Goal: Task Accomplishment & Management: Manage account settings

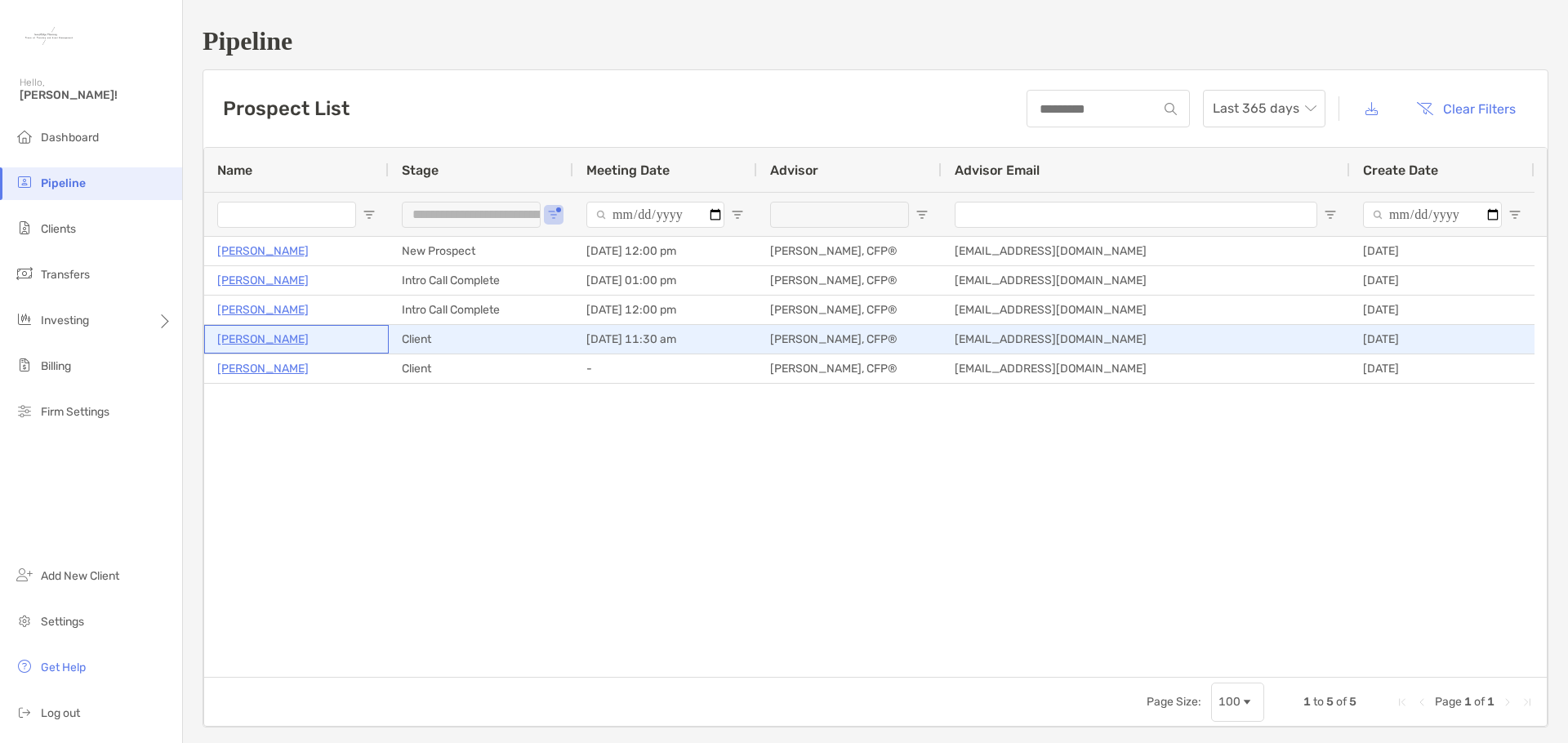
click at [260, 336] on p "[PERSON_NAME]" at bounding box center [263, 339] width 91 height 20
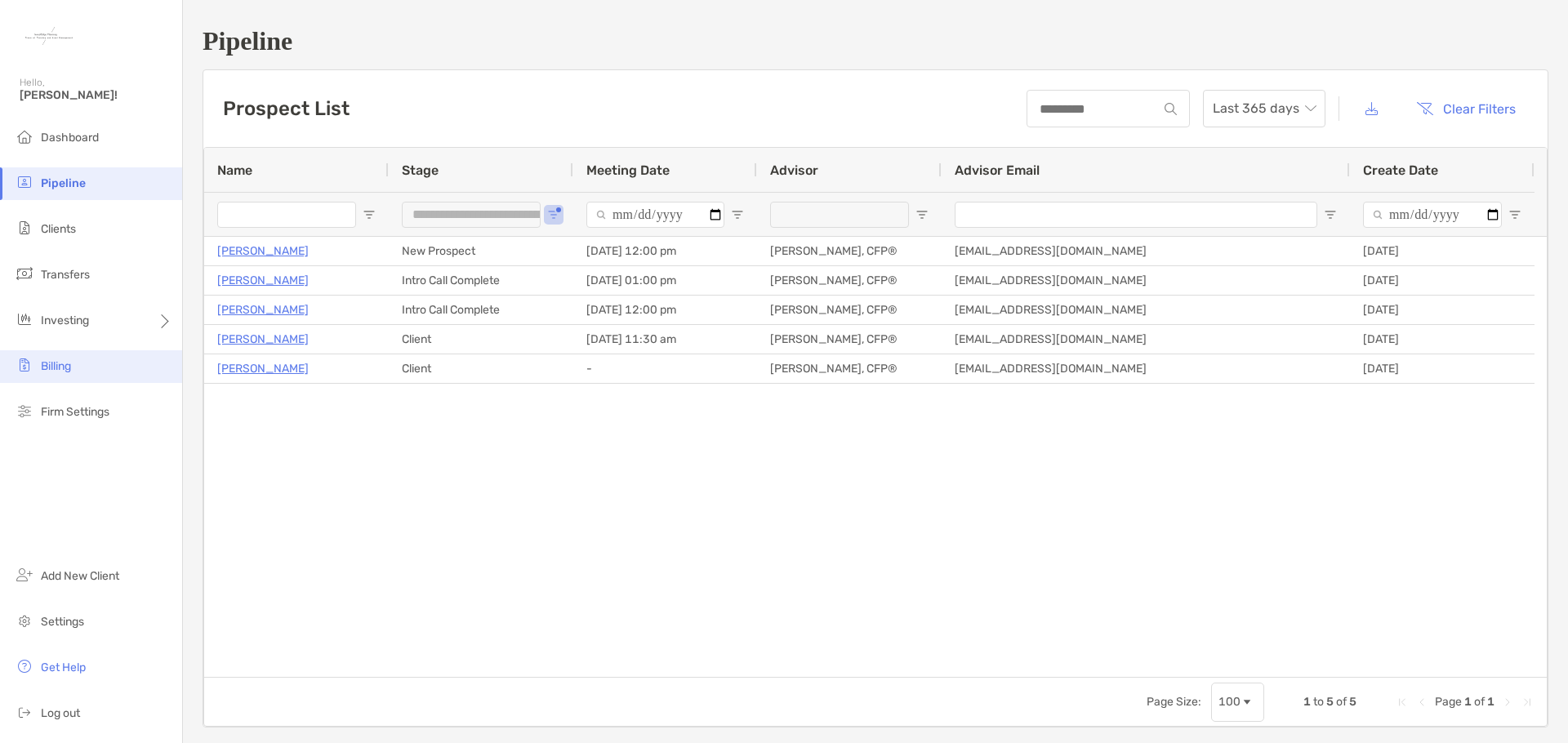
click at [90, 366] on li "Billing" at bounding box center [91, 366] width 182 height 33
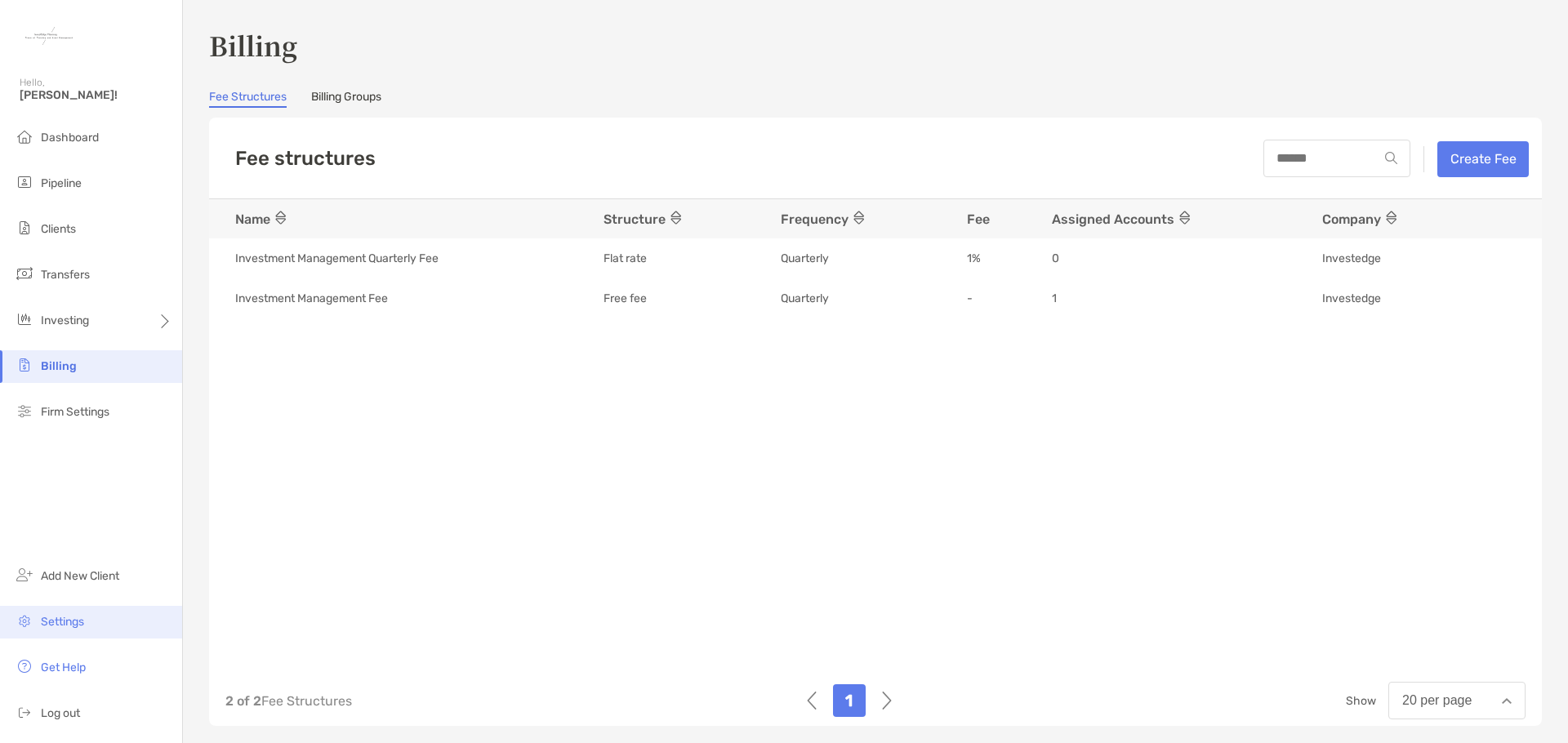
click at [99, 628] on li "Settings" at bounding box center [91, 622] width 182 height 33
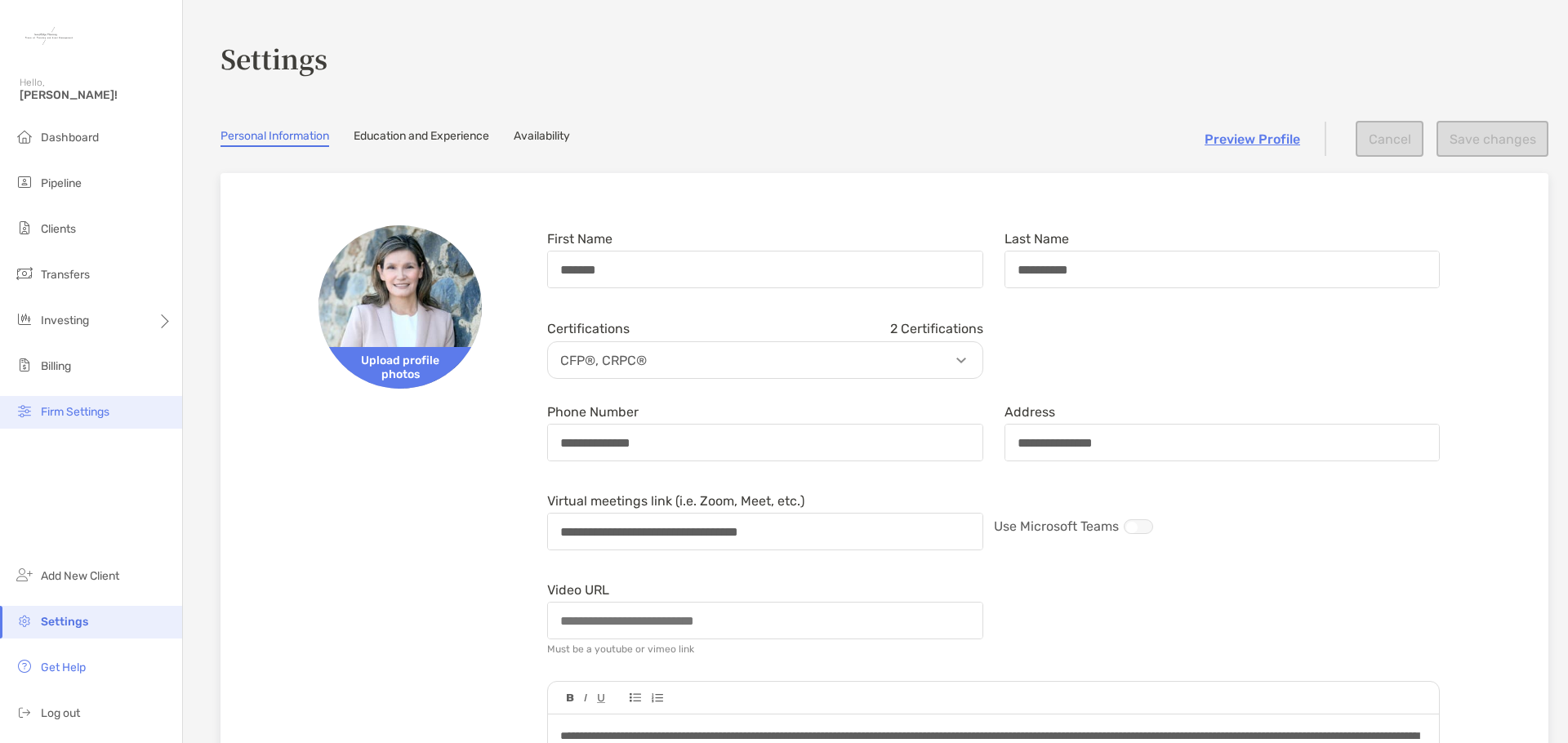
click at [96, 418] on span "Firm Settings" at bounding box center [74, 412] width 69 height 14
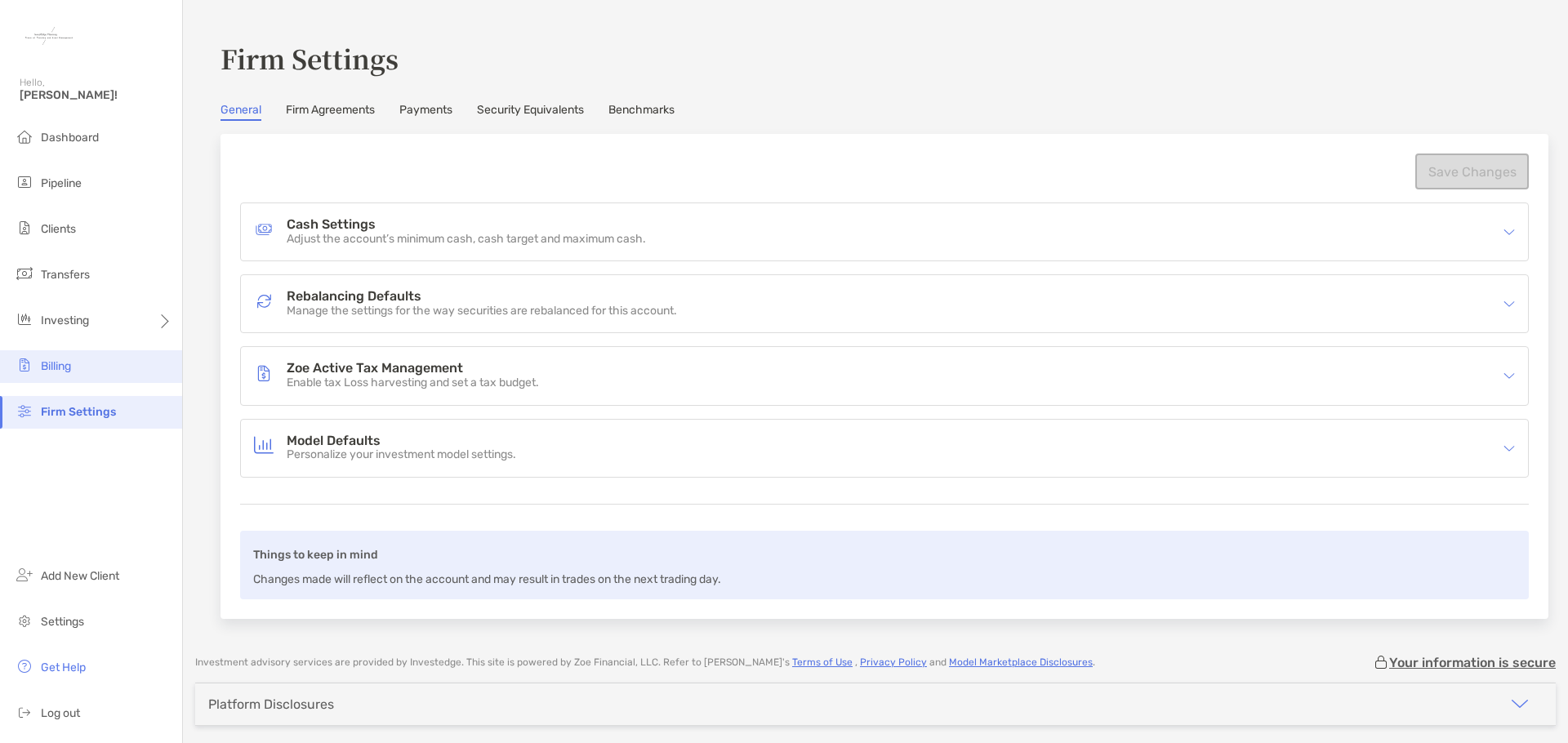
click at [114, 365] on li "Billing" at bounding box center [91, 366] width 182 height 33
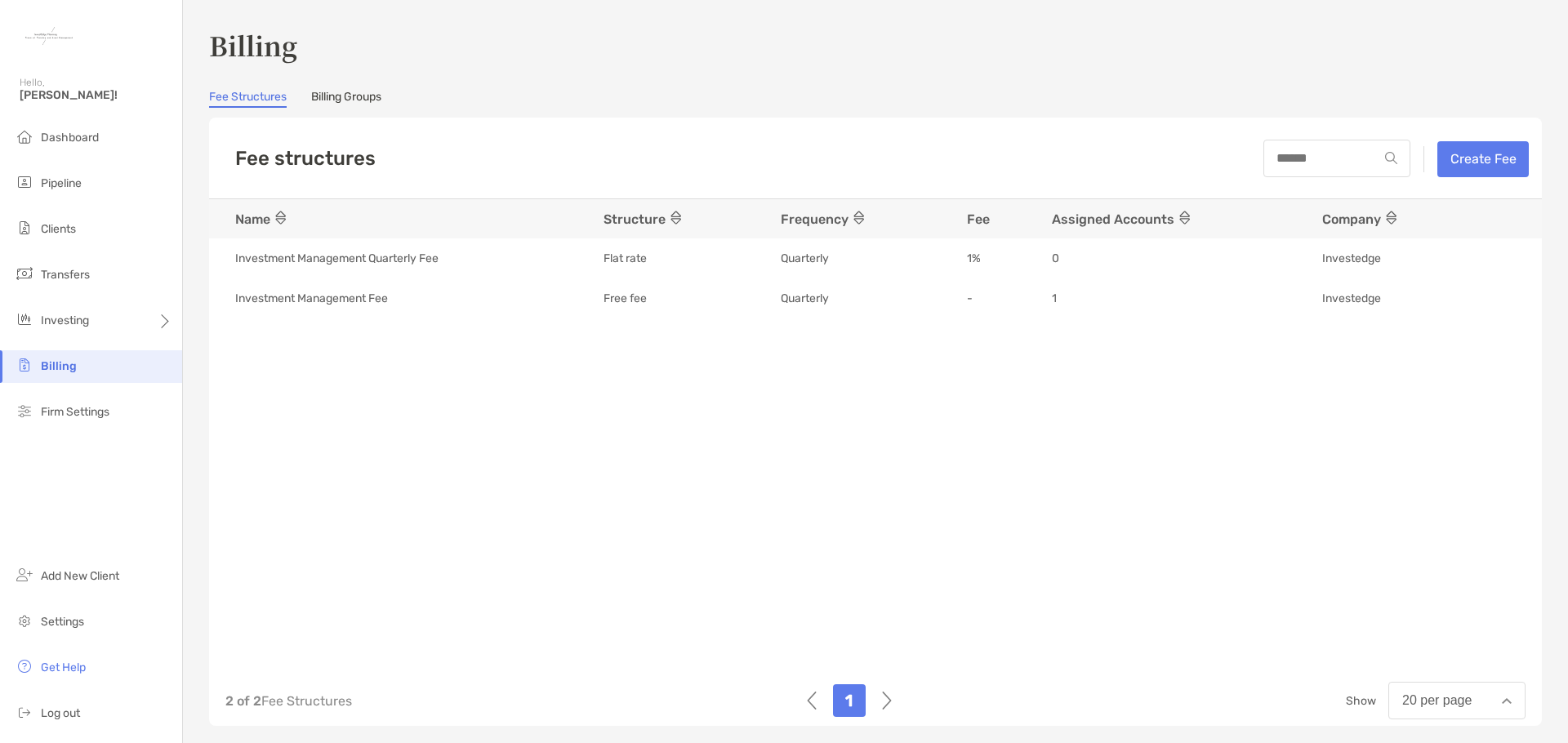
click at [371, 99] on link "Billing Groups" at bounding box center [346, 98] width 70 height 18
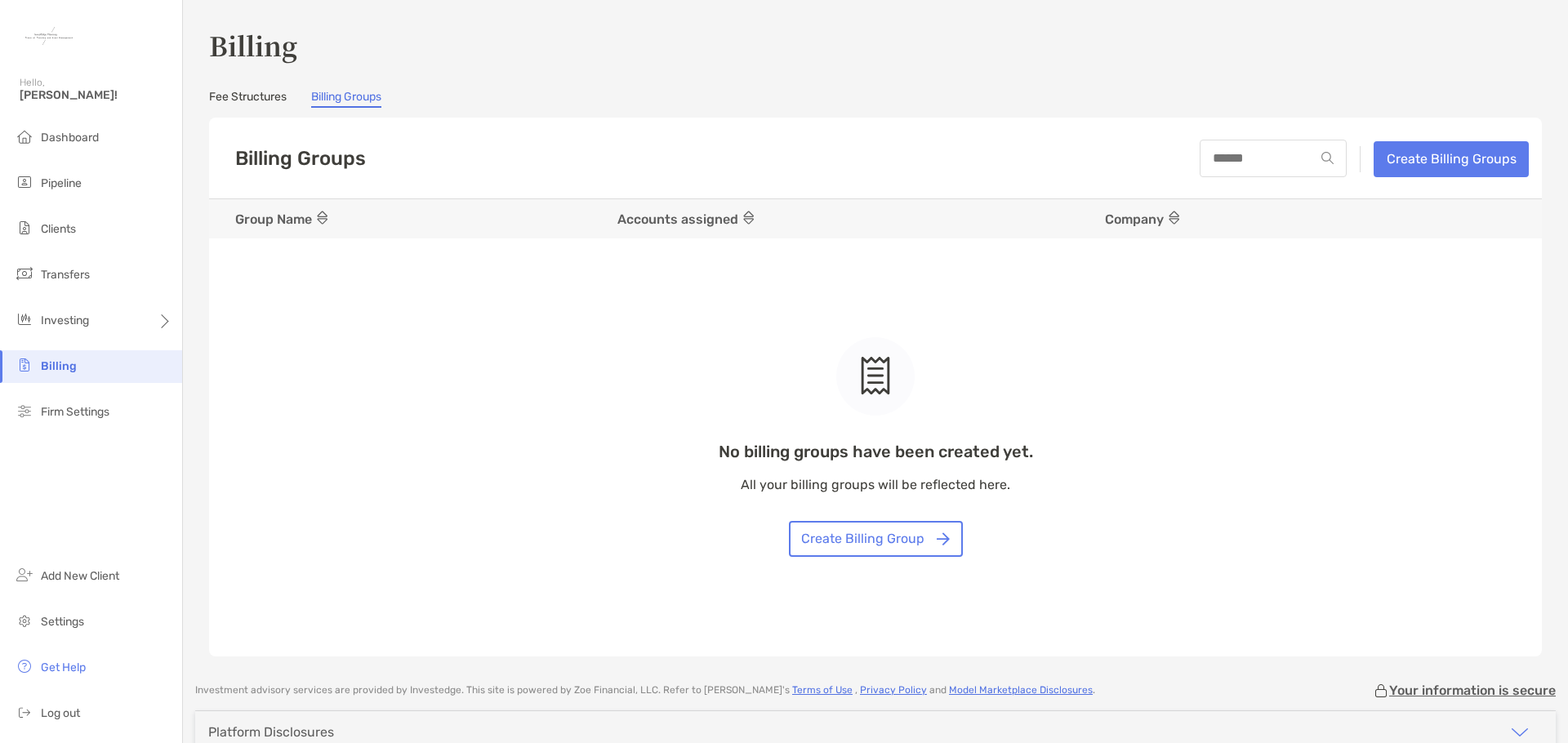
click at [256, 104] on link "Fee Structures" at bounding box center [248, 98] width 78 height 18
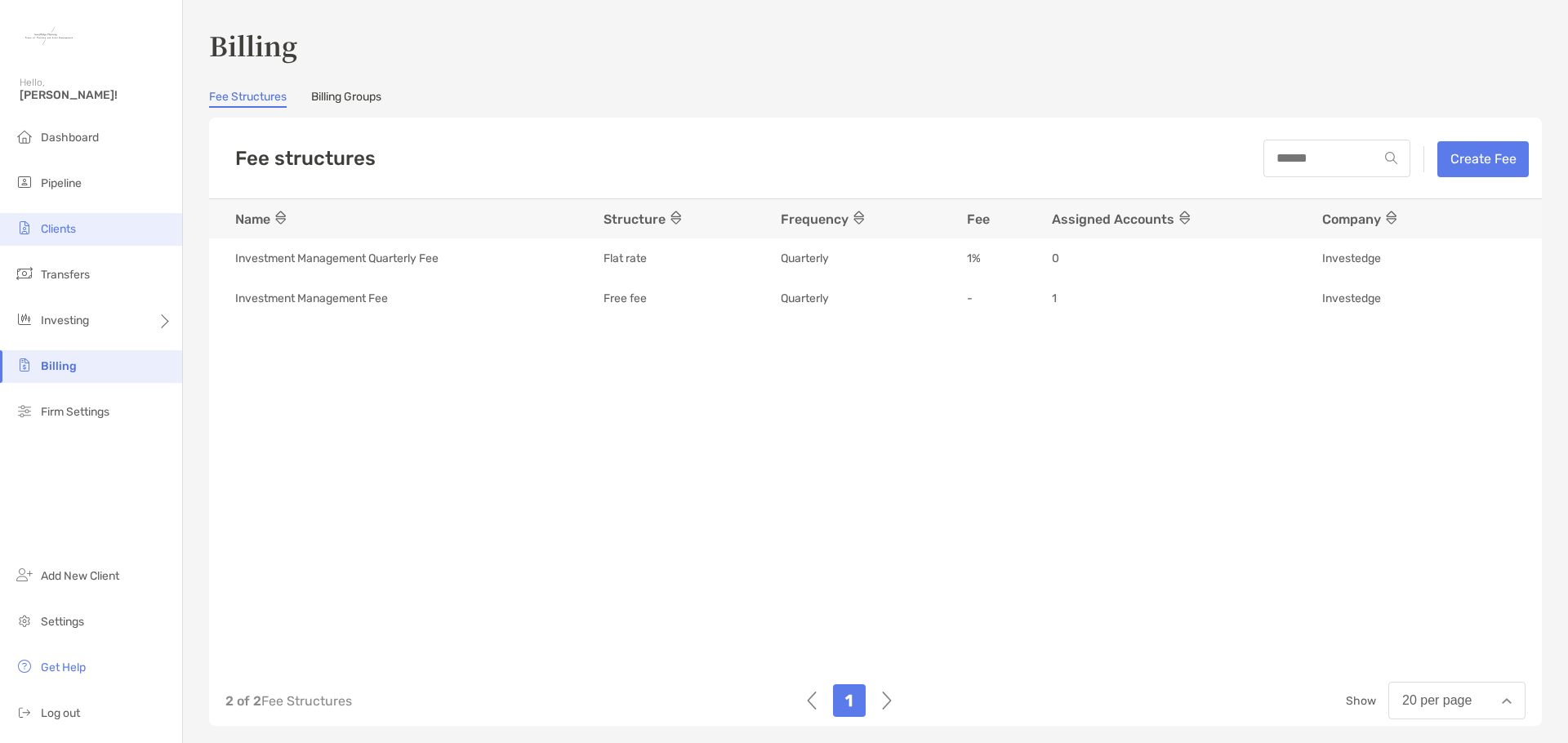
click at [82, 226] on li "Clients" at bounding box center [91, 229] width 182 height 33
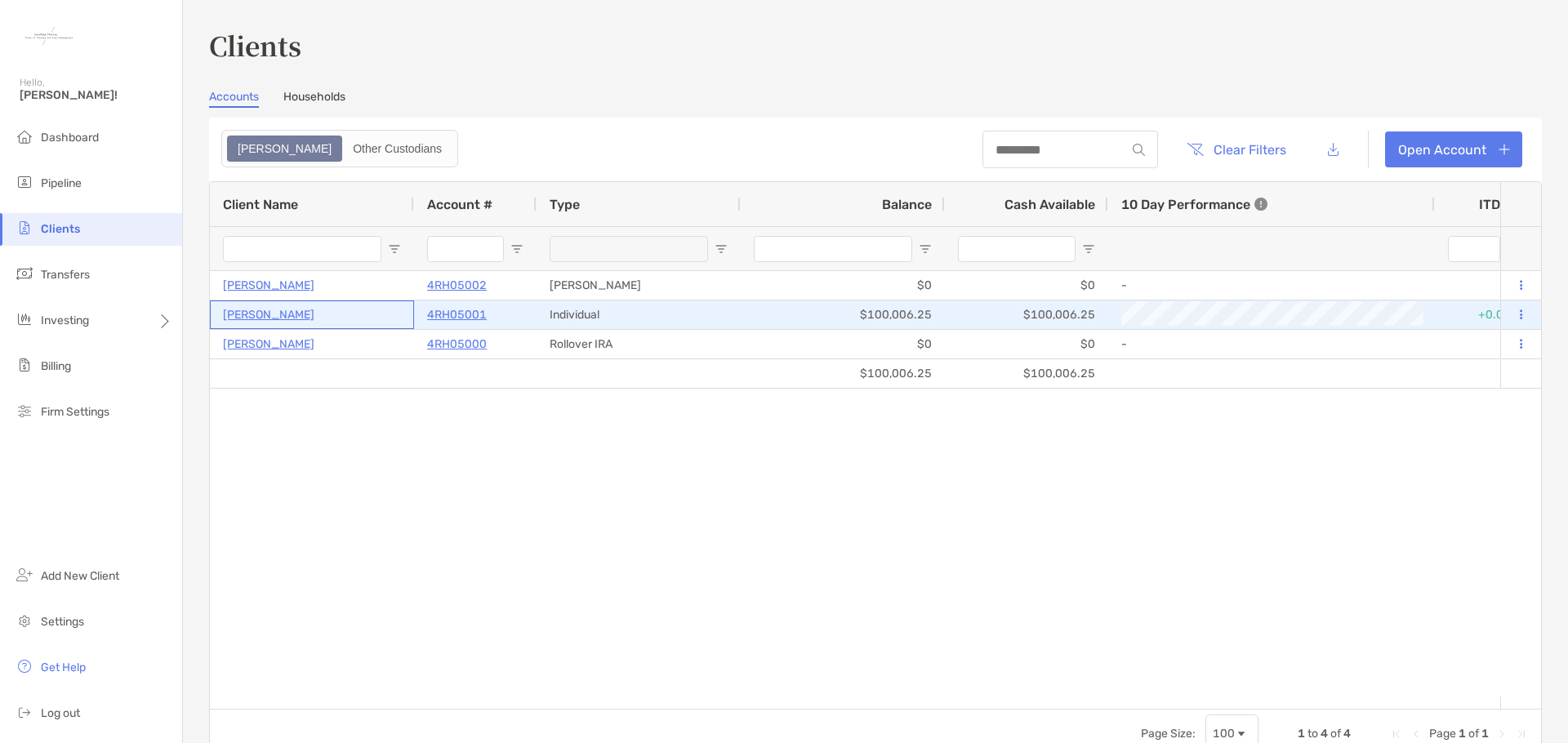
click at [283, 316] on p "[PERSON_NAME]" at bounding box center [269, 315] width 91 height 20
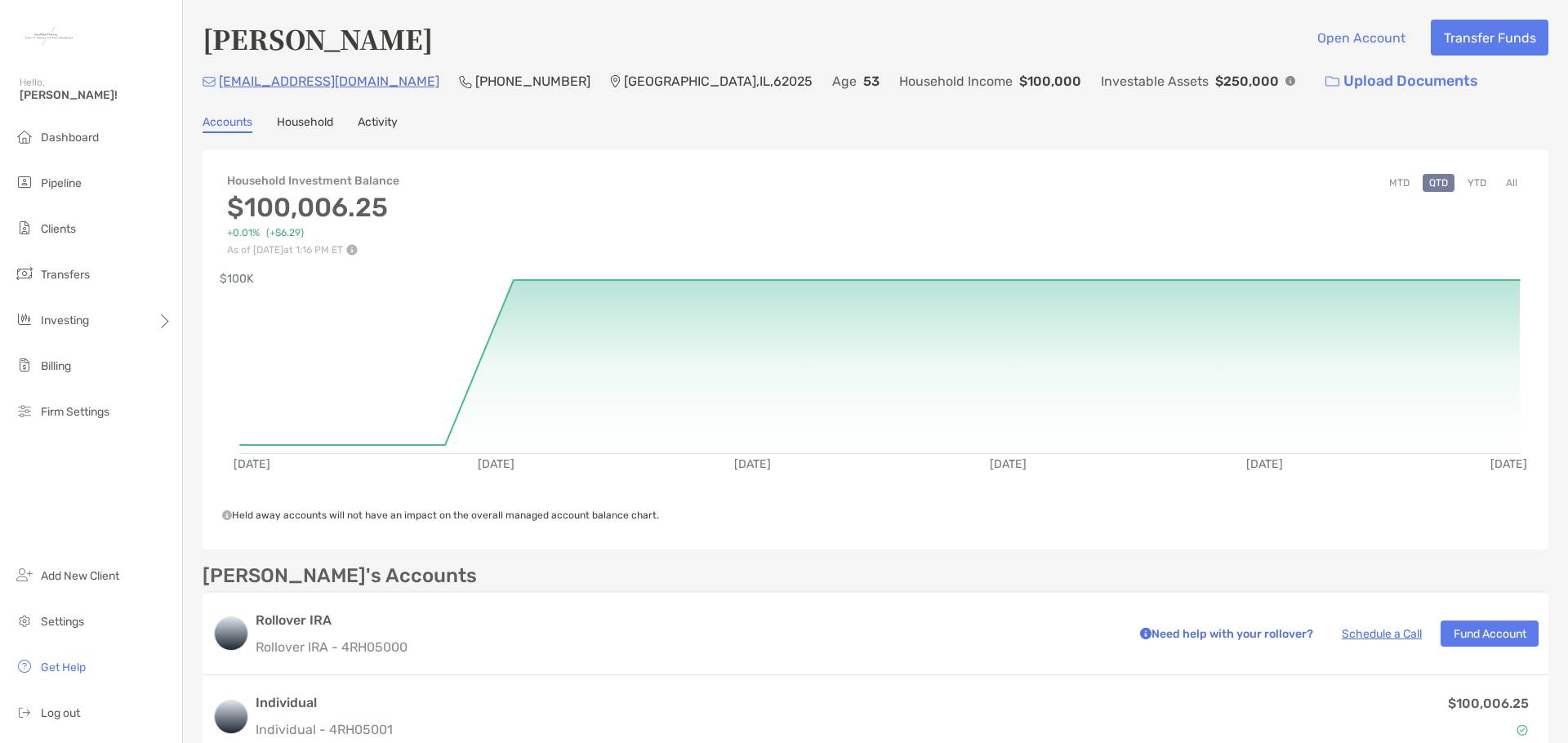
click at [317, 121] on link "Household" at bounding box center [305, 124] width 57 height 18
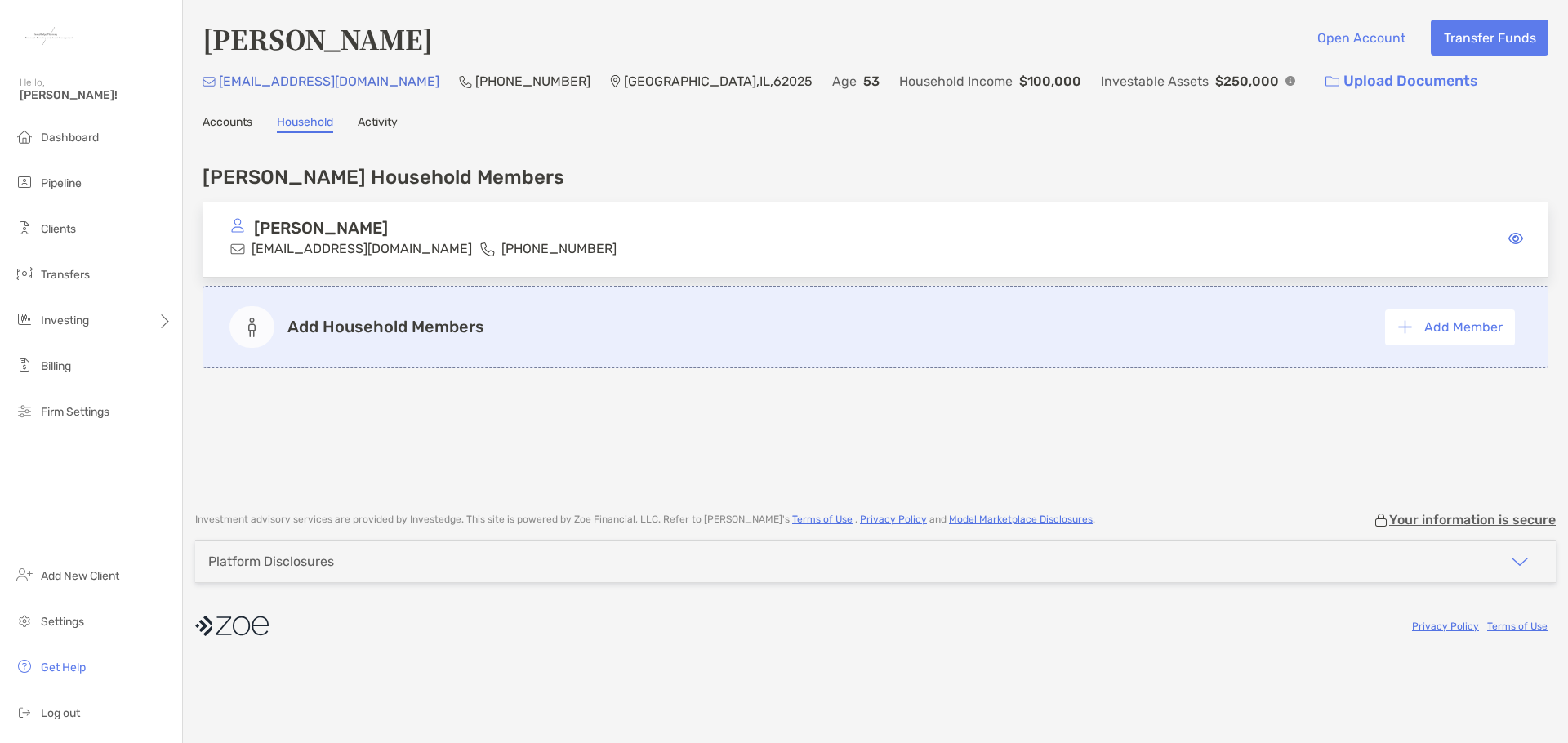
click at [402, 121] on div "Accounts Household Activity" at bounding box center [875, 124] width 1346 height 18
click at [385, 129] on link "Activity" at bounding box center [377, 124] width 40 height 18
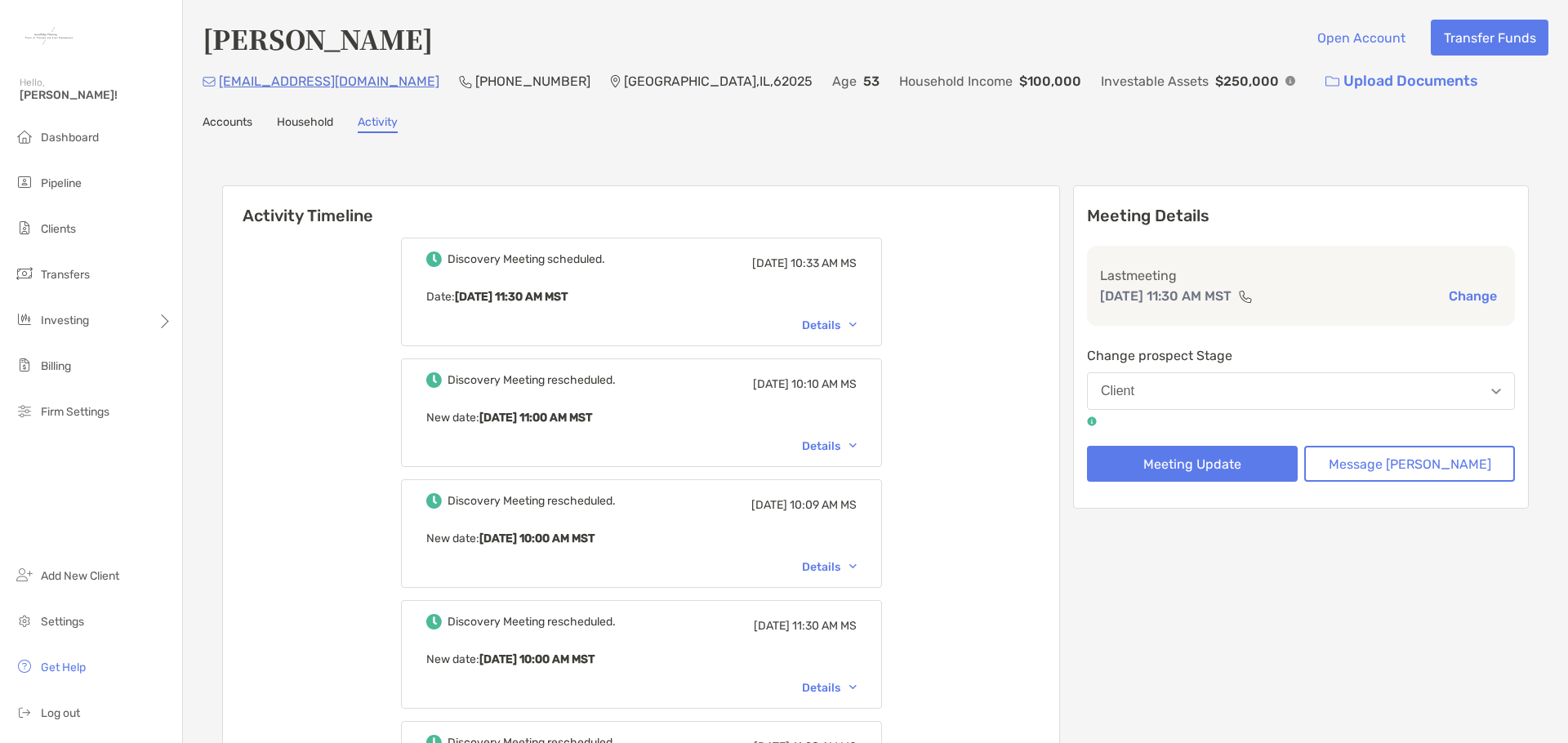
click at [230, 129] on link "Accounts" at bounding box center [227, 124] width 50 height 18
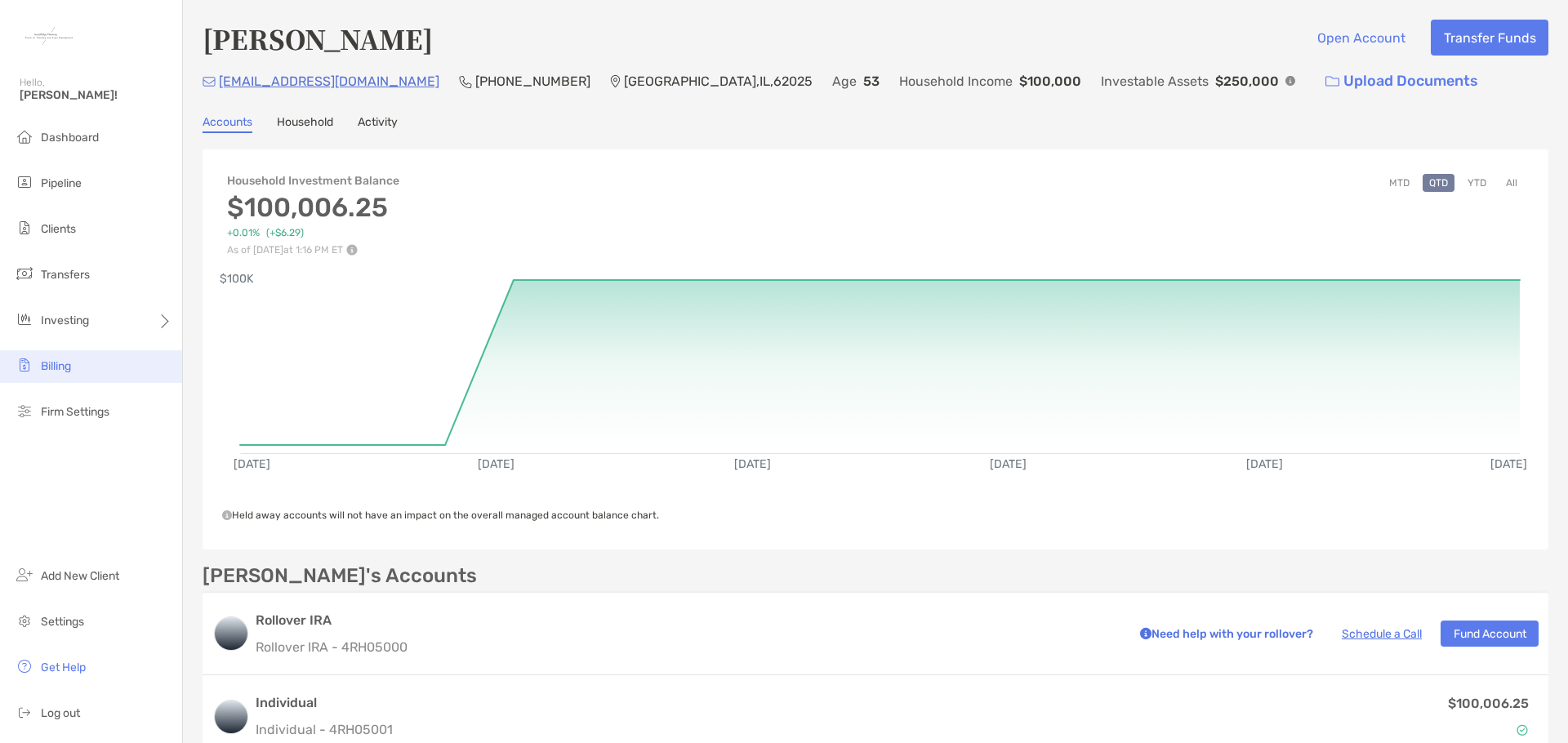
click at [69, 374] on li "Billing" at bounding box center [91, 366] width 182 height 33
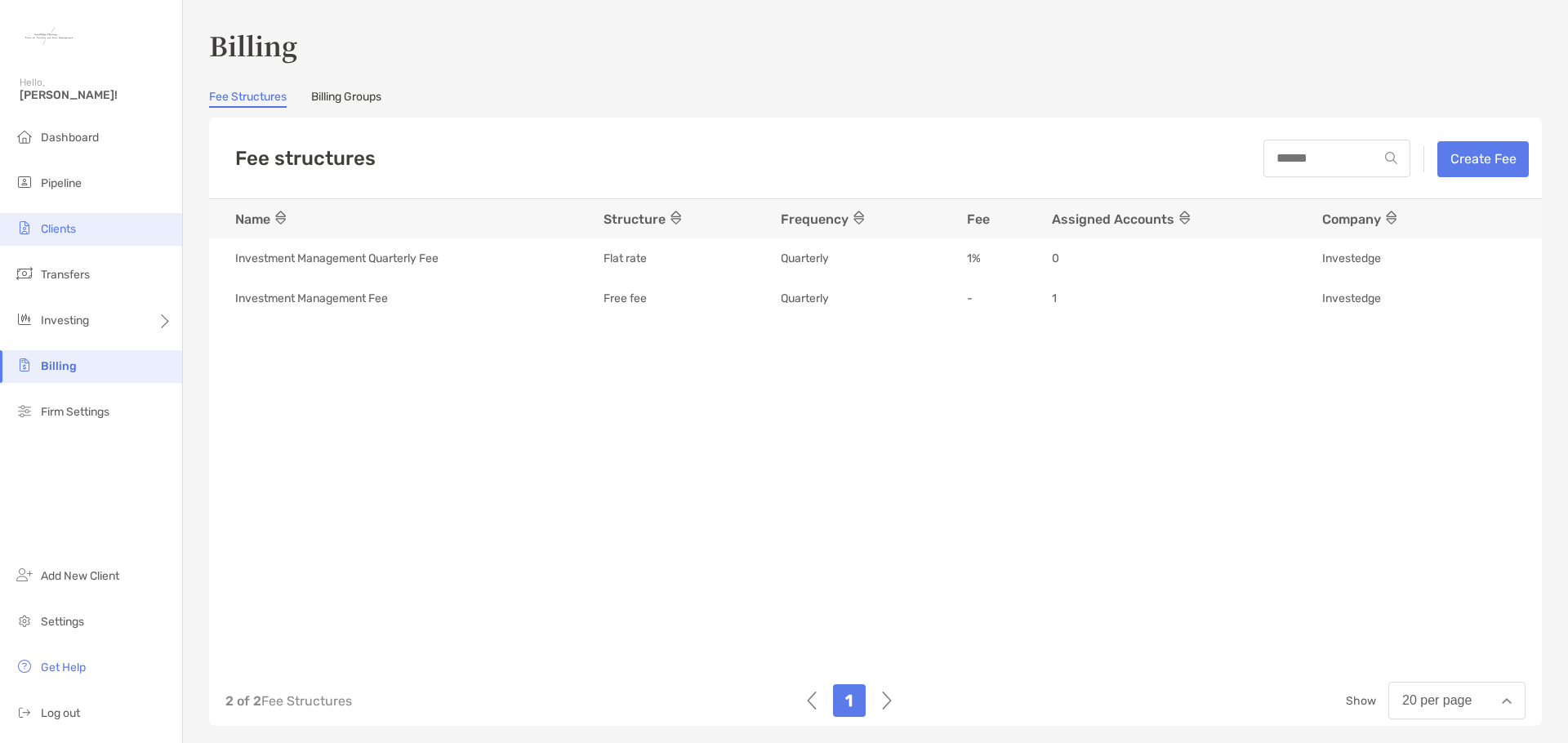
click at [106, 238] on li "Clients" at bounding box center [91, 229] width 182 height 33
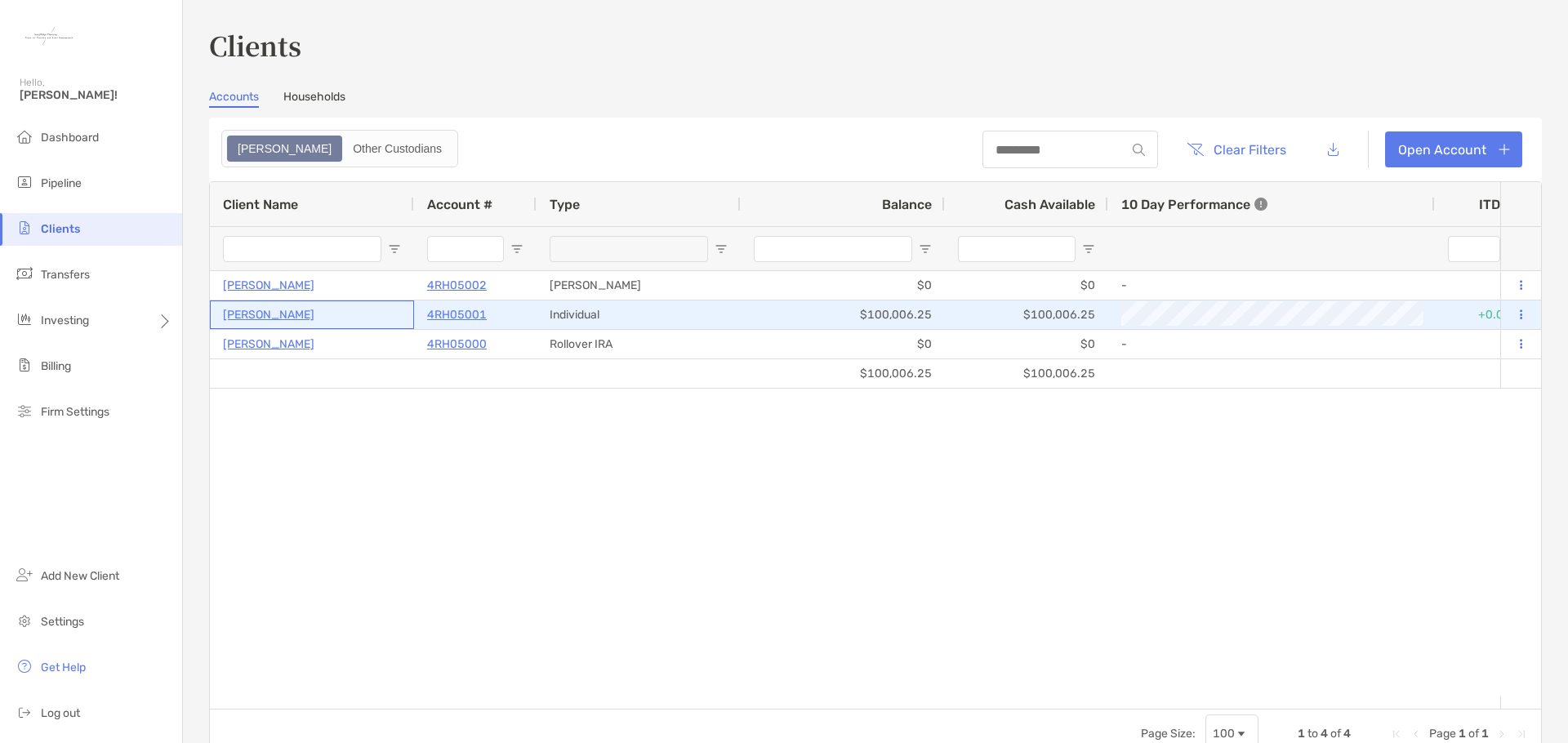
click at [279, 315] on p "[PERSON_NAME]" at bounding box center [269, 315] width 91 height 20
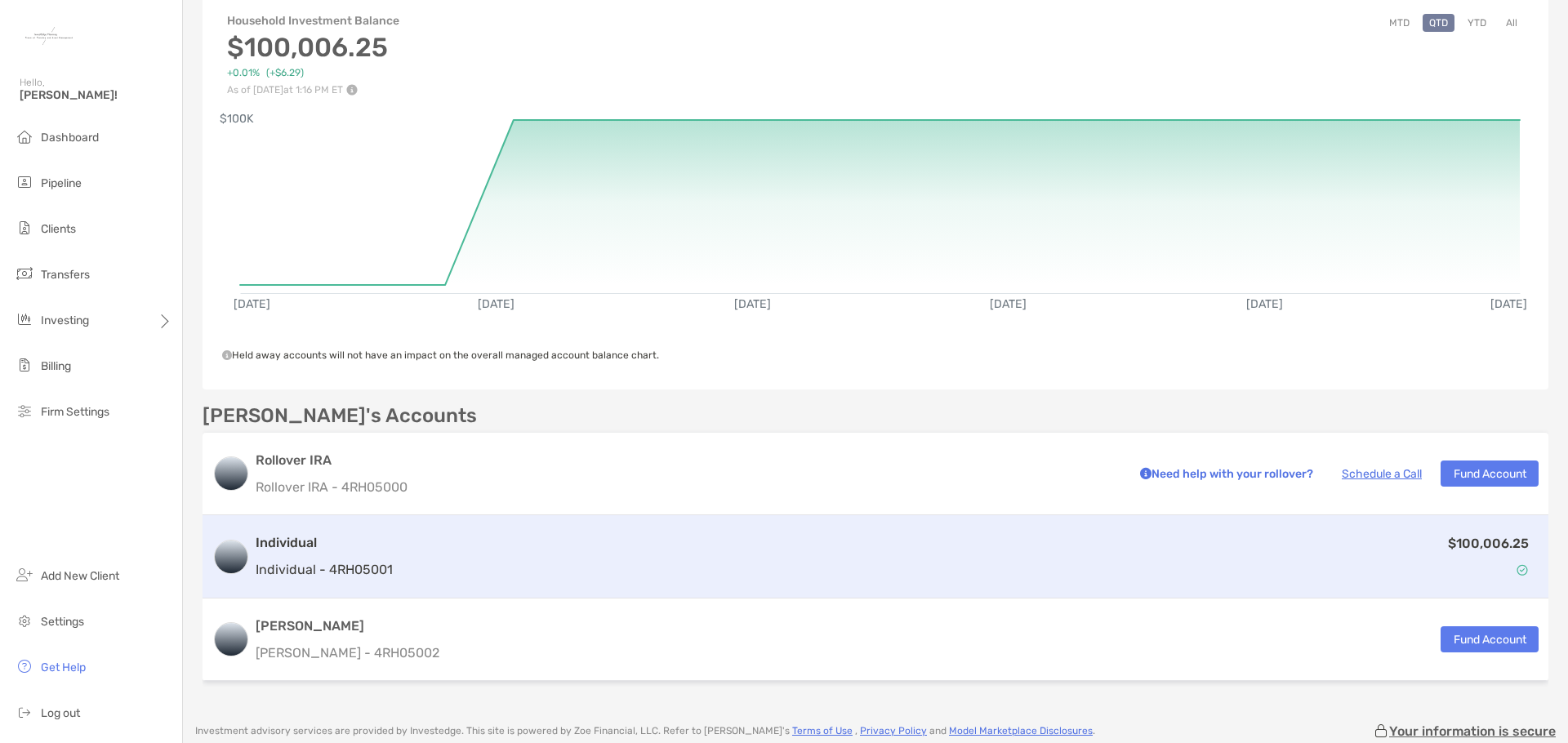
scroll to position [163, 0]
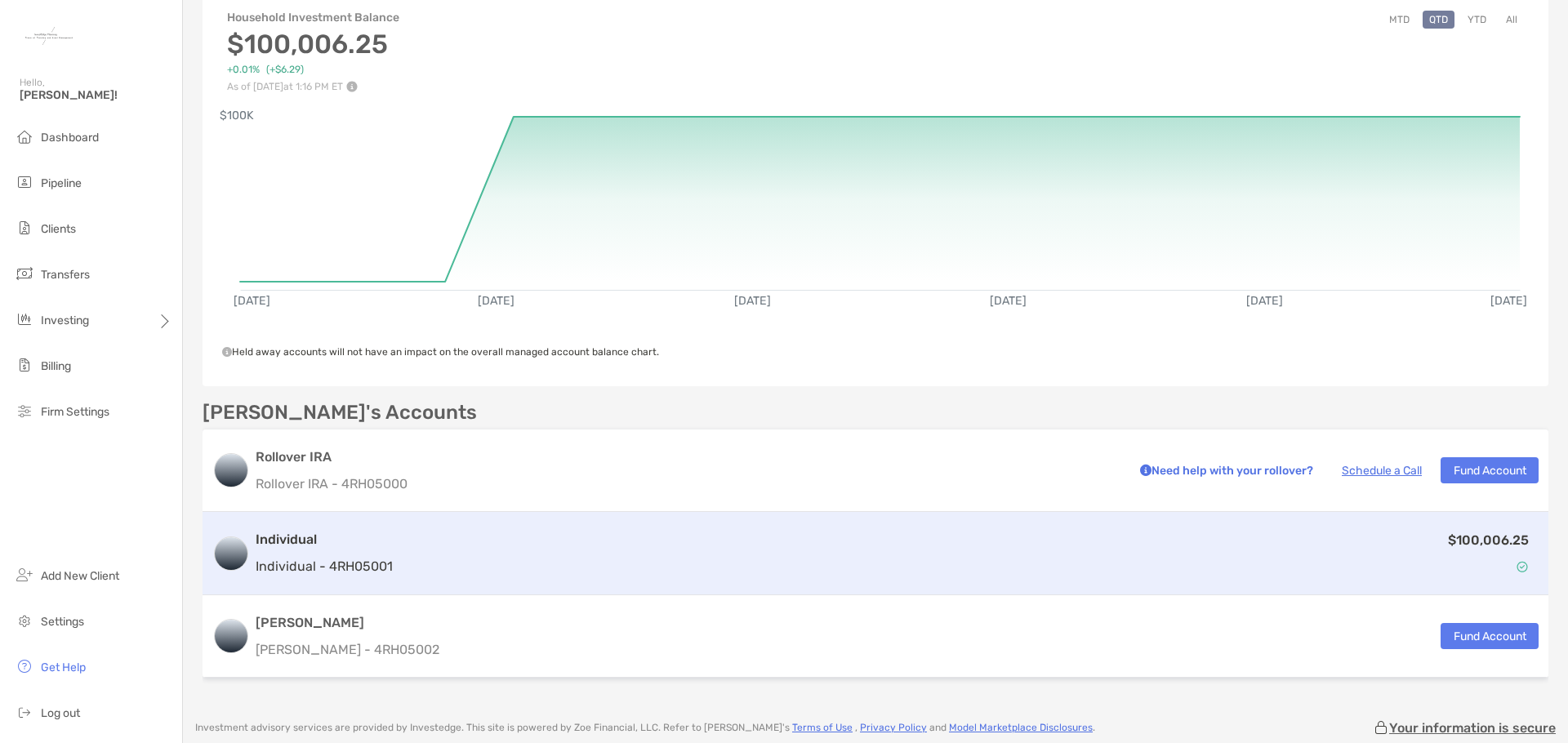
click at [560, 552] on div "$100,006.25" at bounding box center [969, 553] width 1139 height 47
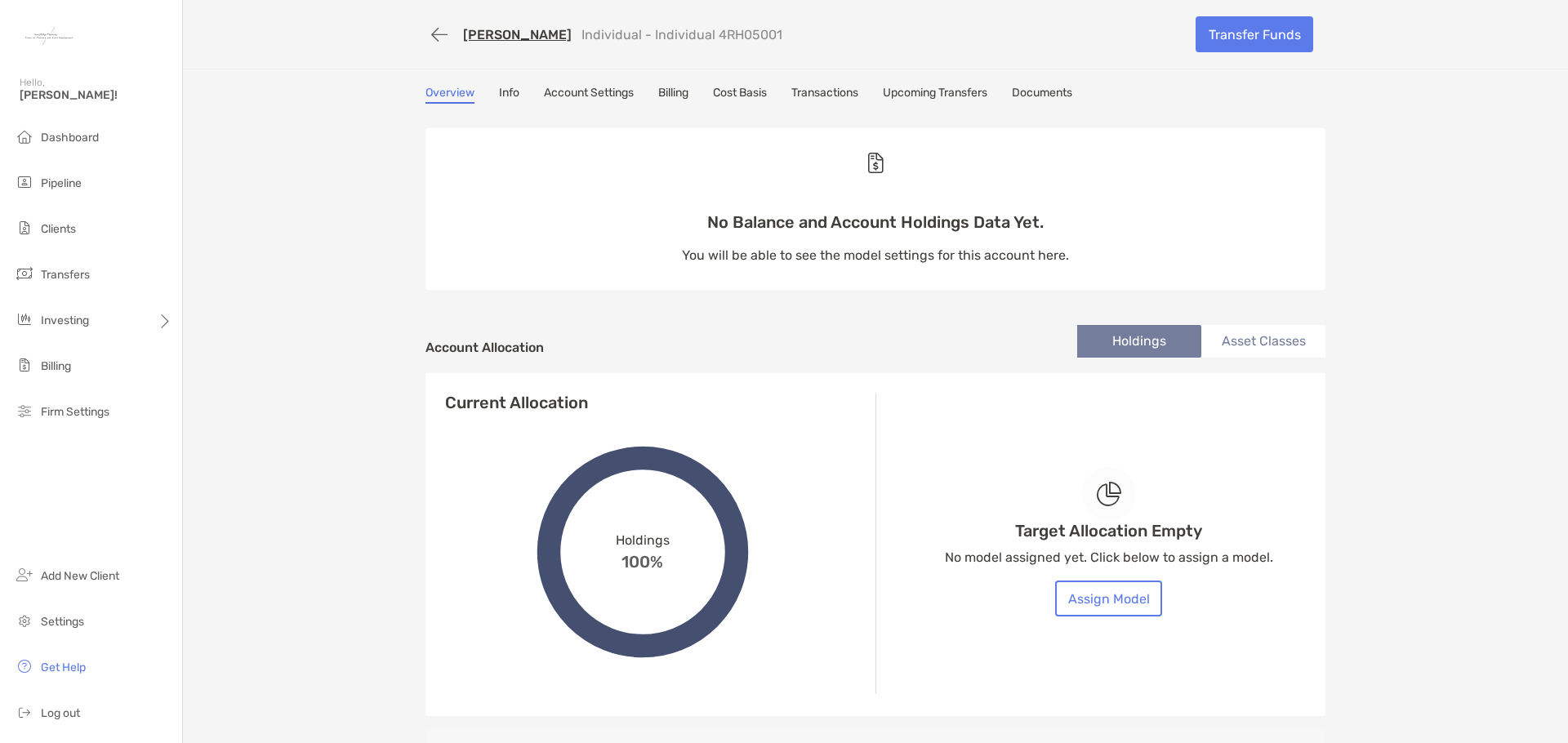
click at [673, 91] on link "Billing" at bounding box center [674, 94] width 30 height 18
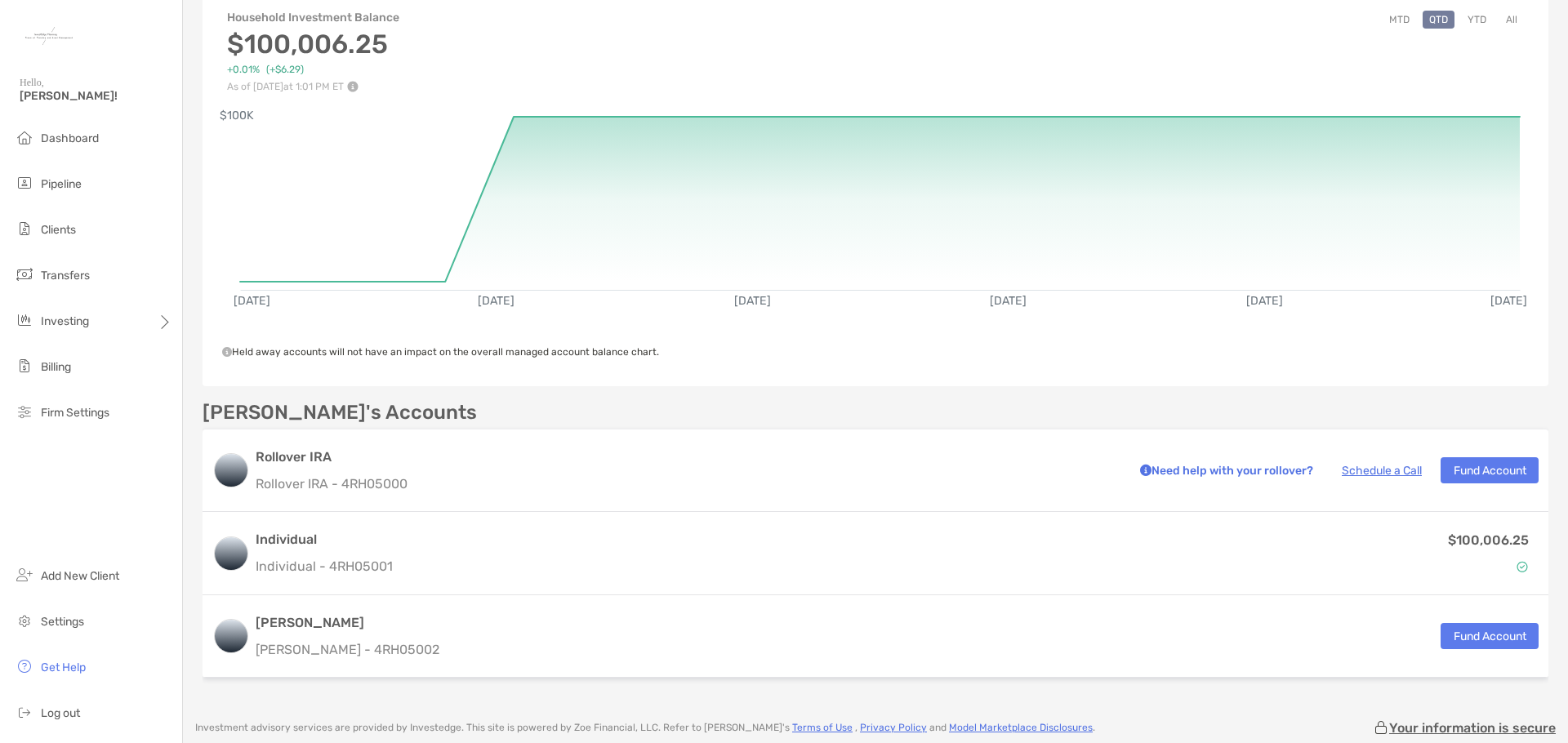
scroll to position [163, 0]
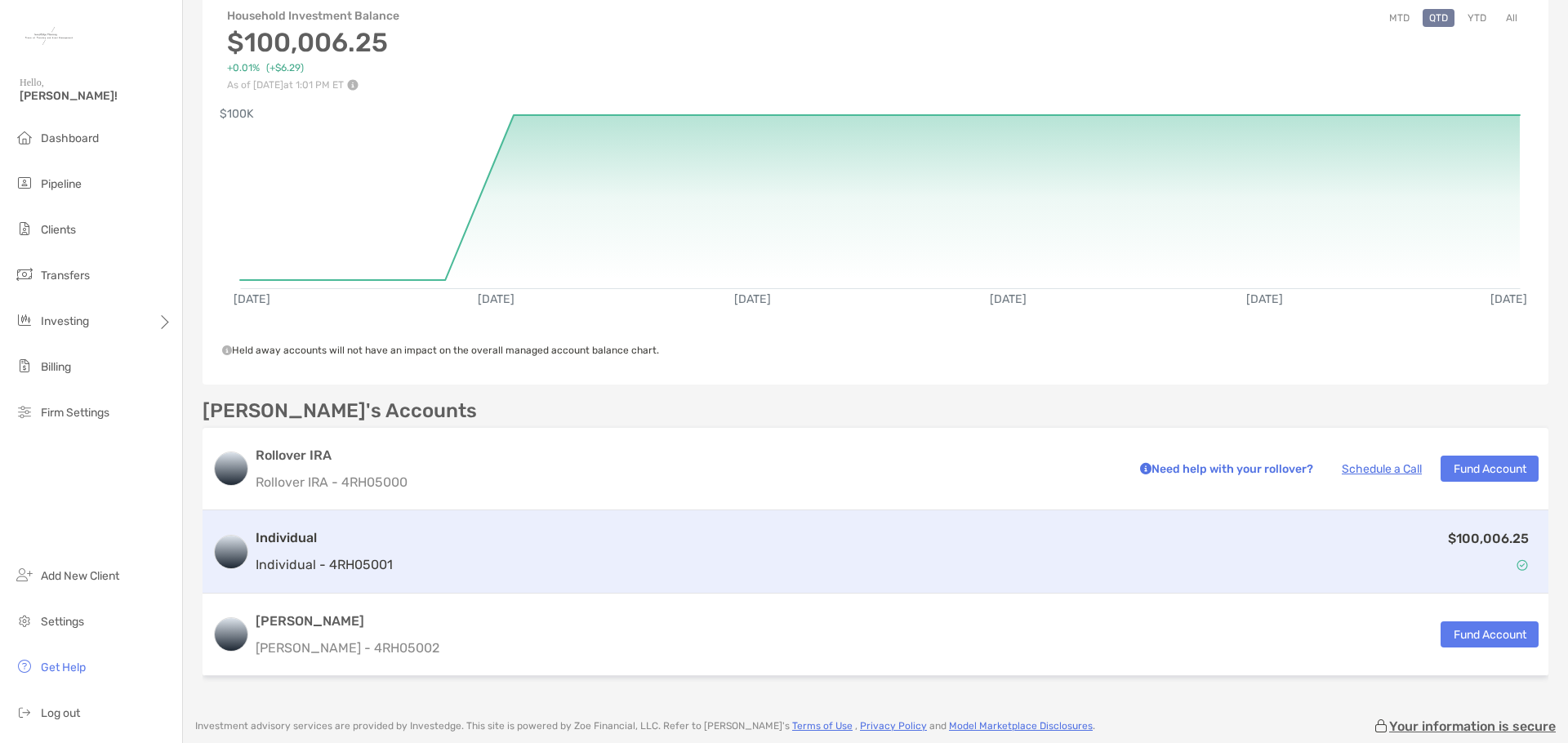
click at [648, 554] on div "$100,006.25" at bounding box center [969, 553] width 1139 height 47
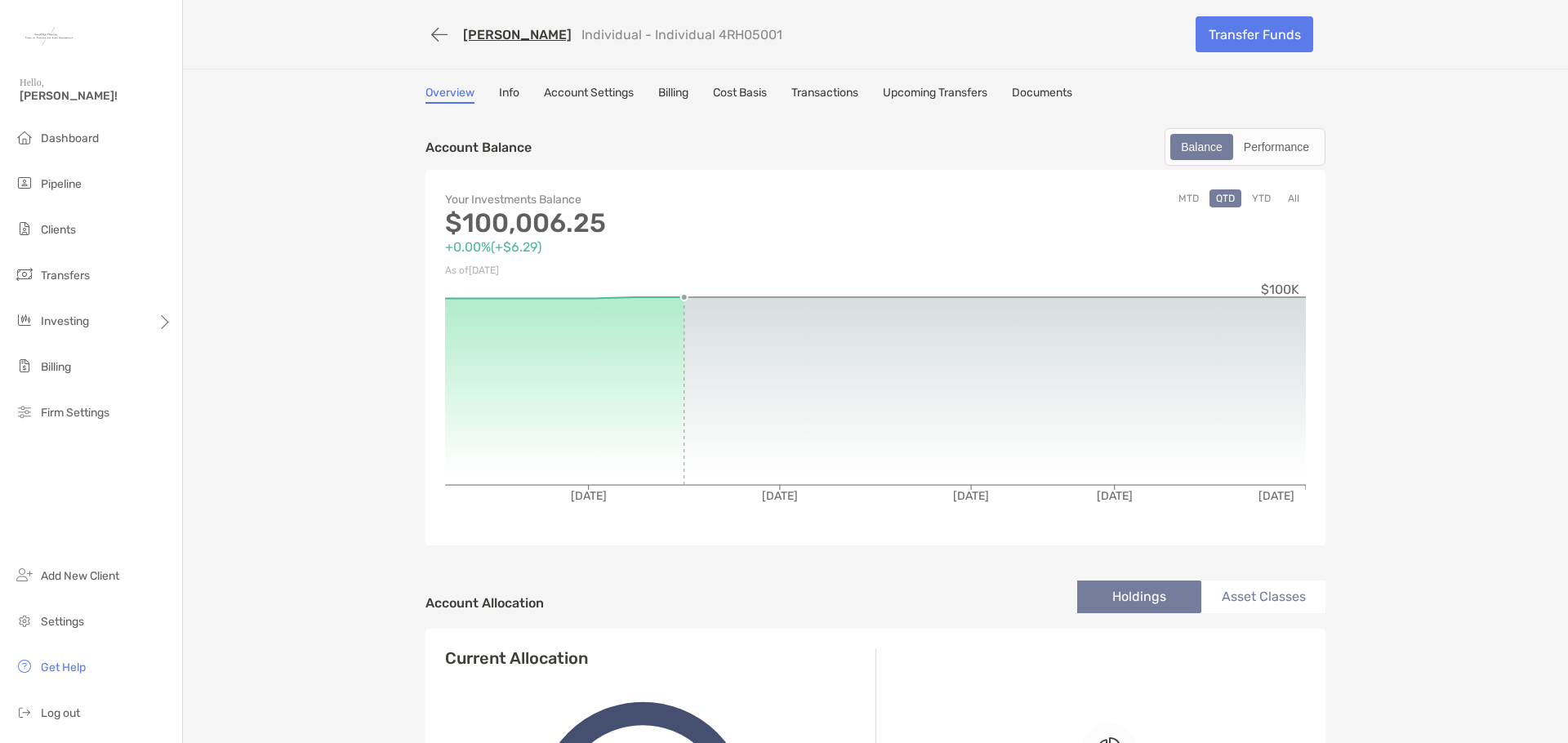
click at [667, 90] on link "Billing" at bounding box center [674, 94] width 30 height 18
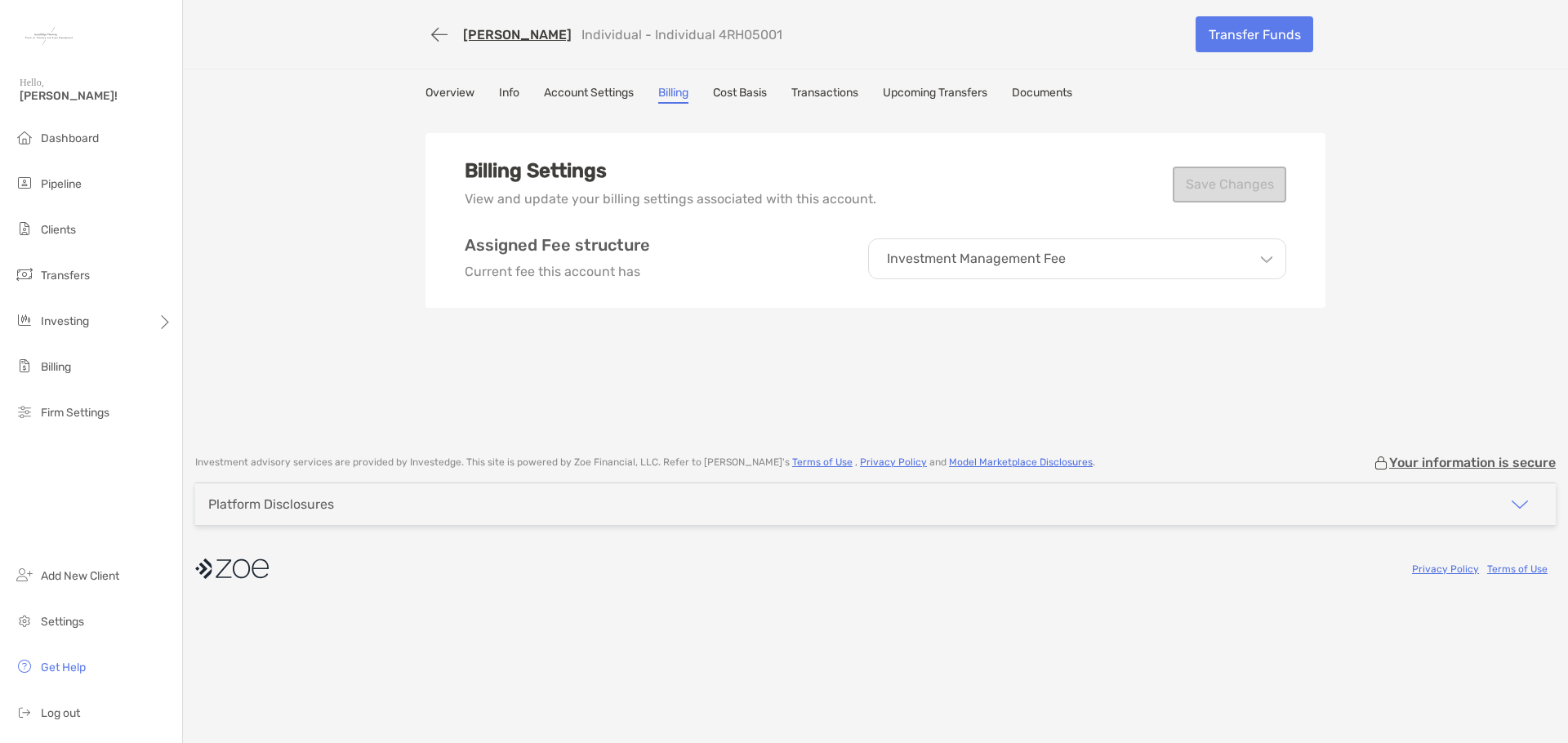
click at [1099, 272] on div "Investment Management Fee" at bounding box center [1077, 259] width 418 height 41
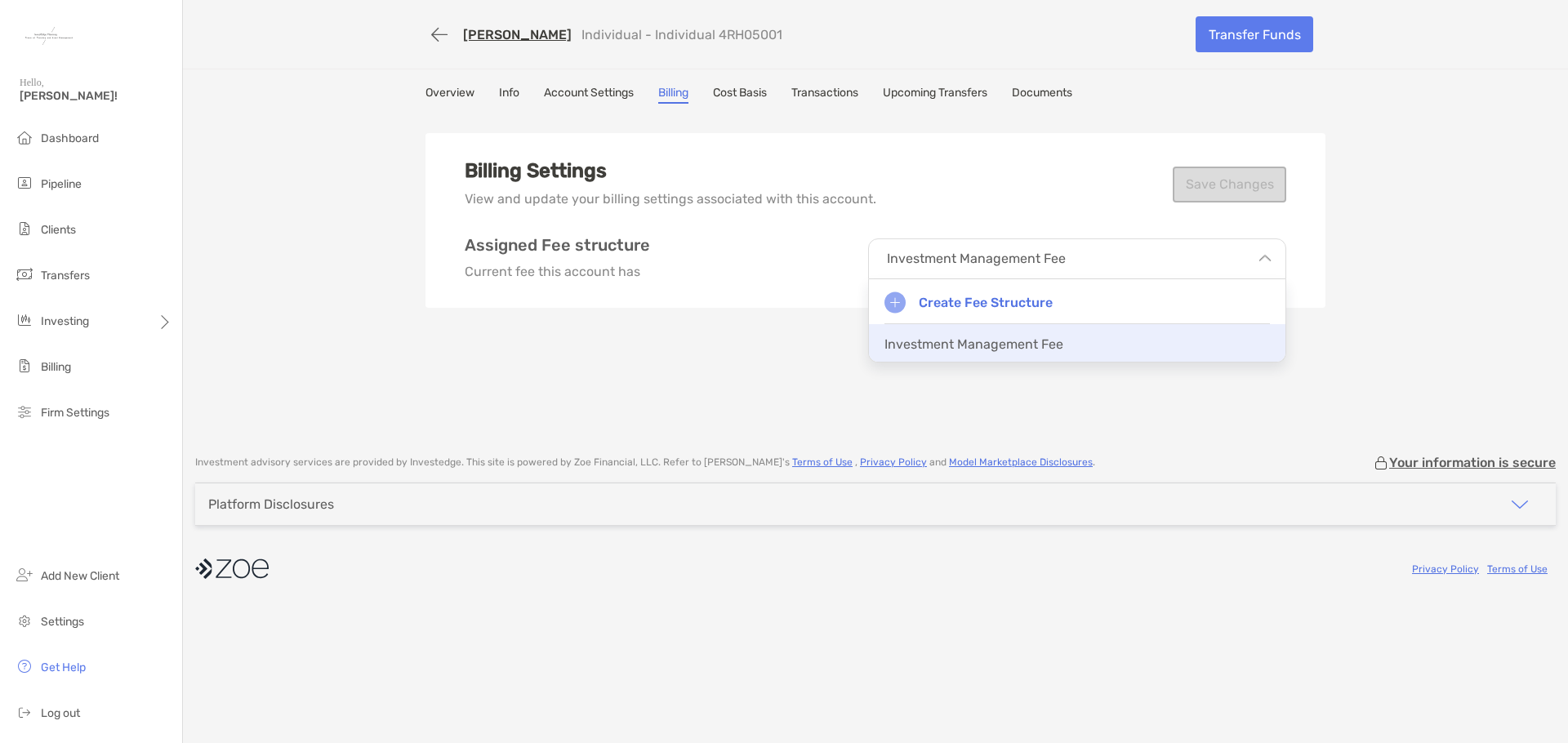
click at [1040, 337] on p "Investment Management Fee" at bounding box center [973, 344] width 179 height 15
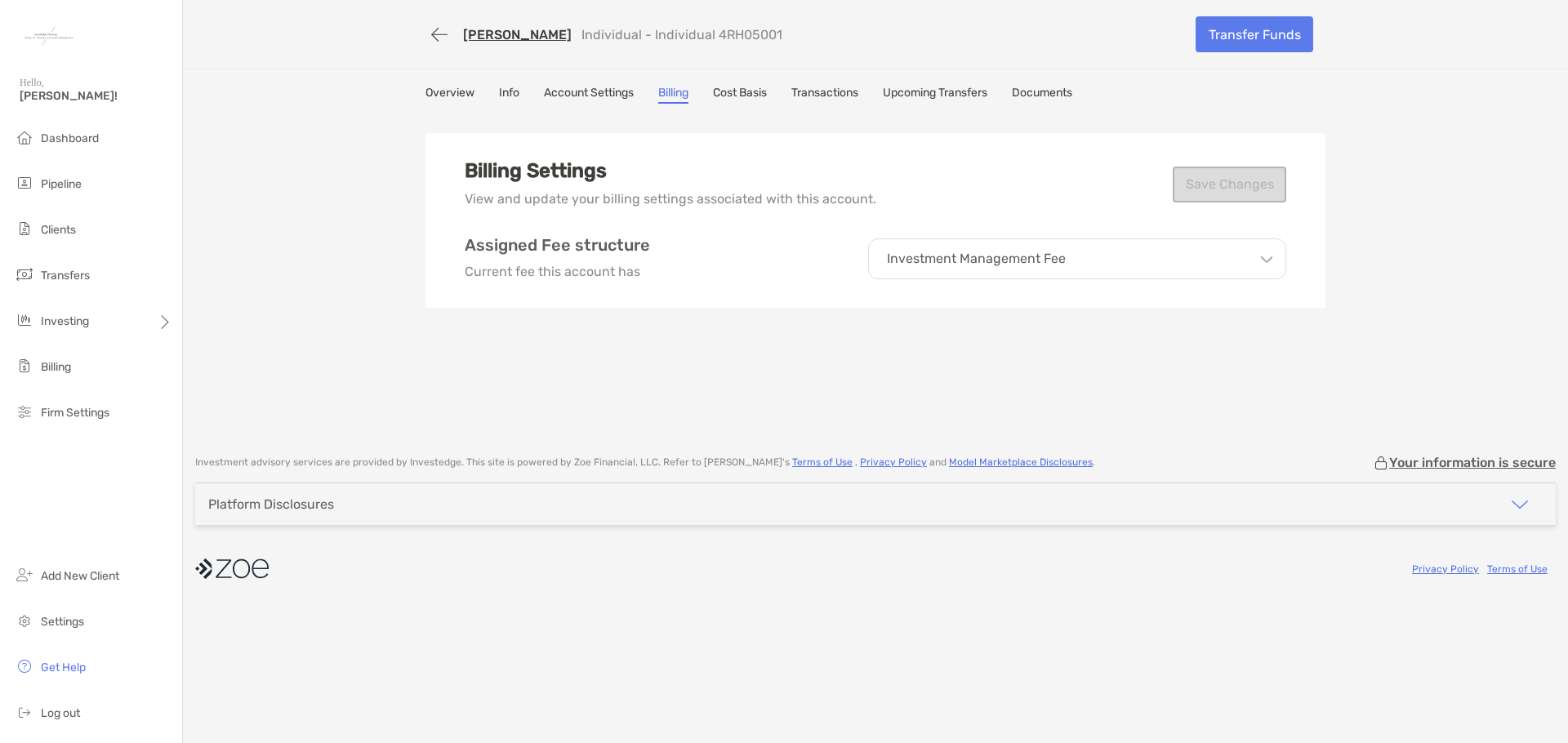
click at [993, 254] on p "Investment Management Fee" at bounding box center [976, 258] width 179 height 14
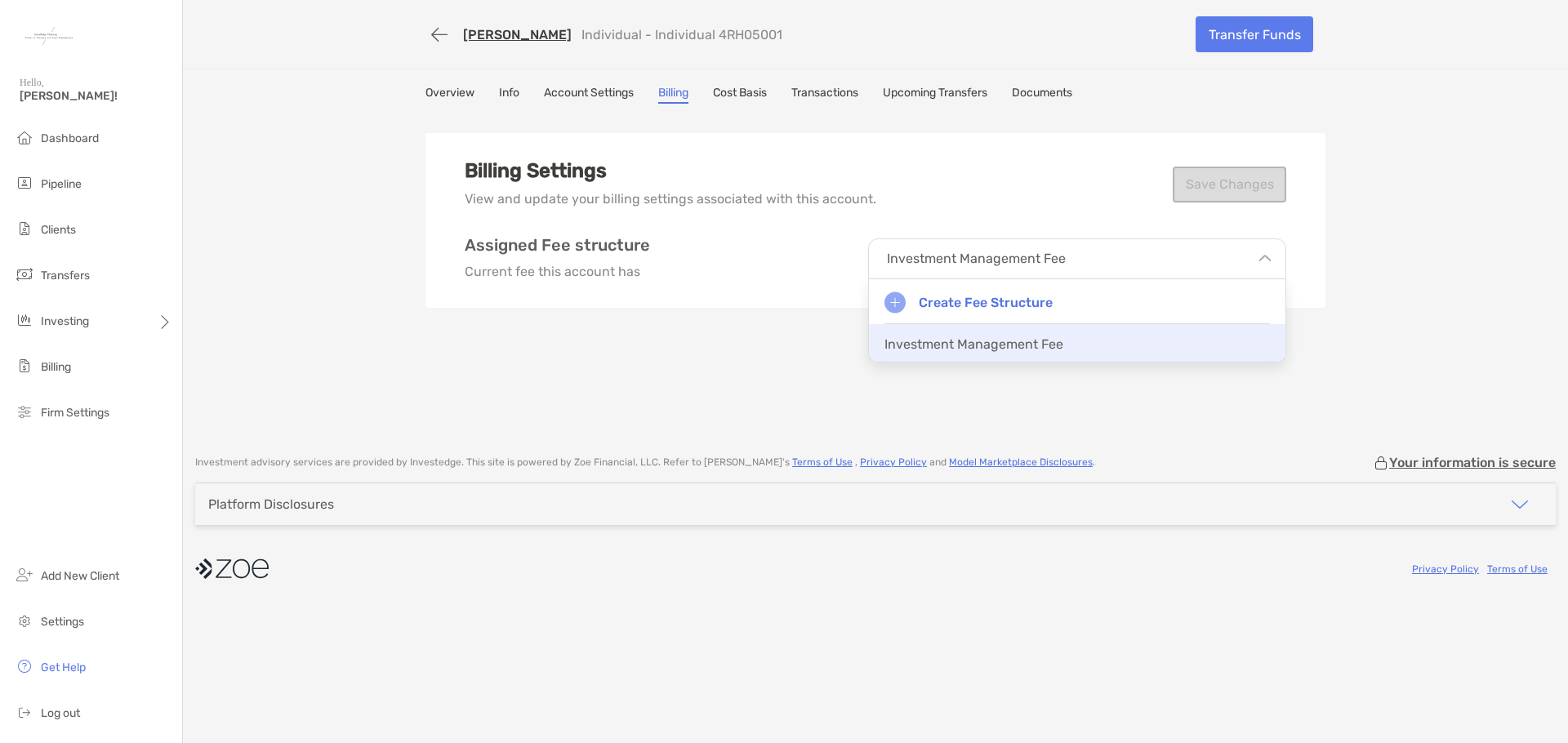
click at [1014, 333] on div "Investment Management Fee" at bounding box center [1077, 343] width 416 height 37
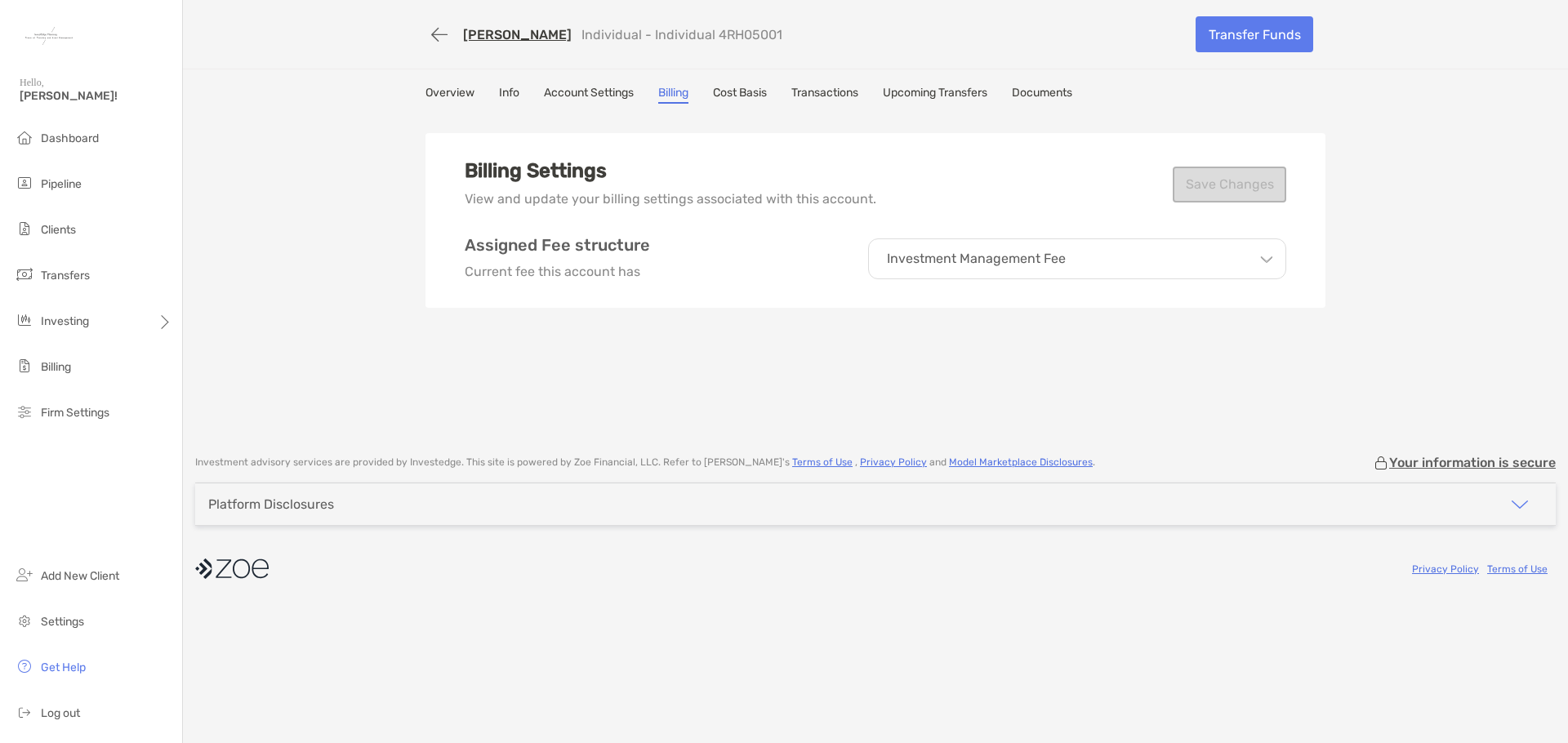
click at [585, 190] on p "View and update your billing settings associated with this account." at bounding box center [670, 199] width 411 height 20
click at [1190, 179] on div "Billing Settings View and update your billing settings associated with this acc…" at bounding box center [875, 184] width 822 height 50
click at [1013, 267] on div "Investment Management Fee" at bounding box center [1077, 259] width 418 height 41
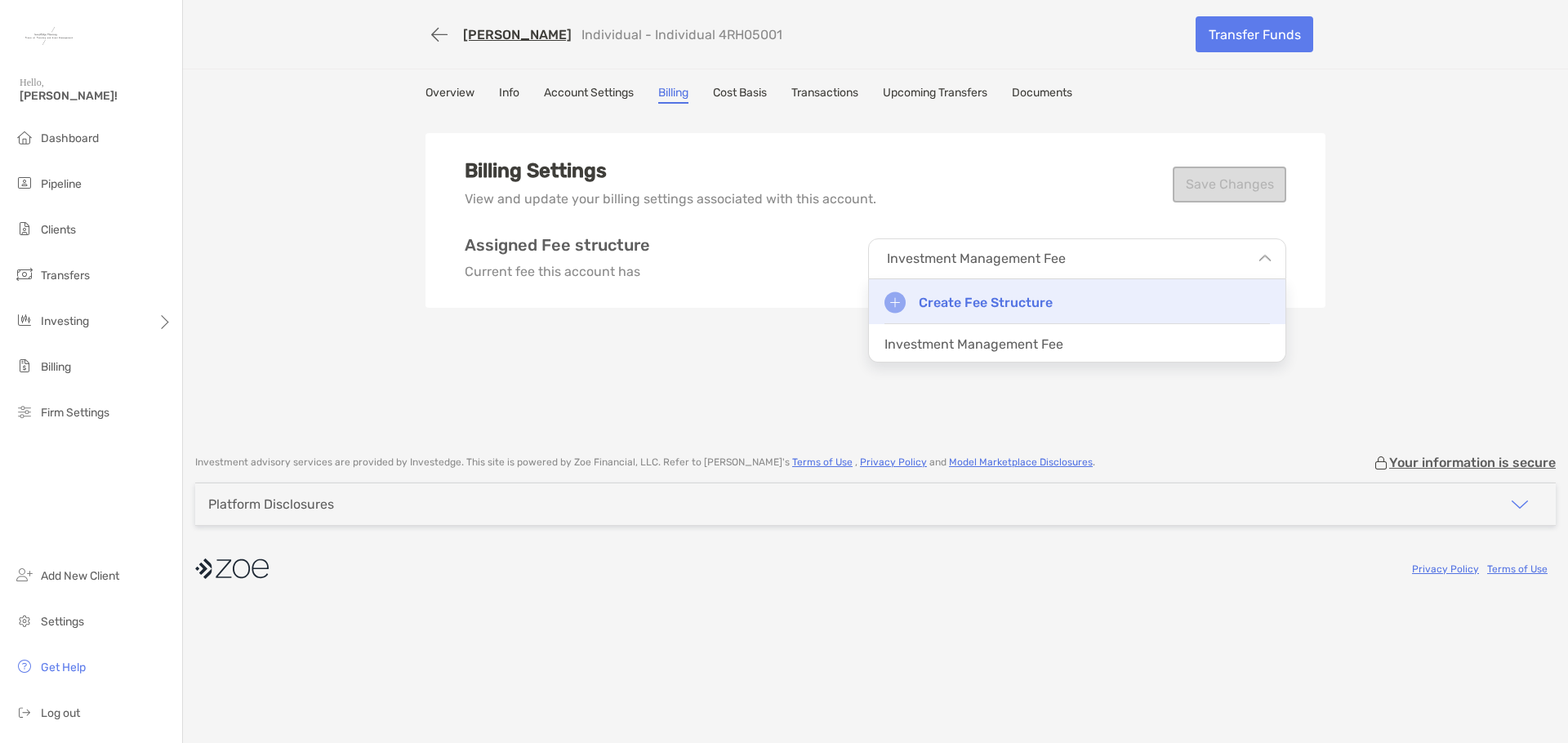
click at [992, 298] on p "Create Fee Structure" at bounding box center [986, 303] width 134 height 20
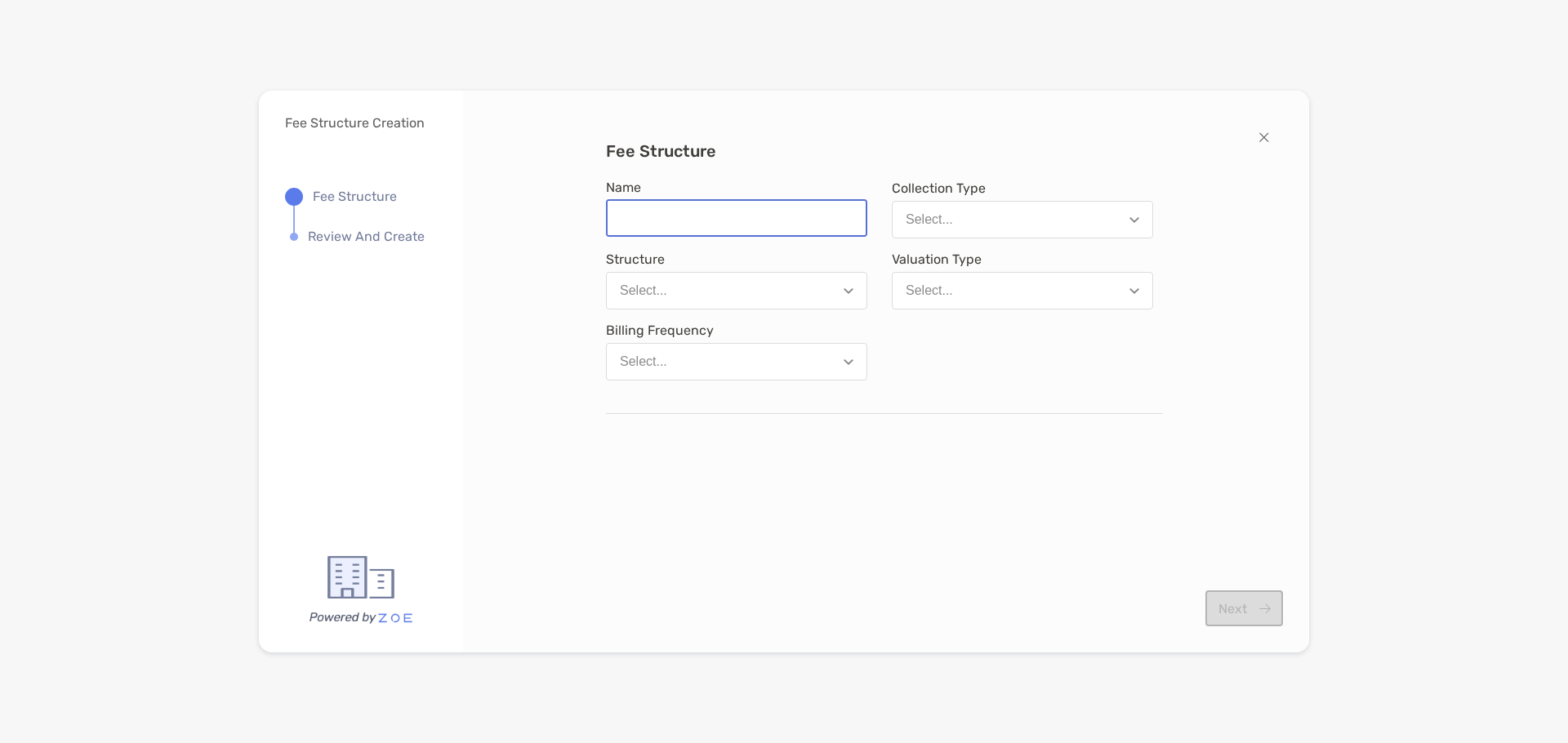
click at [722, 223] on input "Name" at bounding box center [736, 217] width 258 height 35
type input "**********"
click at [811, 282] on button "Select..." at bounding box center [736, 290] width 261 height 37
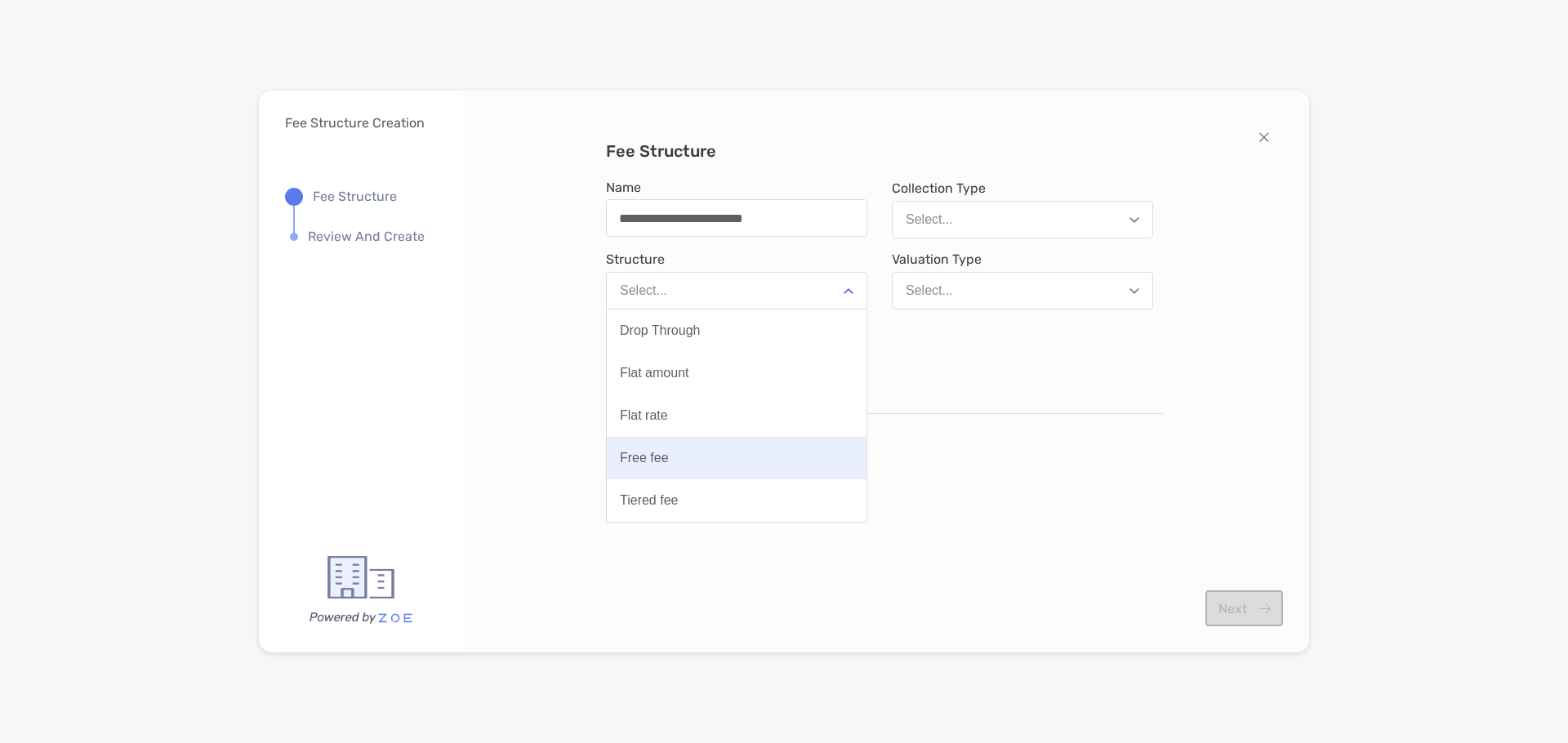
click at [674, 450] on button "Free fee" at bounding box center [736, 458] width 260 height 42
click at [807, 360] on button "Select..." at bounding box center [736, 361] width 261 height 37
click at [755, 446] on button "Quarterly" at bounding box center [736, 444] width 260 height 42
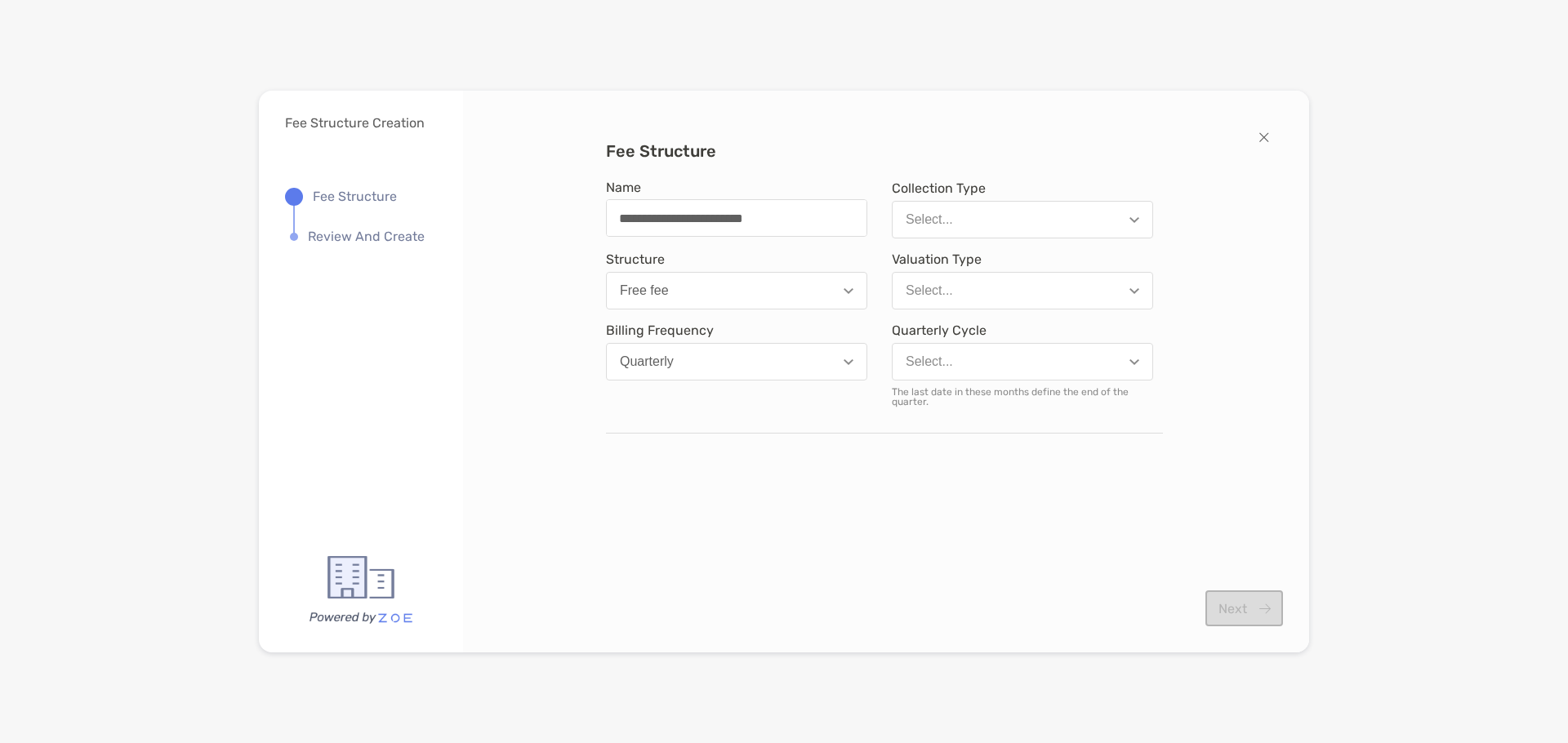
click at [1108, 213] on button "Select..." at bounding box center [1022, 219] width 261 height 37
click at [968, 355] on button "Arrears" at bounding box center [1022, 344] width 260 height 42
click at [1072, 294] on button "Select..." at bounding box center [1022, 290] width 261 height 37
click at [1044, 376] on button "End of period balance" at bounding box center [1022, 373] width 260 height 42
click at [1044, 376] on button "Select..." at bounding box center [1022, 361] width 261 height 37
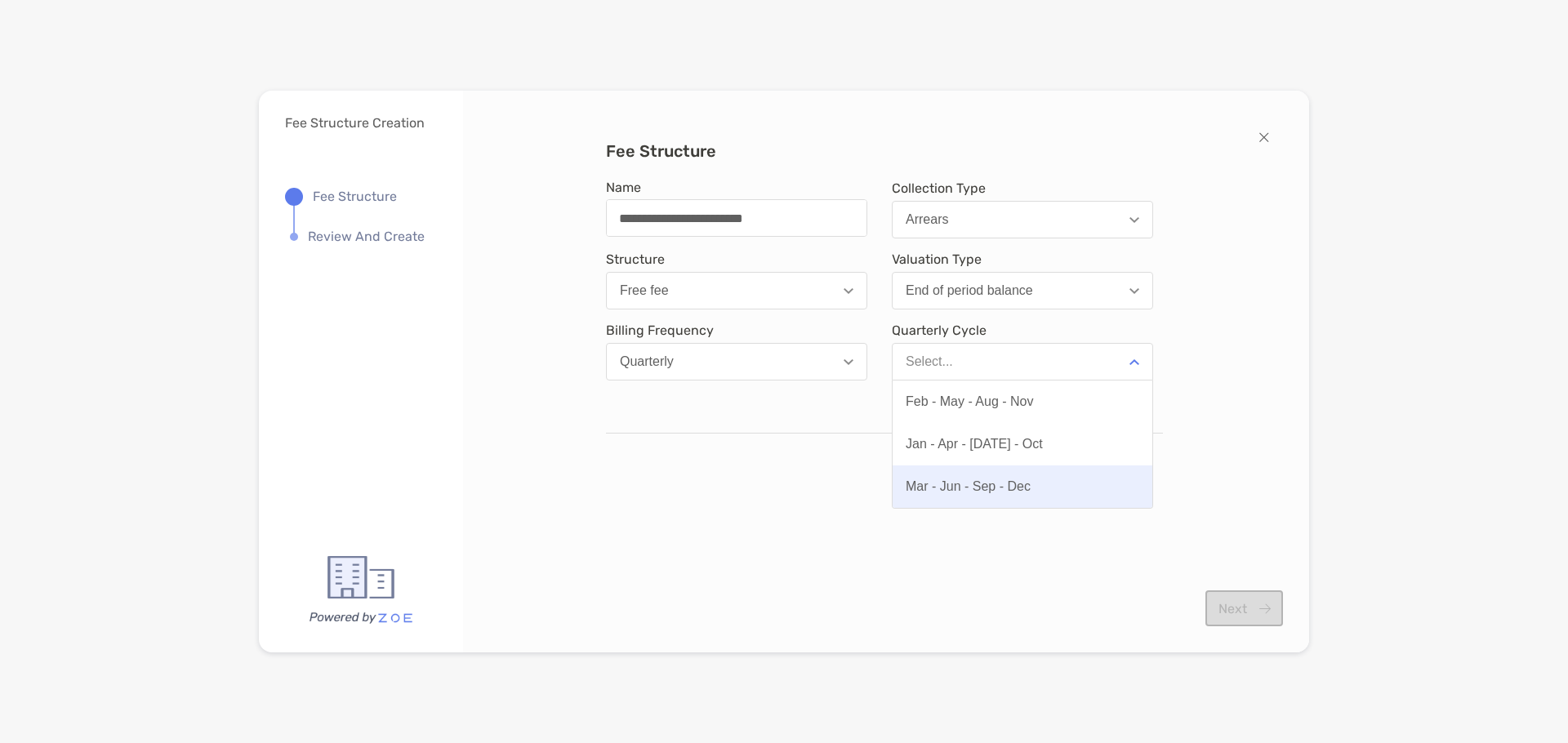
click at [960, 488] on div "Mar - Jun - Sep - Dec" at bounding box center [968, 487] width 125 height 14
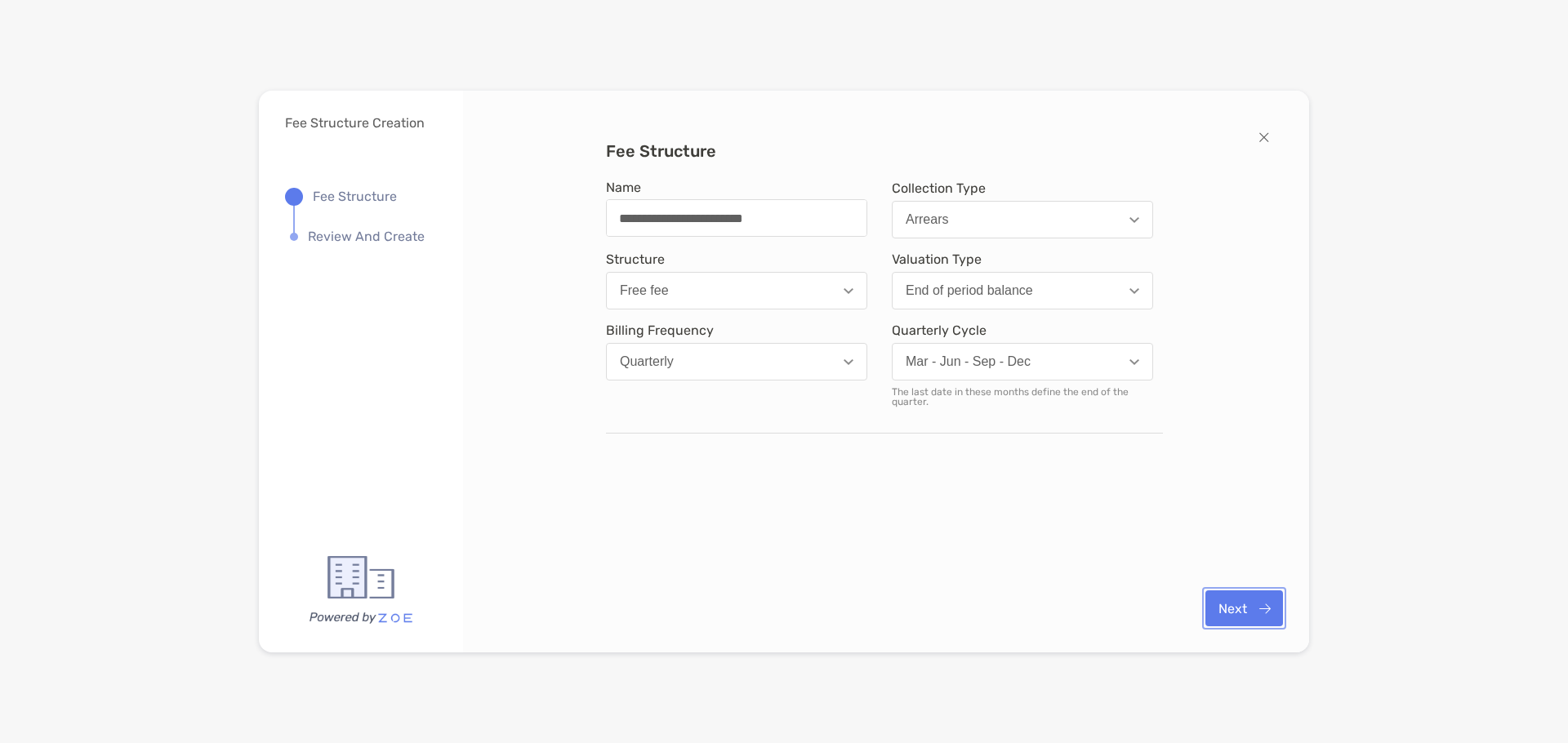
click at [1232, 608] on button "Next" at bounding box center [1245, 608] width 78 height 36
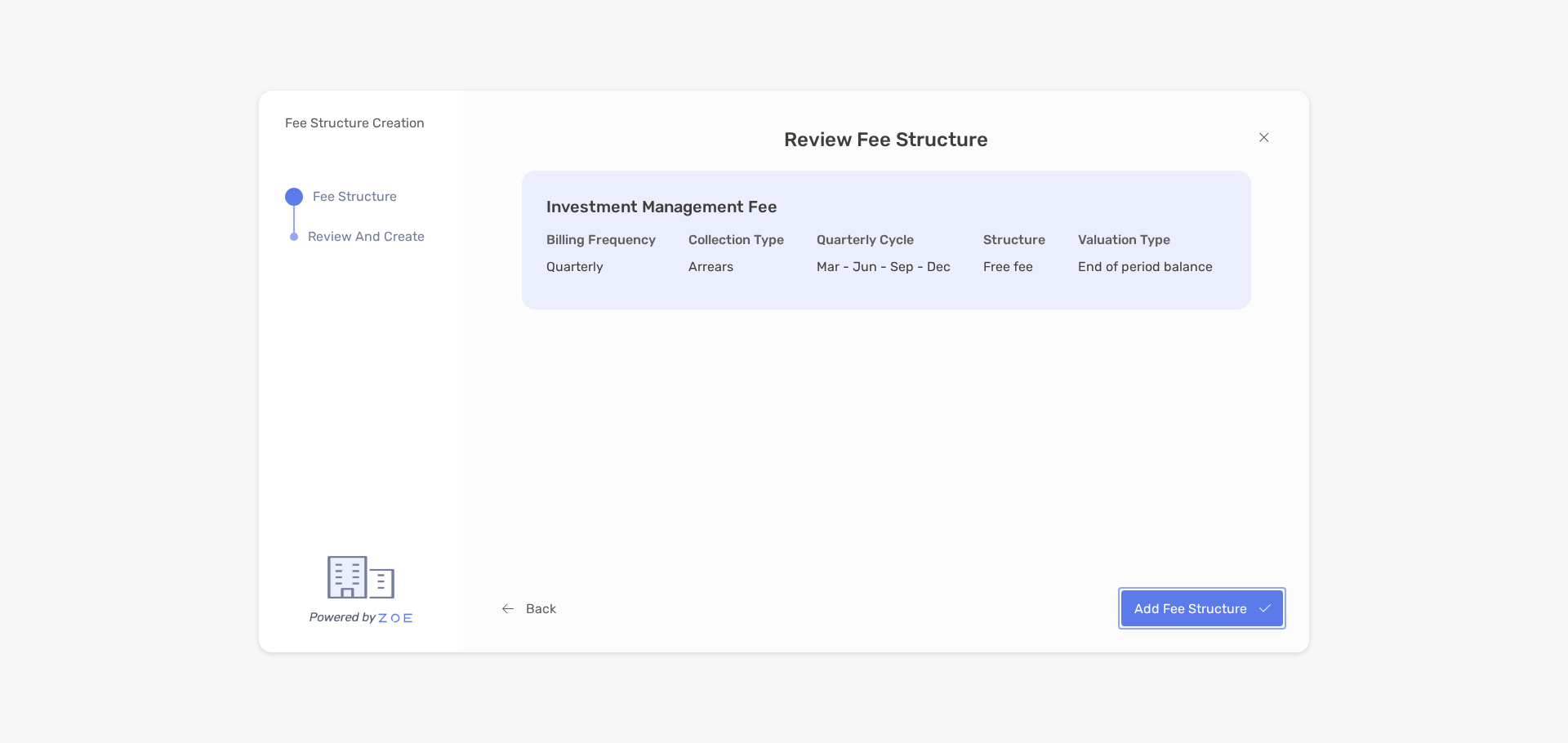
click at [1181, 607] on button "Add Fee Structure" at bounding box center [1202, 608] width 162 height 36
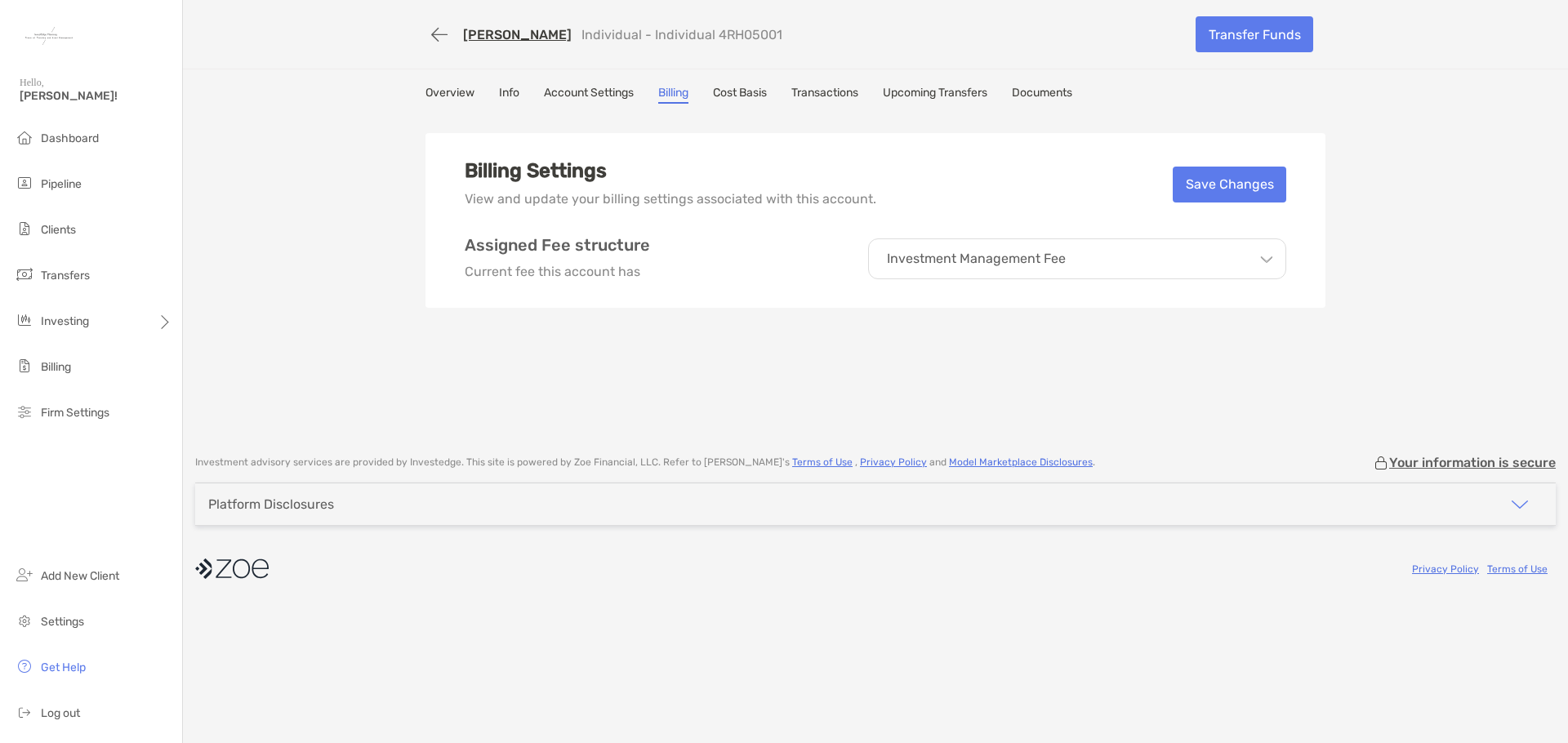
drag, startPoint x: 1191, startPoint y: 232, endPoint x: 1190, endPoint y: 253, distance: 21.0
click at [1192, 233] on div "Billing Settings View and update your billing settings associated with this acc…" at bounding box center [876, 220] width 900 height 175
click at [1190, 256] on div "Investment Management Fee" at bounding box center [1077, 259] width 418 height 41
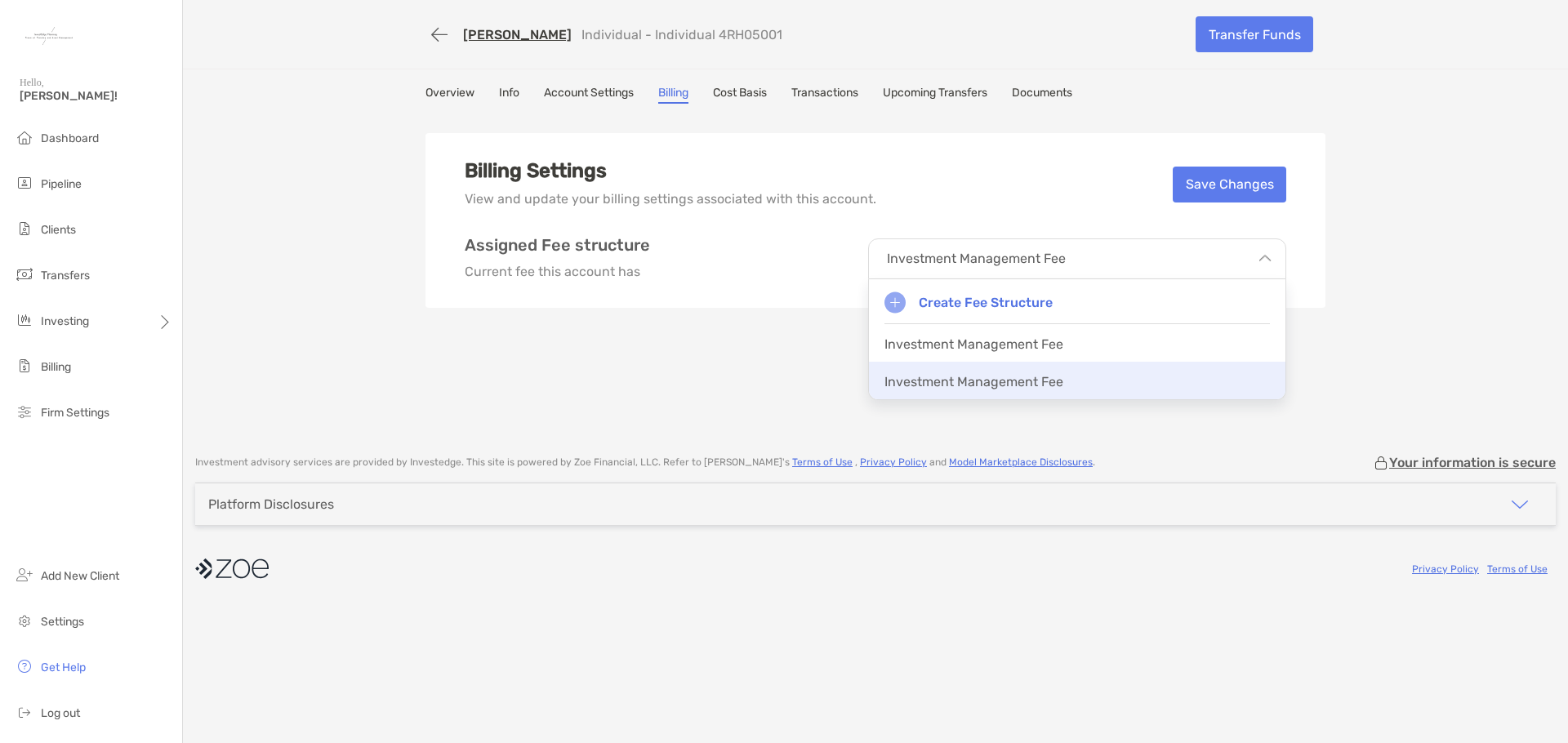
click at [1043, 377] on p "Investment Management Fee" at bounding box center [973, 382] width 179 height 15
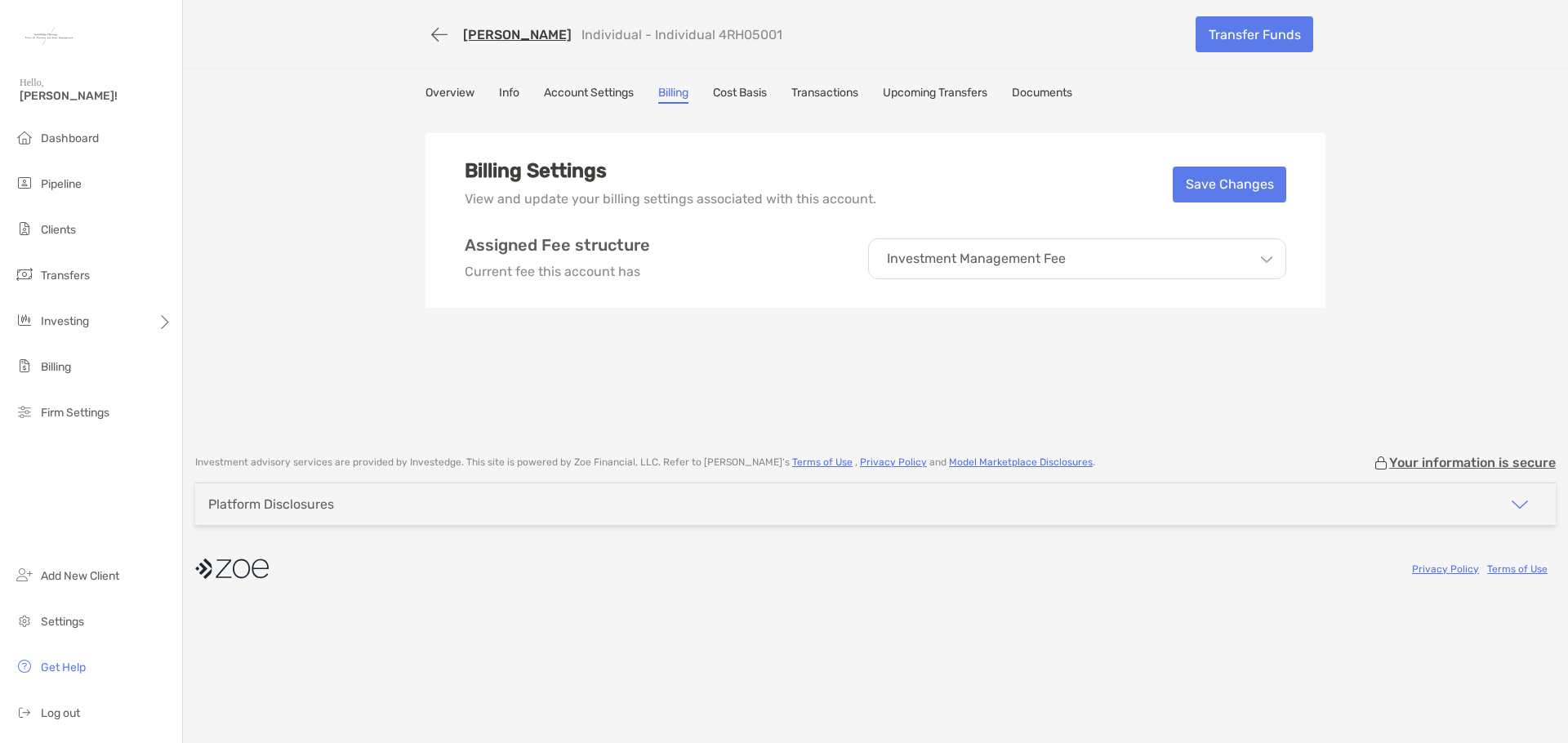
click at [1117, 260] on div "Investment Management Fee" at bounding box center [1077, 259] width 418 height 41
drag, startPoint x: 1001, startPoint y: 337, endPoint x: 734, endPoint y: 340, distance: 267.0
click at [734, 339] on div "Billing Settings View and update your billing settings associated with this acc…" at bounding box center [876, 275] width 900 height 327
click at [1131, 272] on div "Investment Management Fee" at bounding box center [1077, 259] width 418 height 41
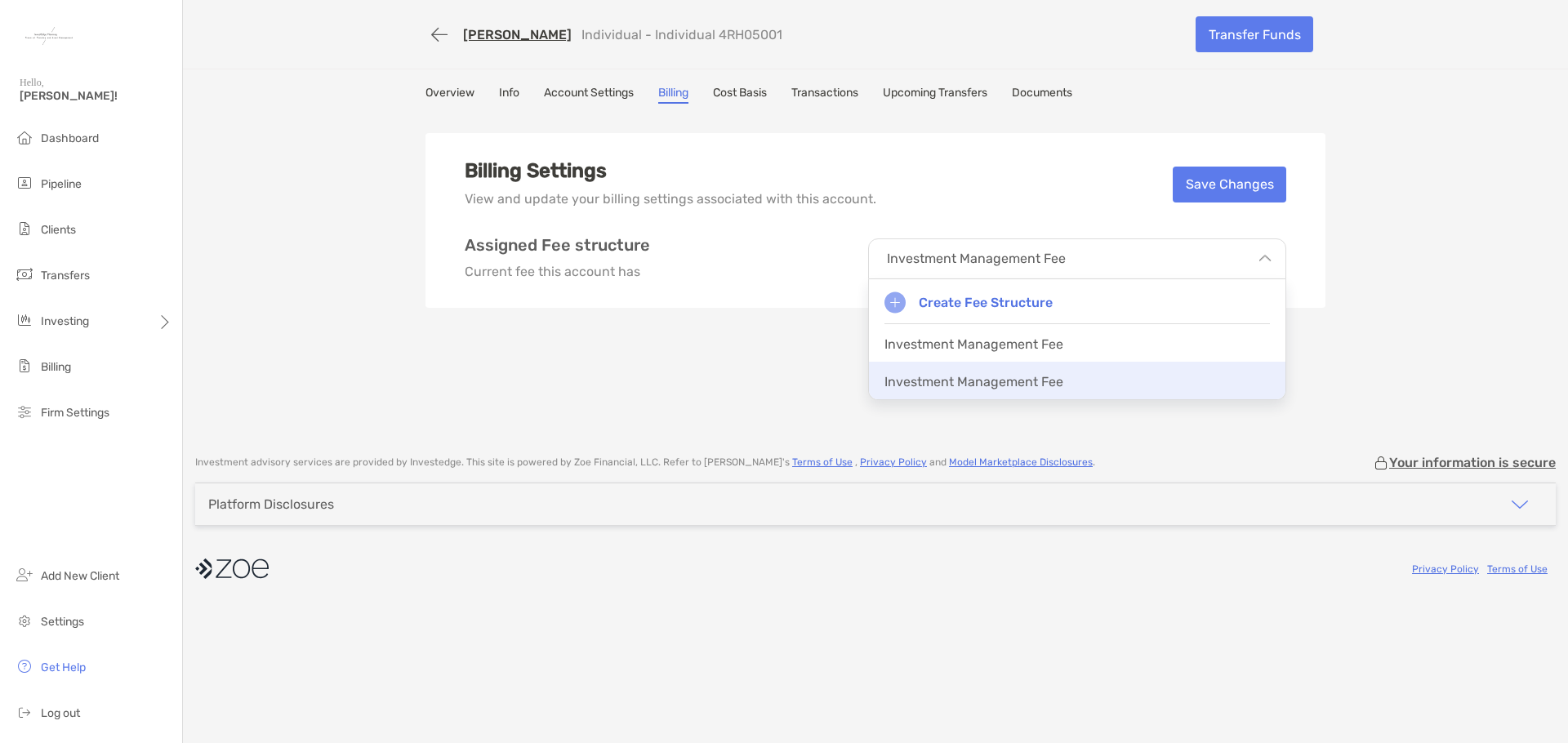
click at [1034, 385] on p "Investment Management Fee" at bounding box center [973, 382] width 179 height 15
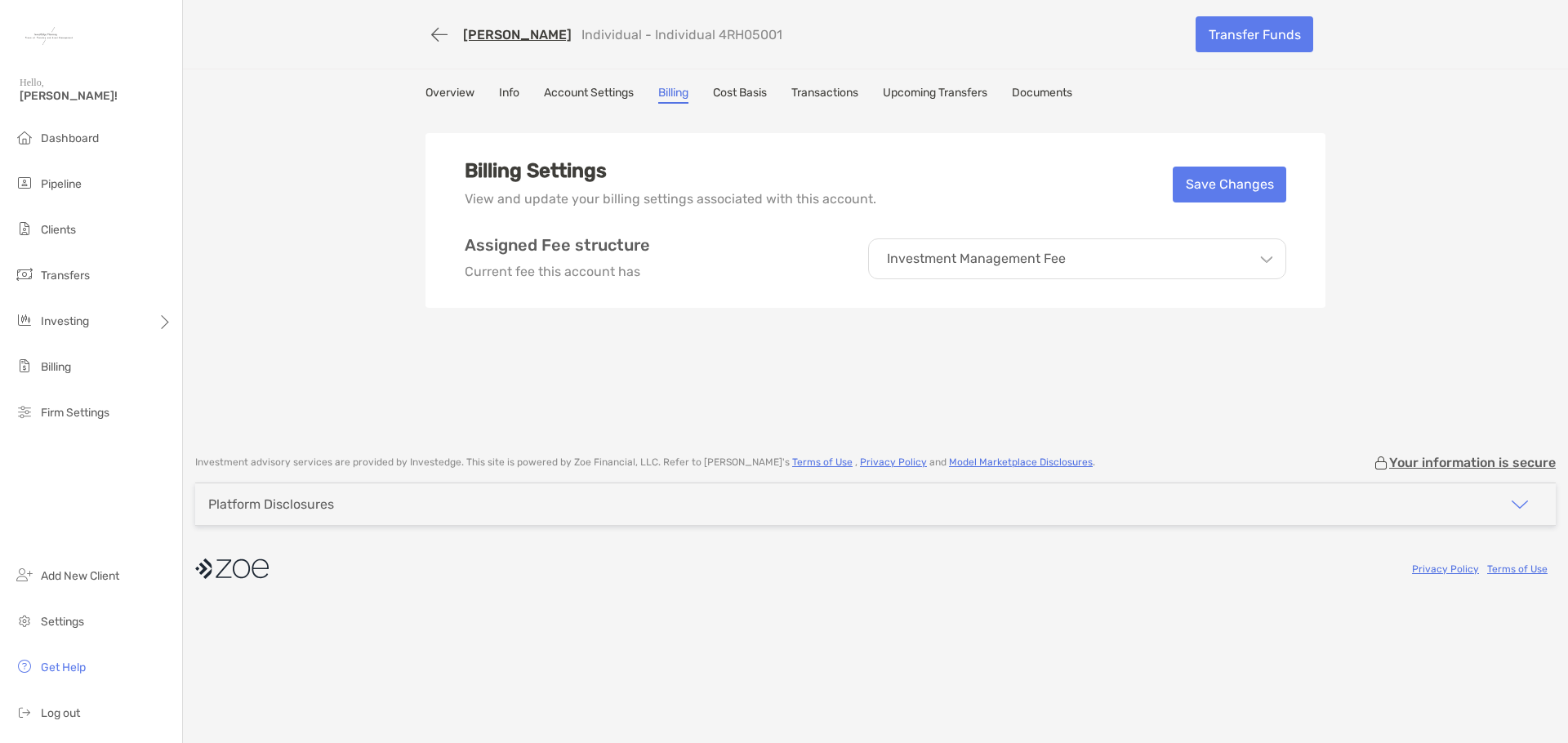
click at [1070, 262] on div "Investment Management Fee" at bounding box center [1077, 259] width 418 height 41
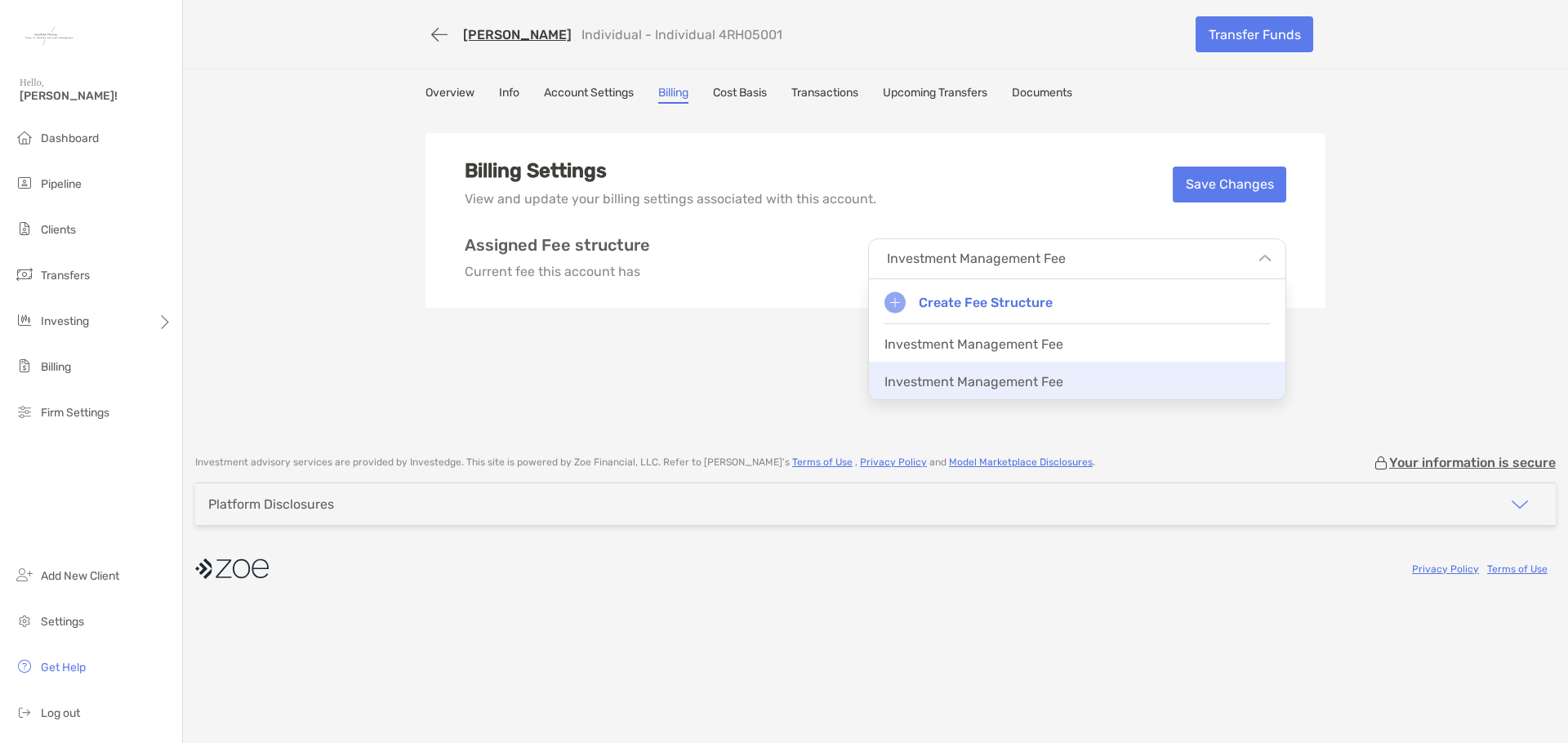
click at [1019, 380] on p "Investment Management Fee" at bounding box center [973, 382] width 179 height 15
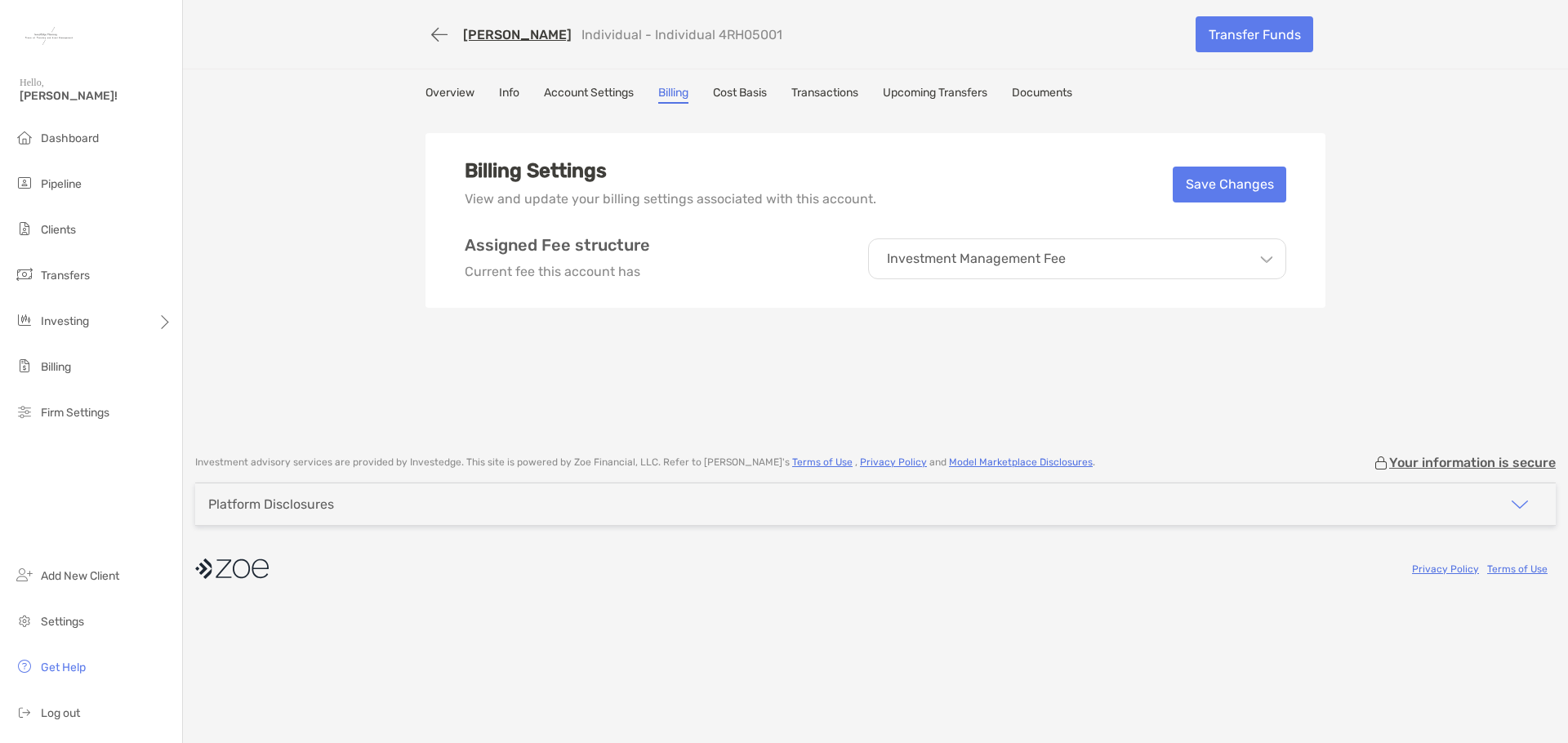
click at [902, 373] on div "Billing Settings View and update your billing settings associated with this acc…" at bounding box center [876, 275] width 900 height 327
click at [1268, 249] on div "Investment Management Fee" at bounding box center [1077, 259] width 418 height 41
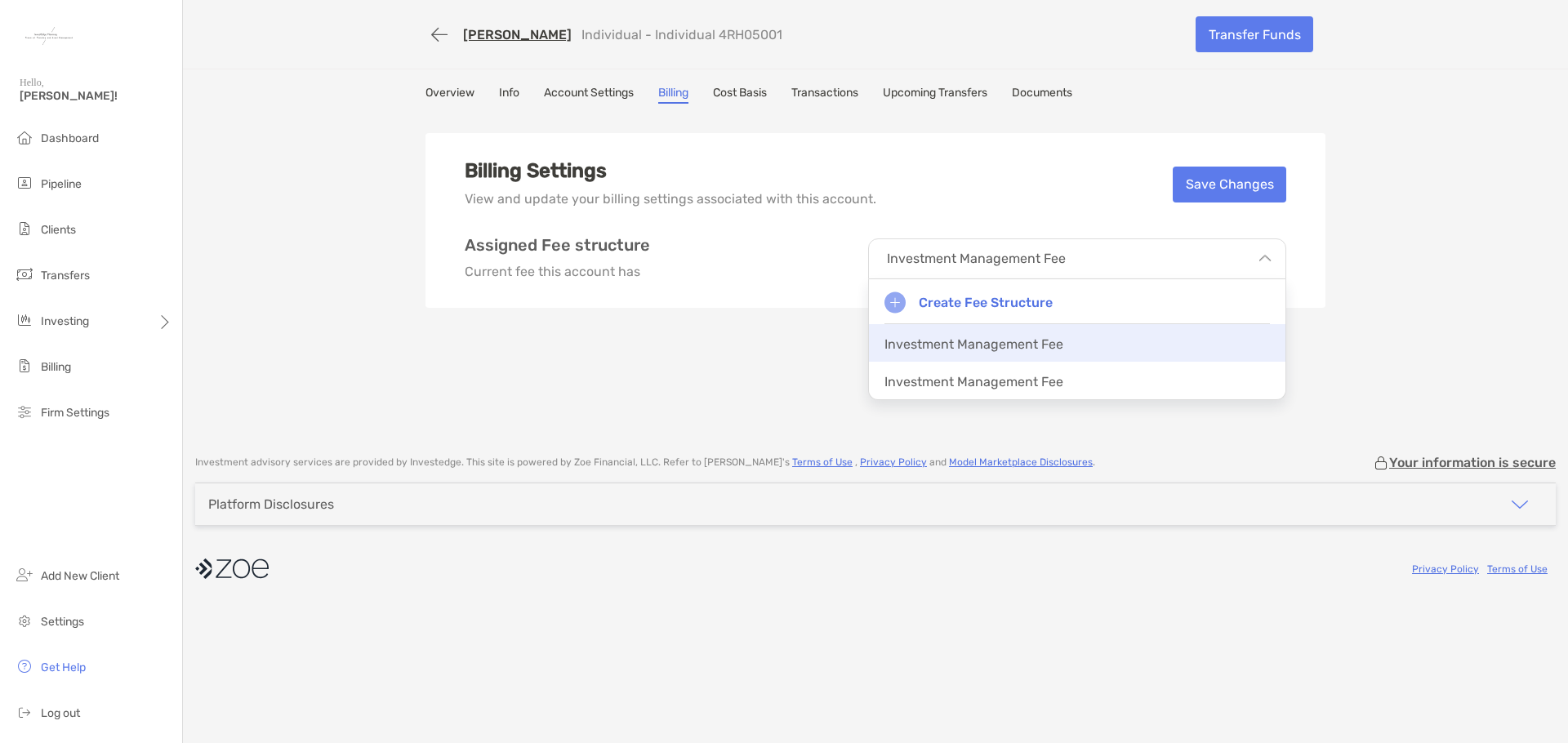
click at [1034, 344] on p "Investment Management Fee" at bounding box center [973, 344] width 179 height 15
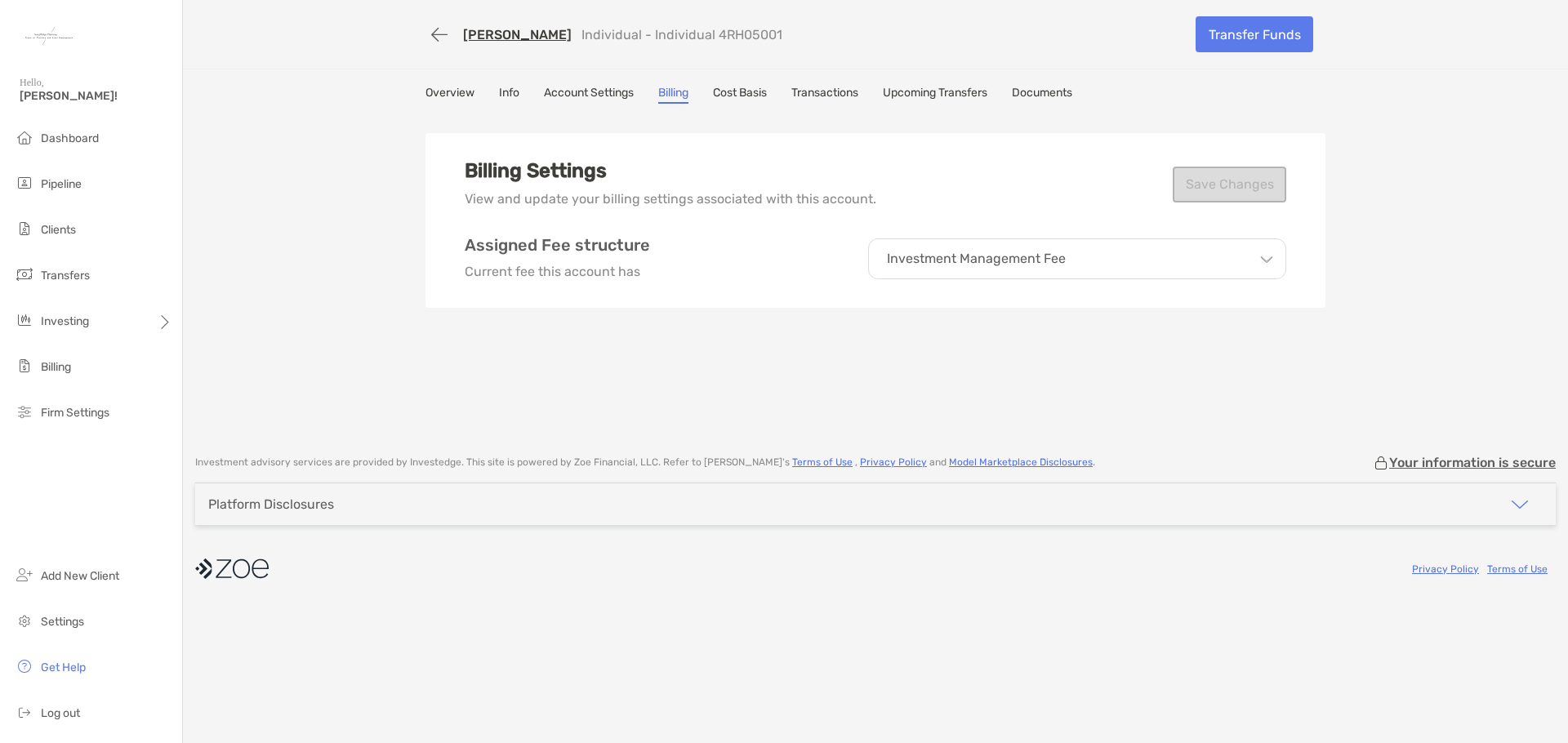
click at [1093, 261] on div "Investment Management Fee" at bounding box center [1077, 259] width 418 height 41
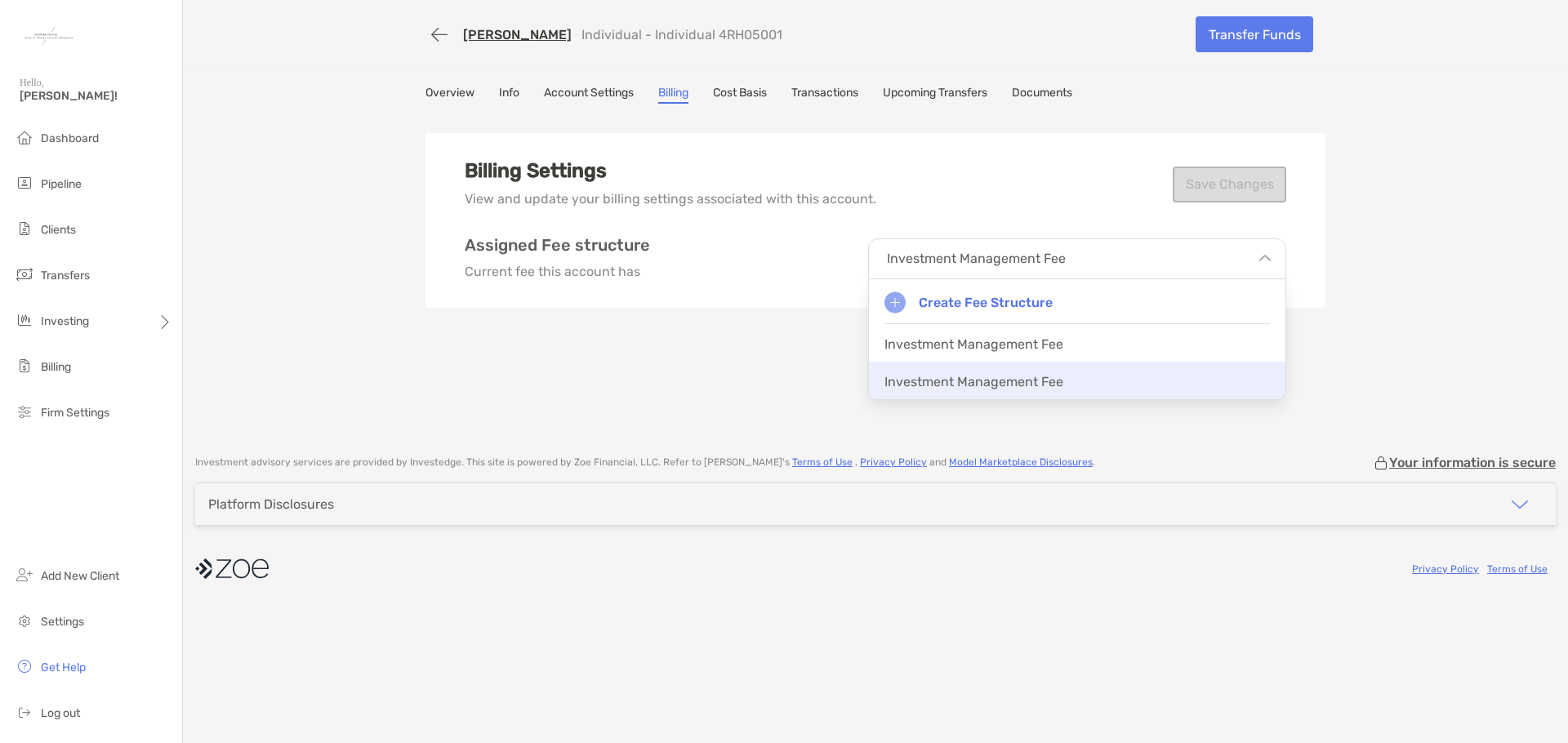
click at [1033, 390] on div "Investment Management Fee" at bounding box center [1077, 381] width 416 height 37
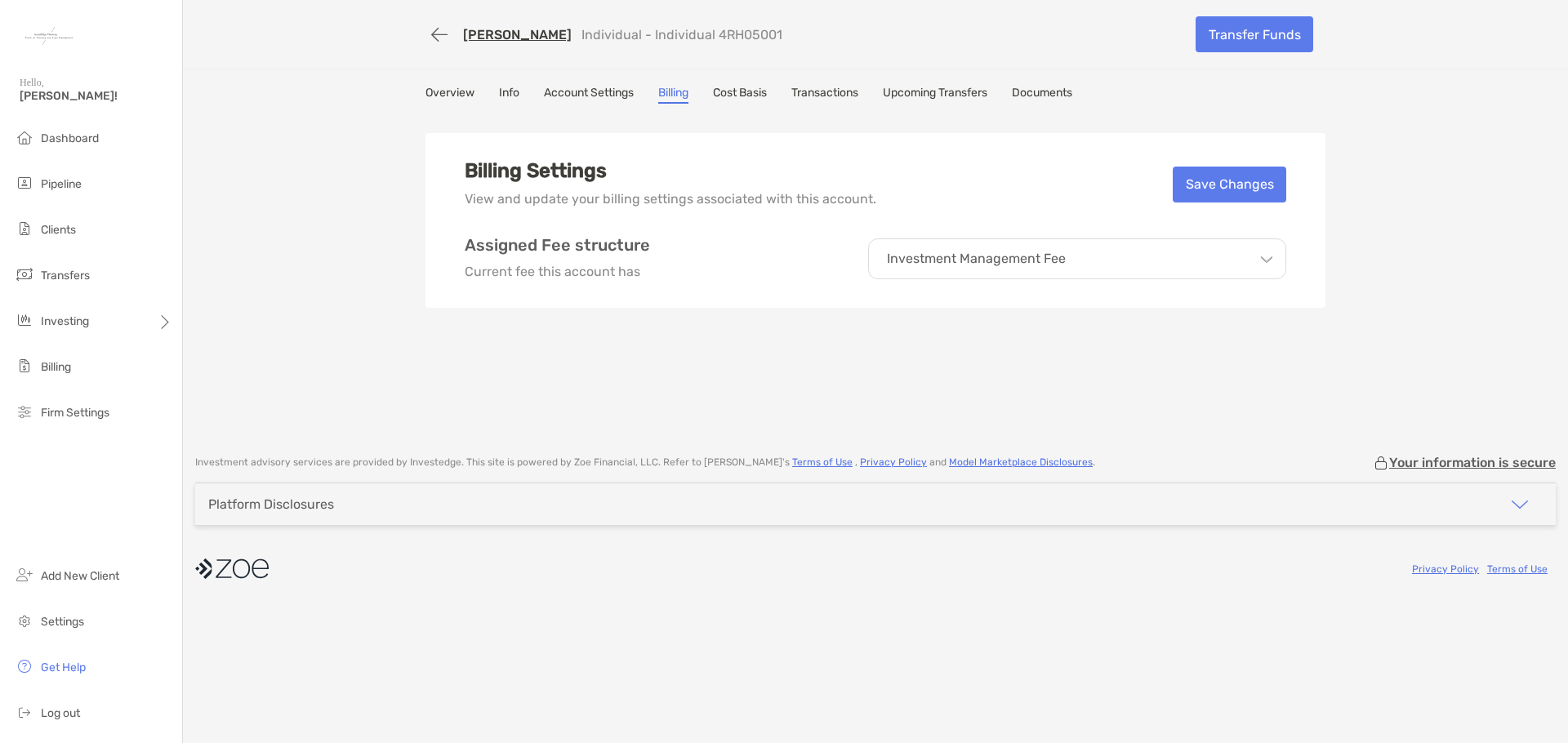
click at [1132, 243] on div "Investment Management Fee" at bounding box center [1077, 259] width 418 height 41
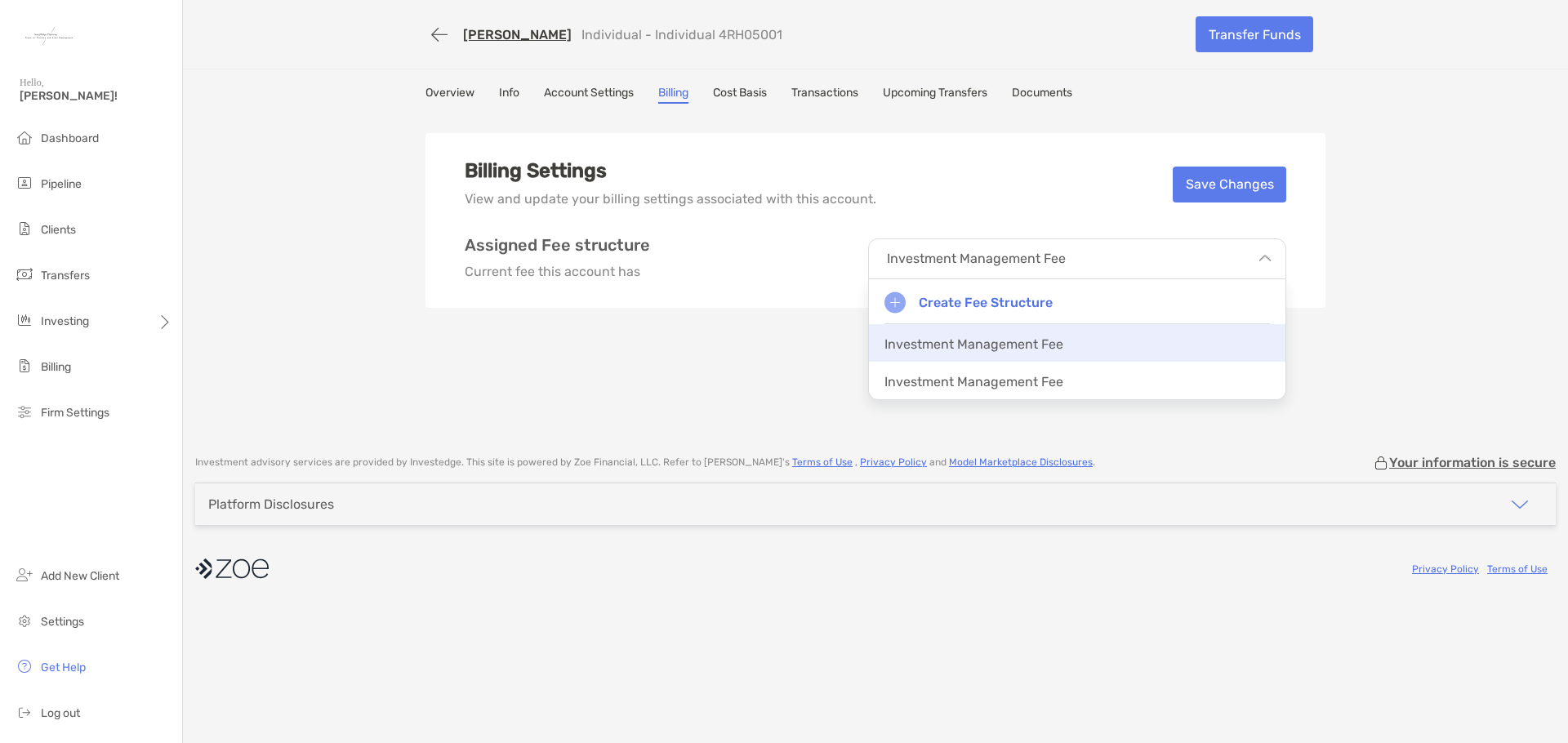
click at [1059, 340] on p "Investment Management Fee" at bounding box center [973, 344] width 179 height 15
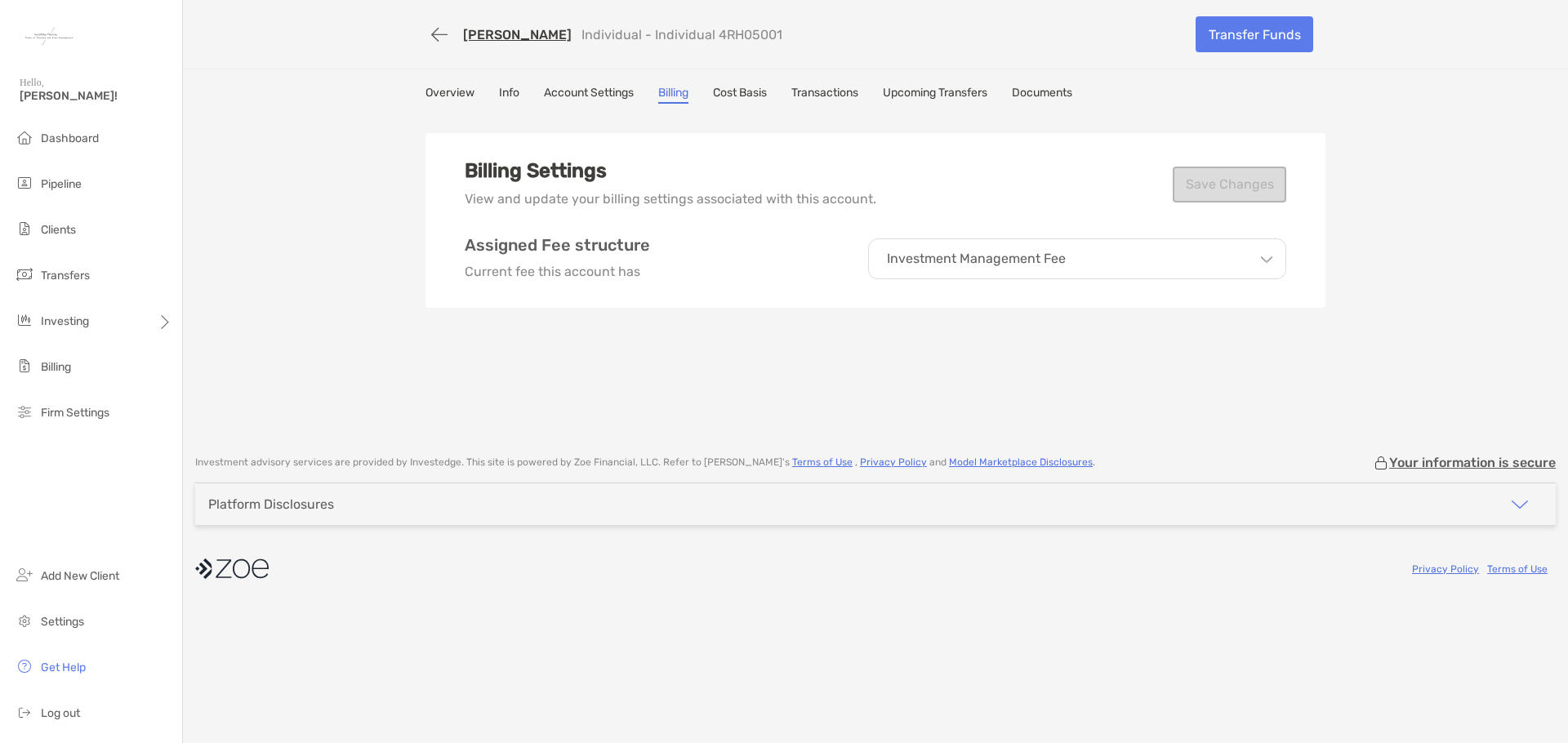
click at [619, 89] on link "Account Settings" at bounding box center [589, 94] width 90 height 18
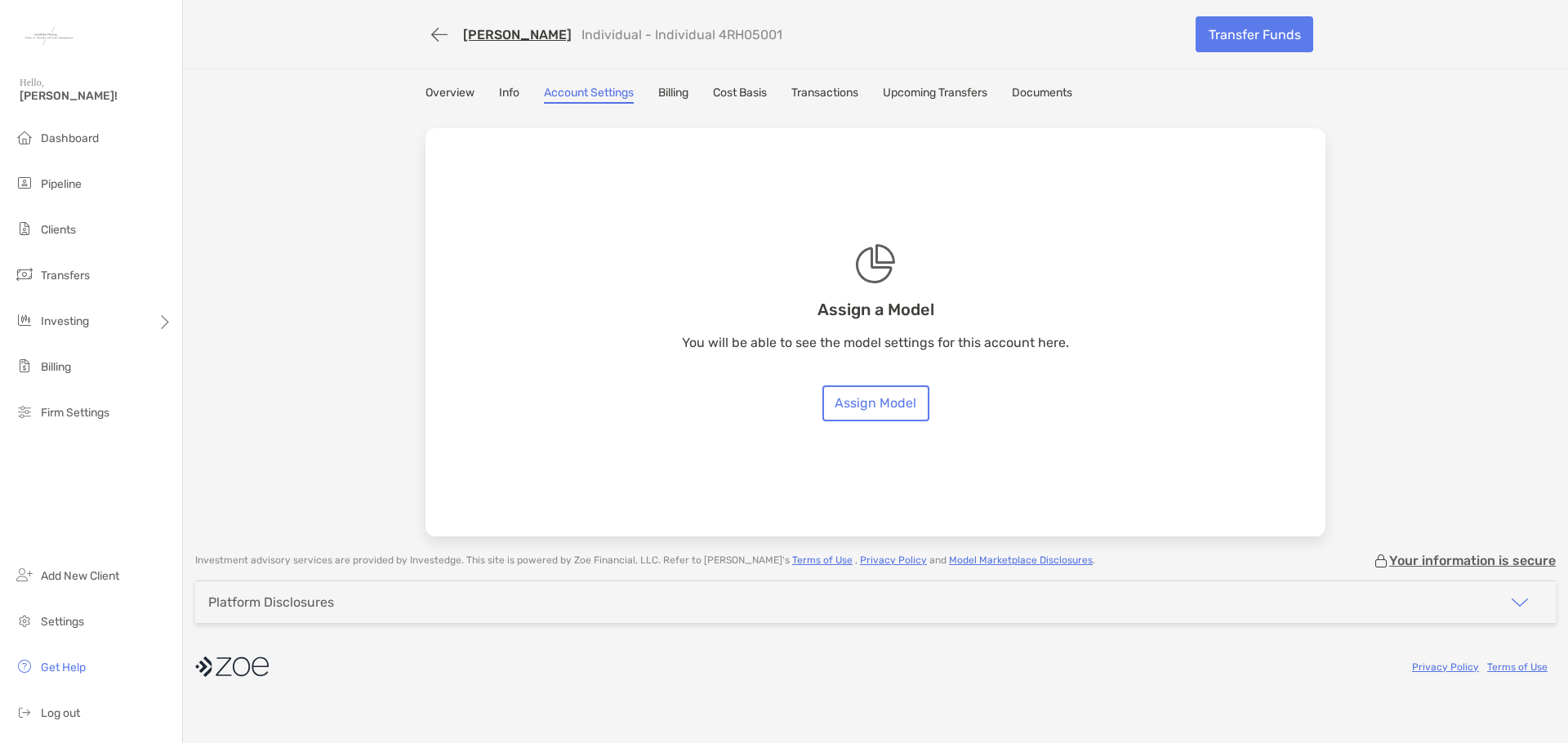
click at [680, 97] on link "Billing" at bounding box center [674, 94] width 30 height 18
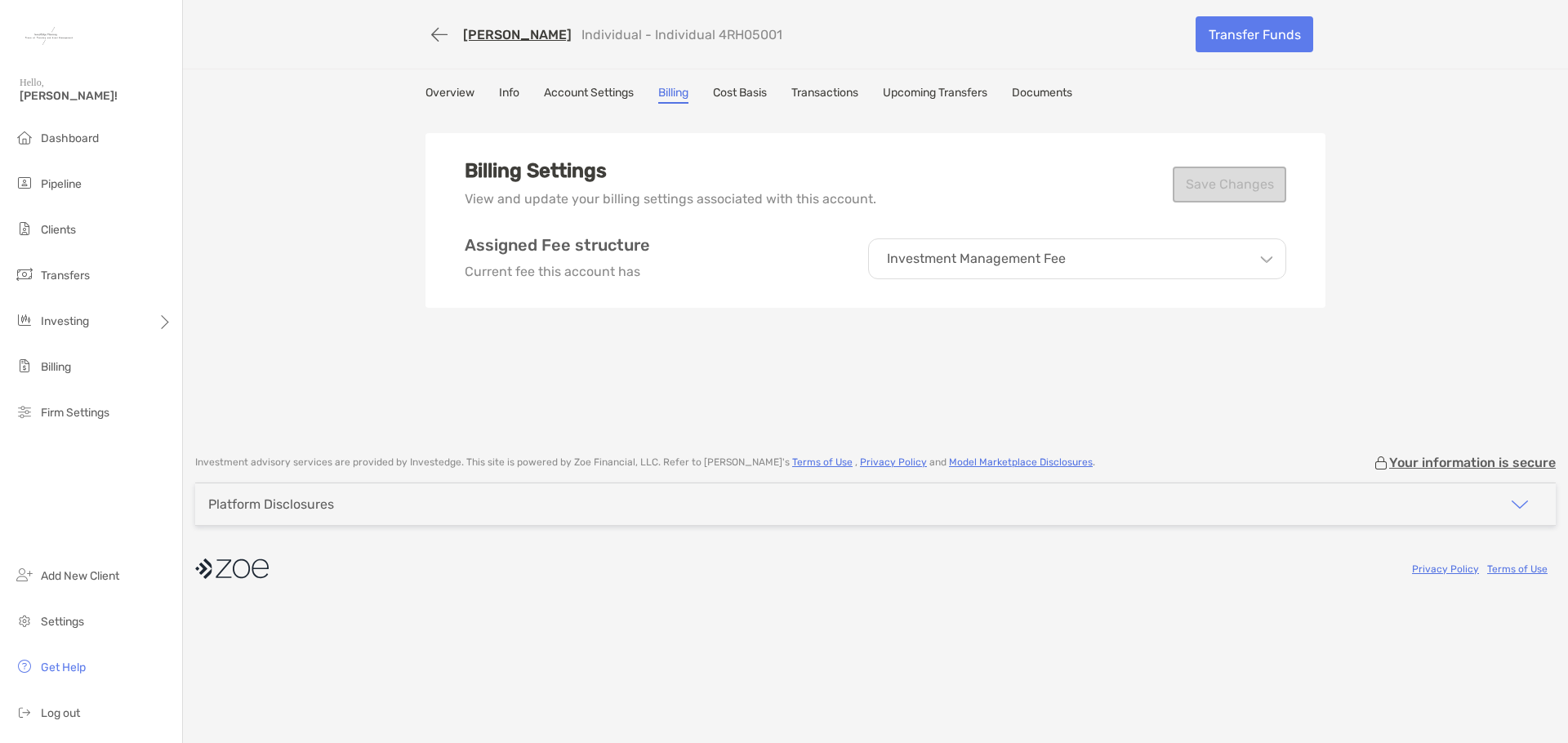
click at [1266, 261] on icon at bounding box center [1267, 259] width 12 height 6
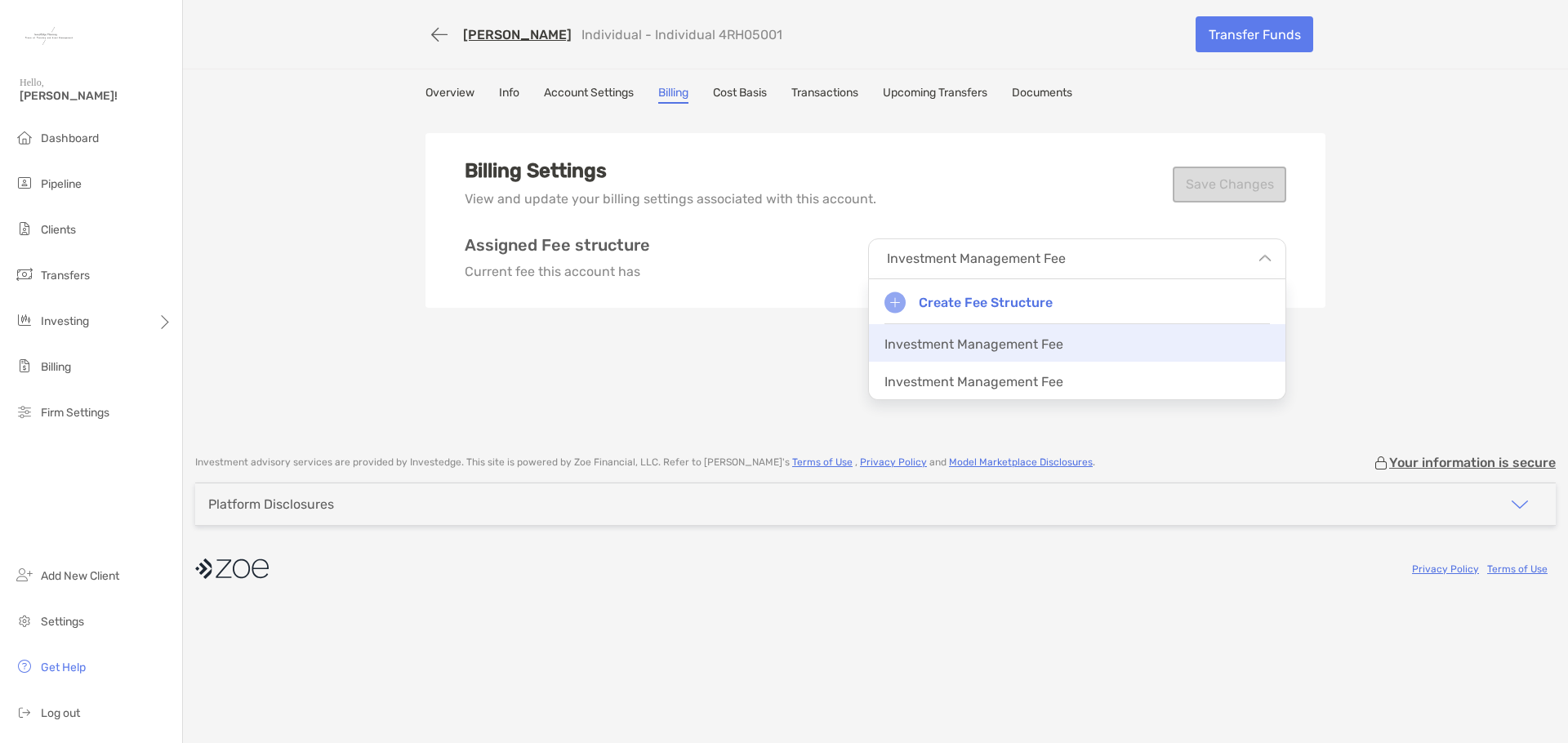
click at [1015, 341] on p "Investment Management Fee" at bounding box center [973, 344] width 179 height 15
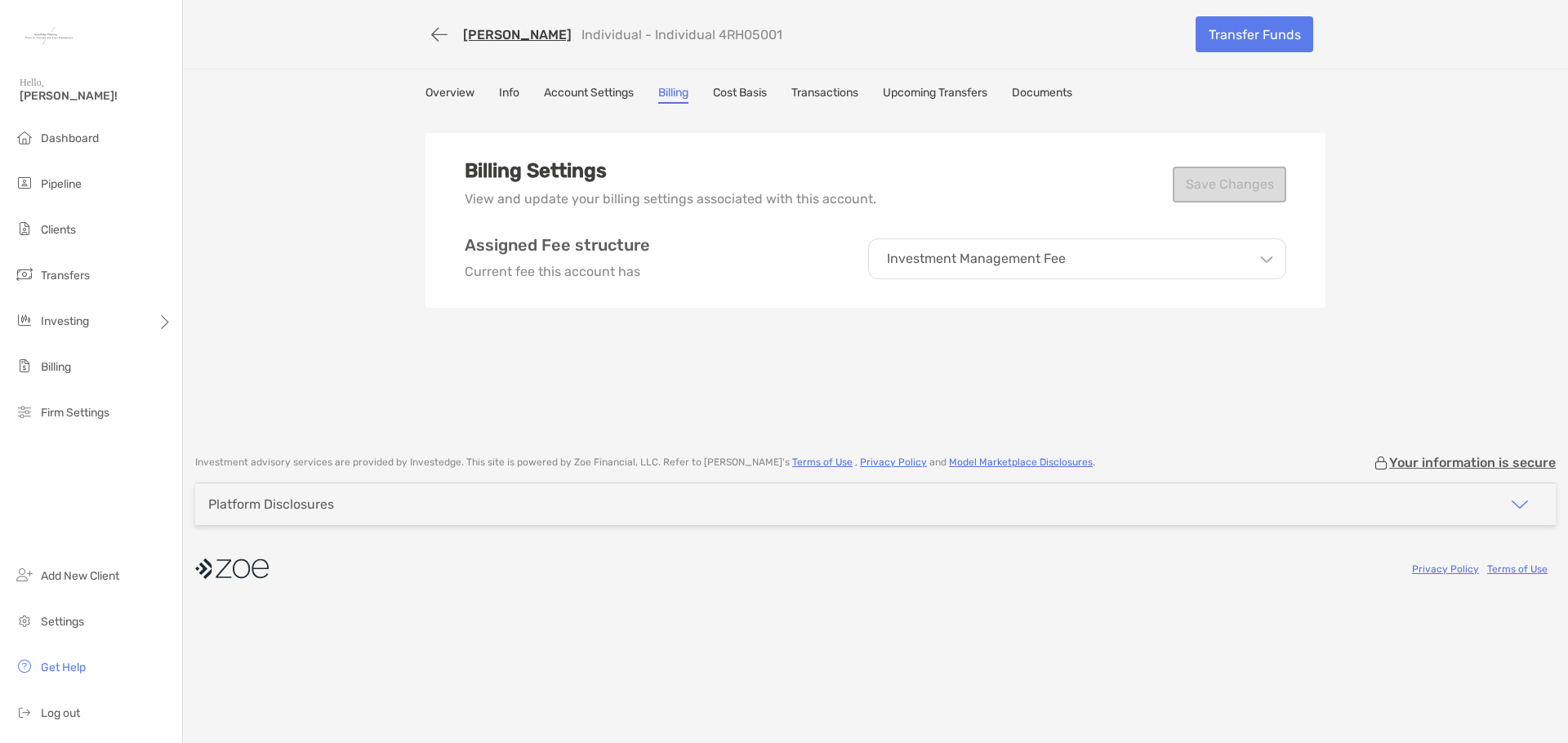
click at [1015, 341] on div "Billing Settings View and update your billing settings associated with this acc…" at bounding box center [876, 275] width 900 height 327
click at [1065, 248] on div "Investment Management Fee" at bounding box center [1077, 259] width 418 height 41
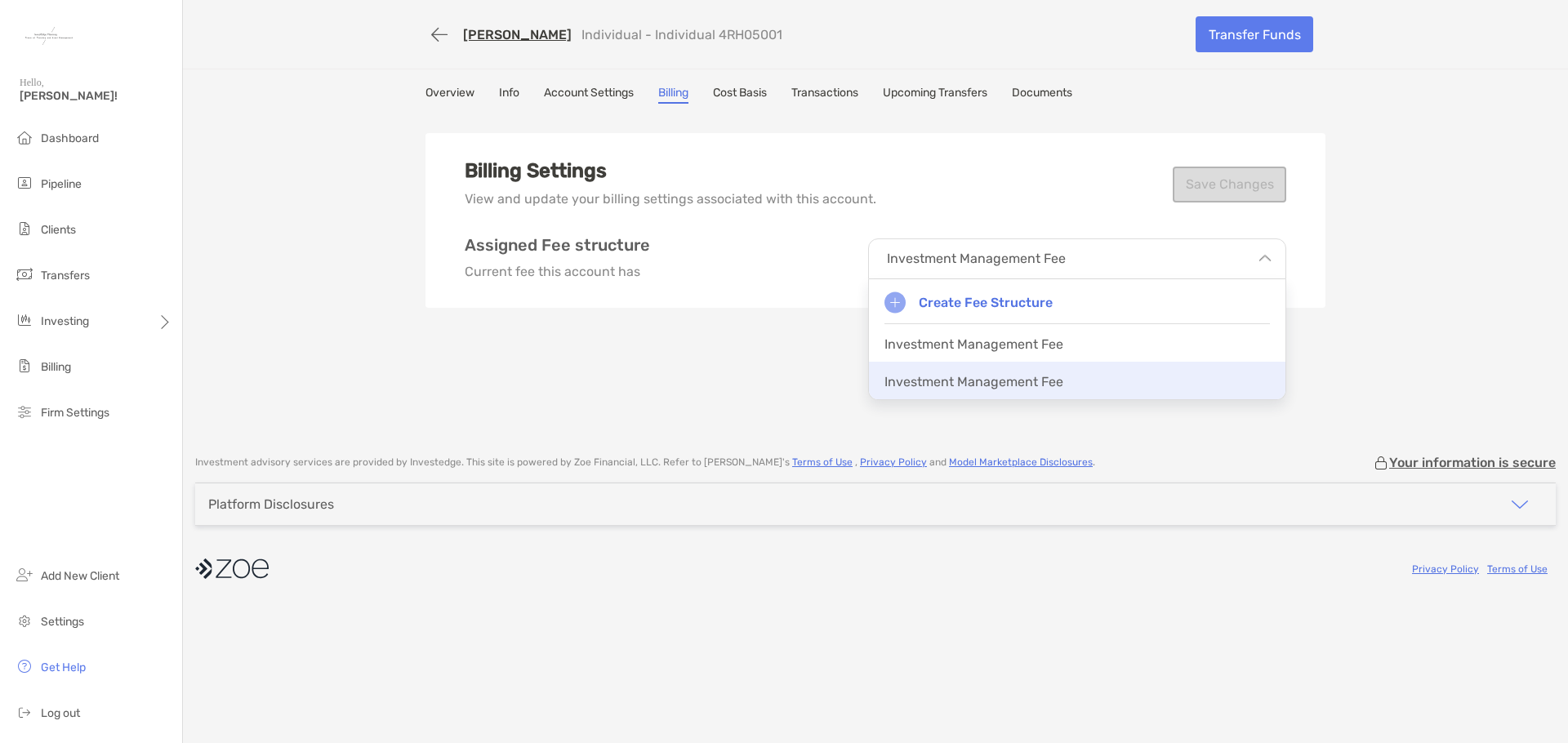
click at [1010, 390] on div "Investment Management Fee" at bounding box center [1077, 381] width 416 height 37
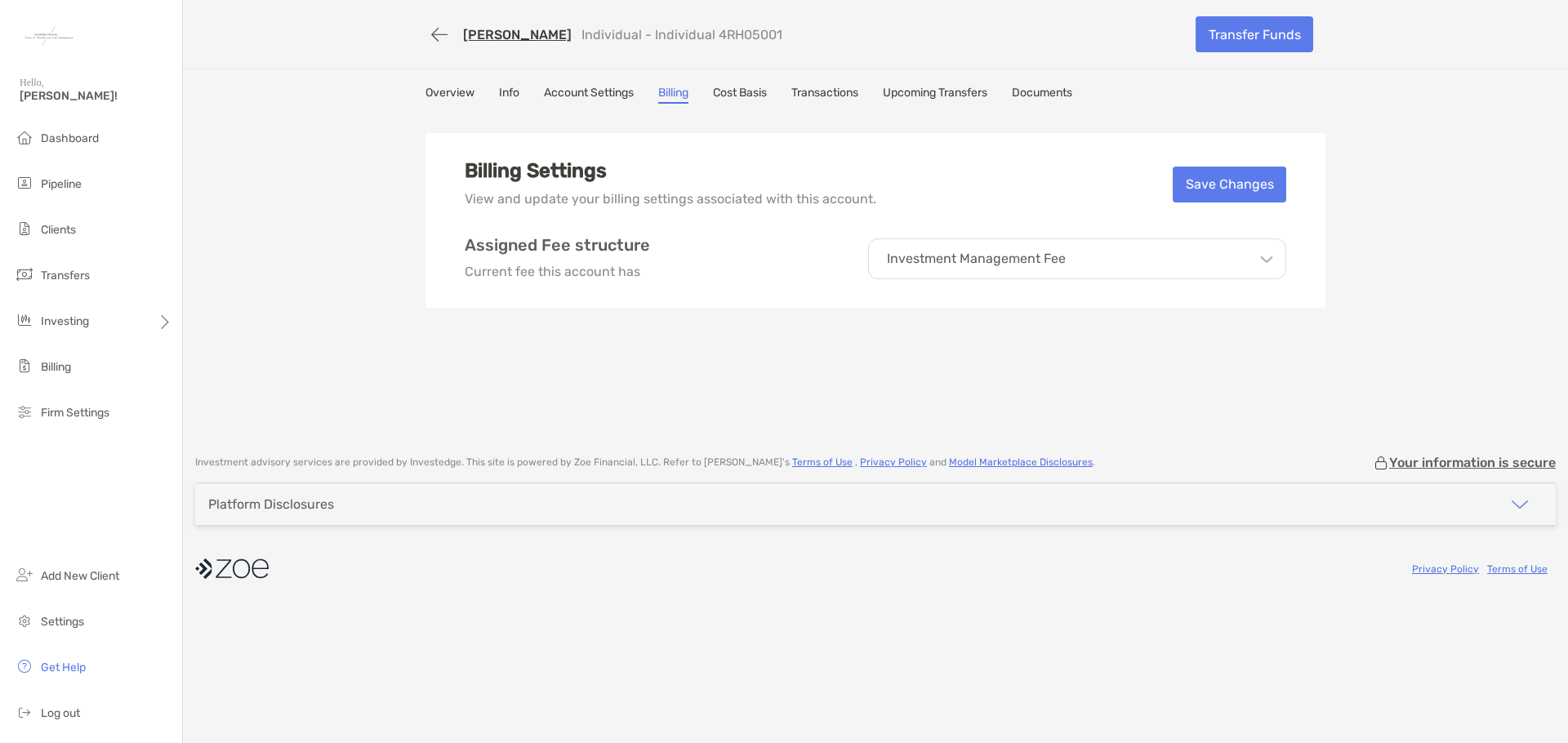
click at [1223, 252] on div "Investment Management Fee" at bounding box center [1077, 259] width 418 height 41
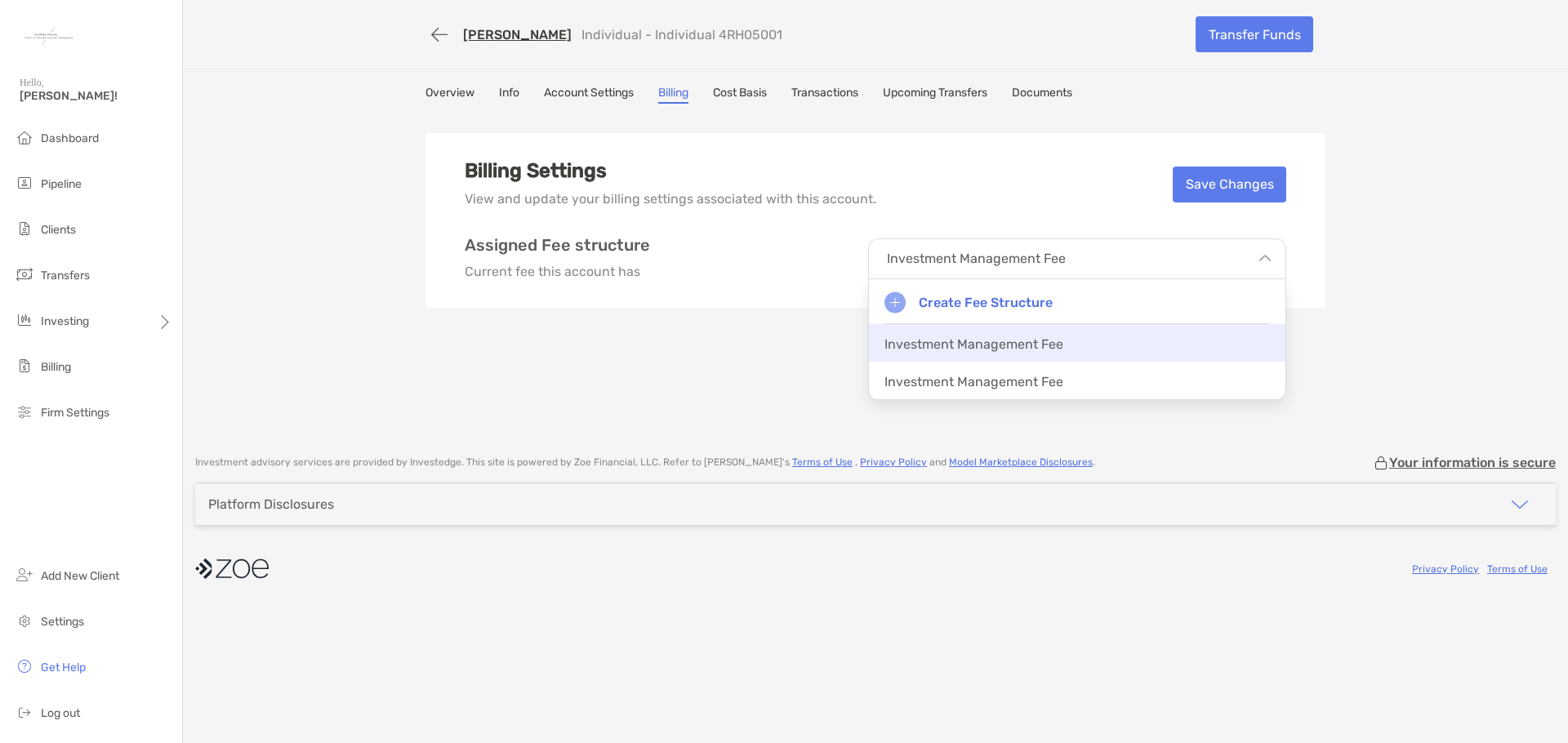
click at [1034, 337] on p "Investment Management Fee" at bounding box center [973, 344] width 179 height 15
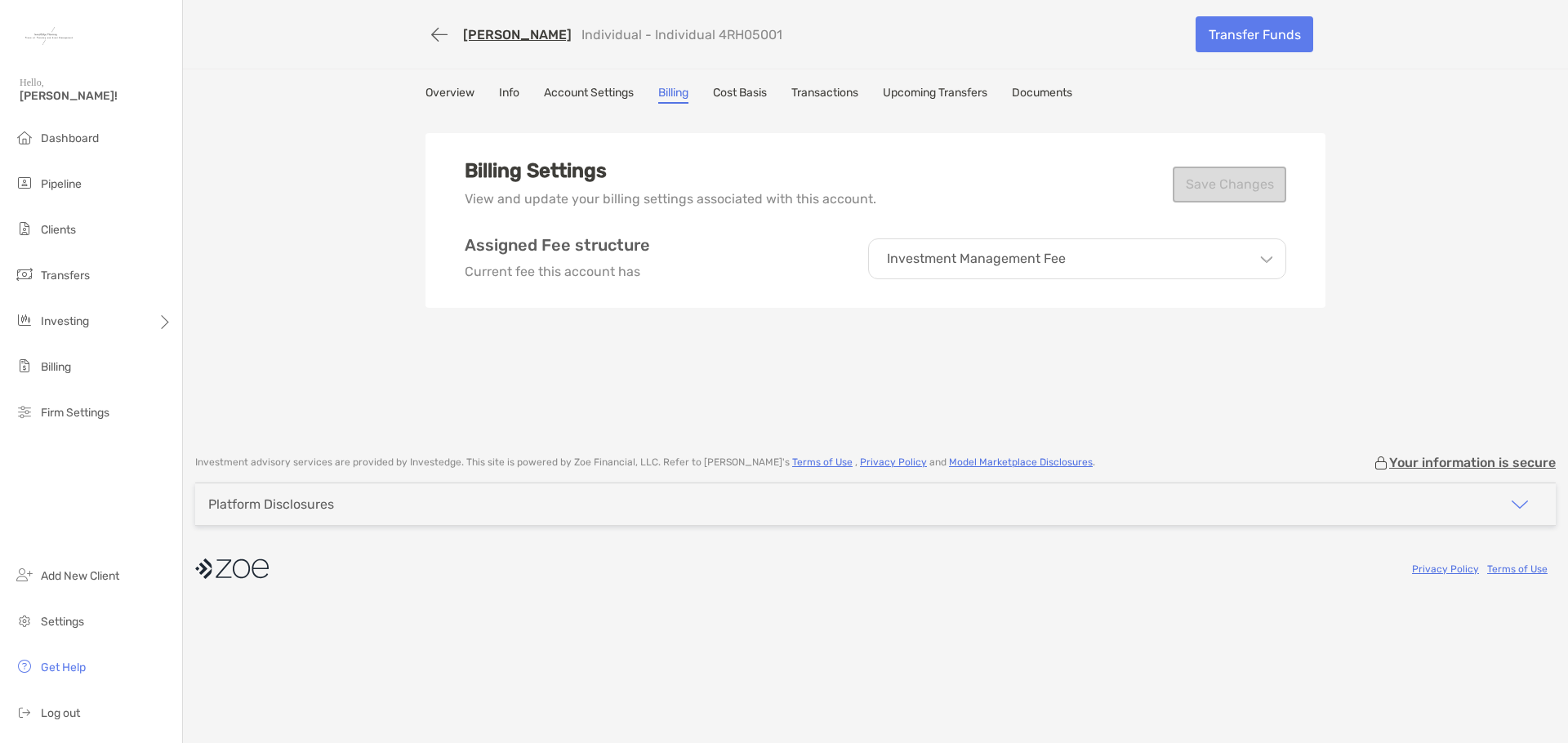
click at [1377, 265] on div "Jessica Alford Individual - Individual 4RH05001 Transfer Funds Overview Info Ac…" at bounding box center [875, 219] width 1385 height 438
click at [1259, 253] on icon at bounding box center [1265, 256] width 13 height 13
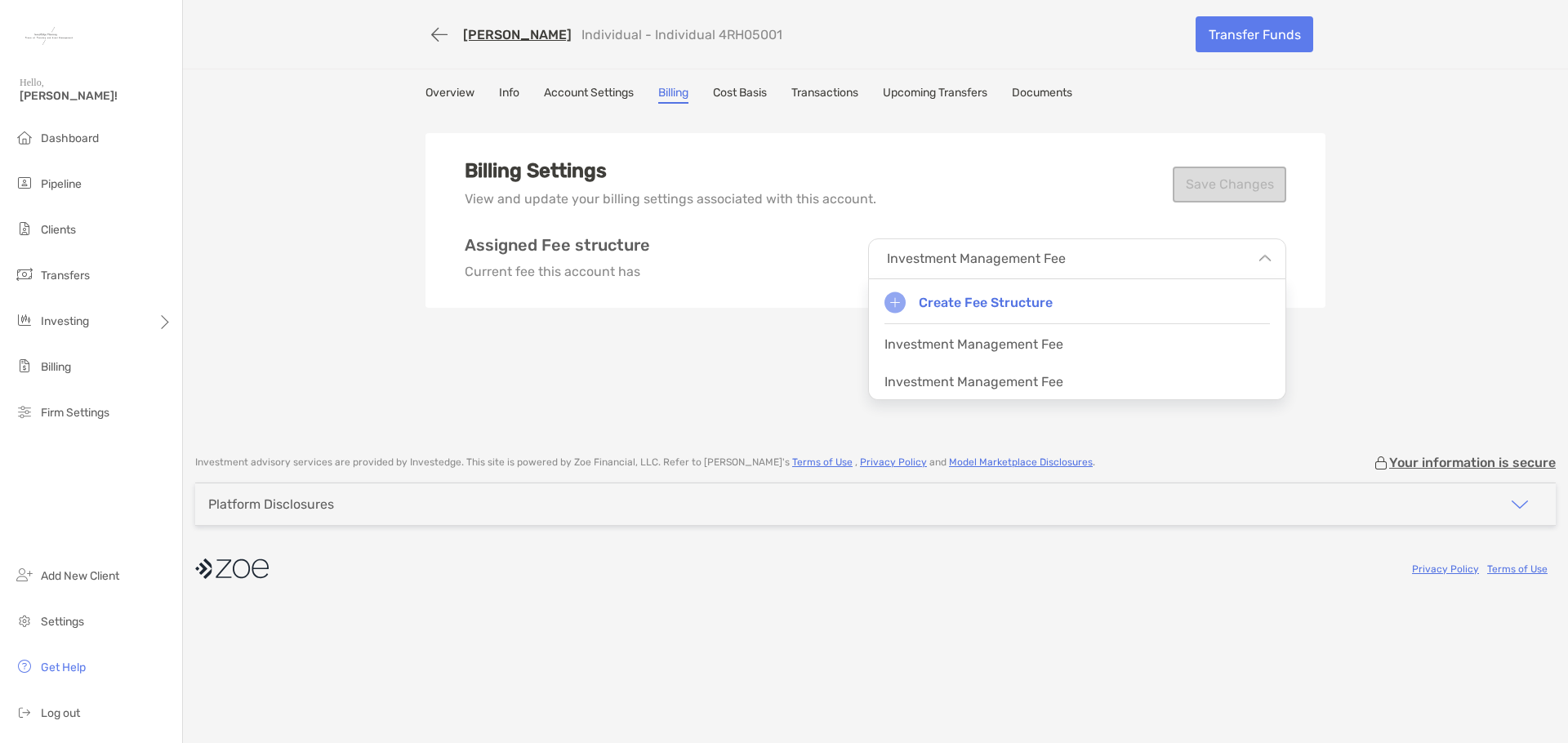
click at [1026, 388] on p "Investment Management Fee" at bounding box center [973, 382] width 179 height 15
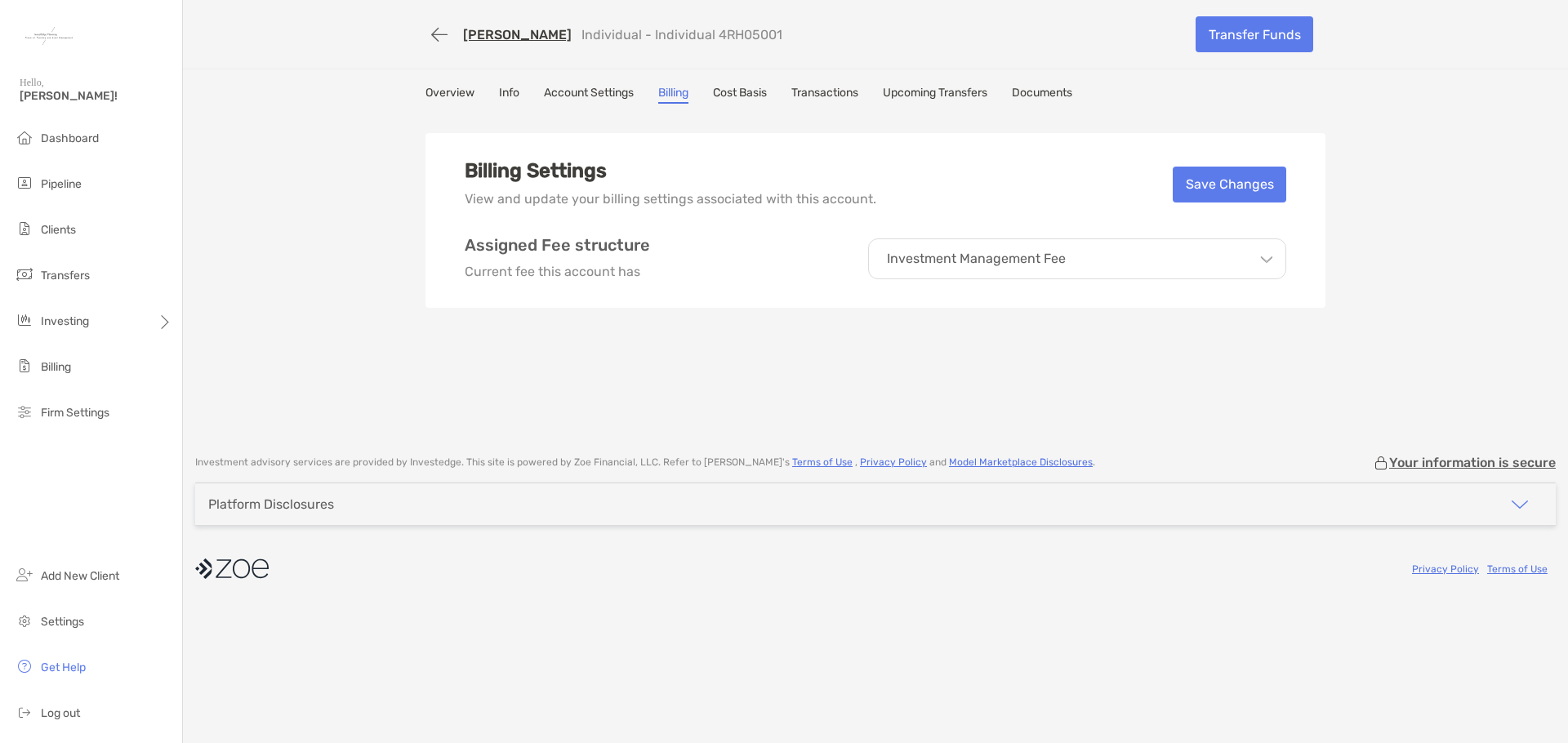
click at [1279, 252] on div "Investment Management Fee" at bounding box center [1077, 259] width 418 height 41
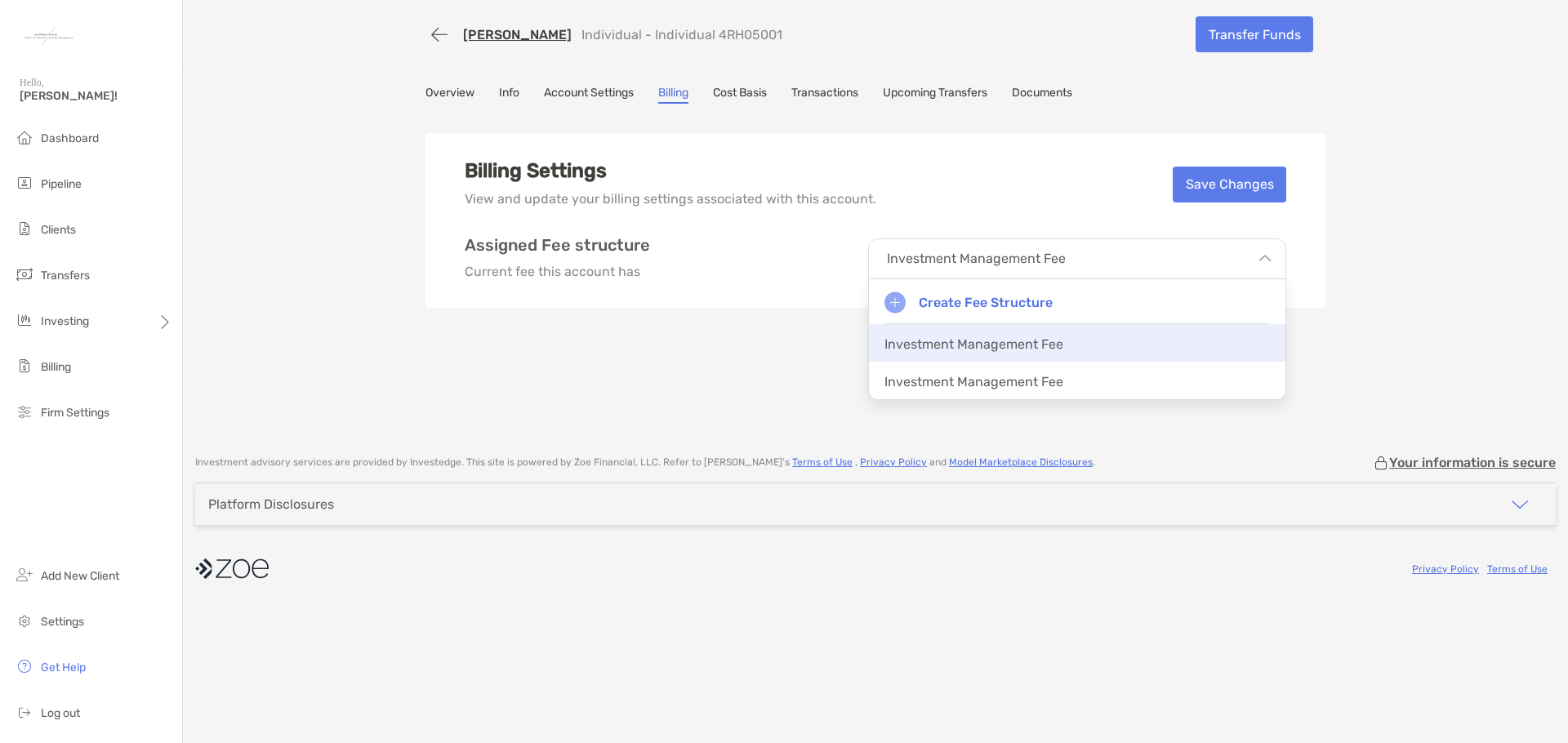
click at [1083, 345] on div "Investment Management Fee" at bounding box center [1077, 343] width 416 height 37
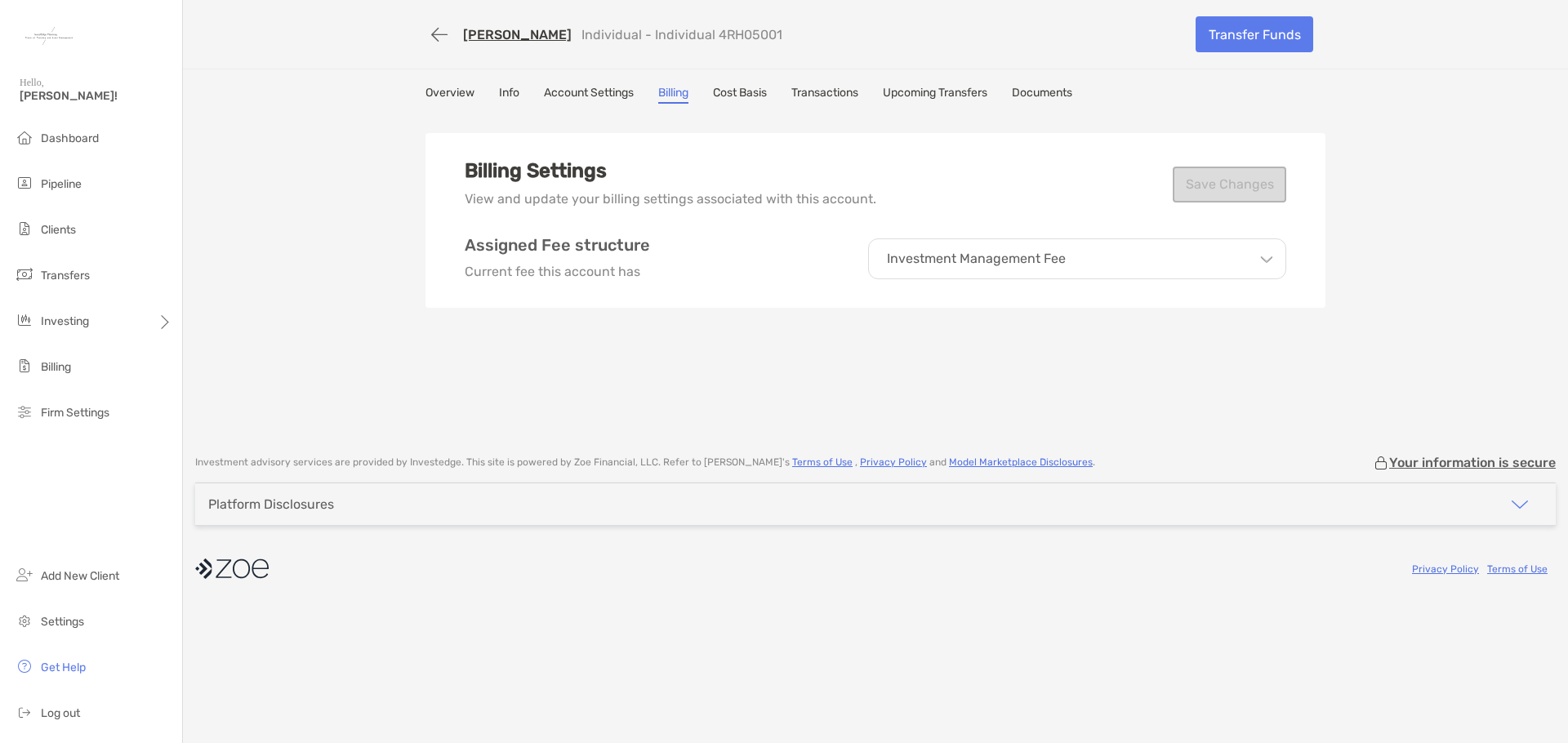
click at [1416, 289] on div "Jessica Alford Individual - Individual 4RH05001 Transfer Funds Overview Info Ac…" at bounding box center [875, 219] width 1385 height 438
click at [451, 91] on link "Overview" at bounding box center [450, 94] width 49 height 18
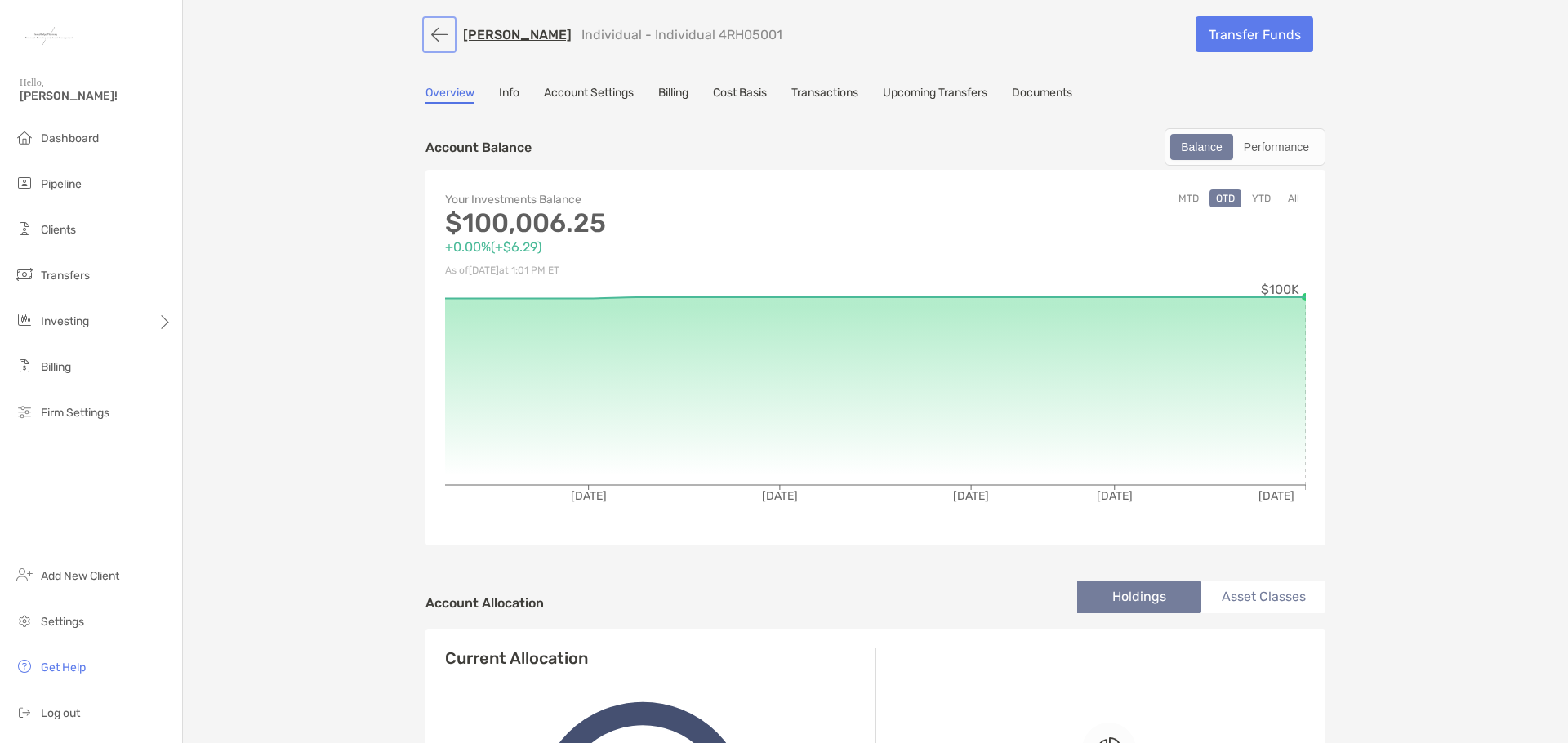
click at [442, 41] on button "button" at bounding box center [439, 35] width 28 height 30
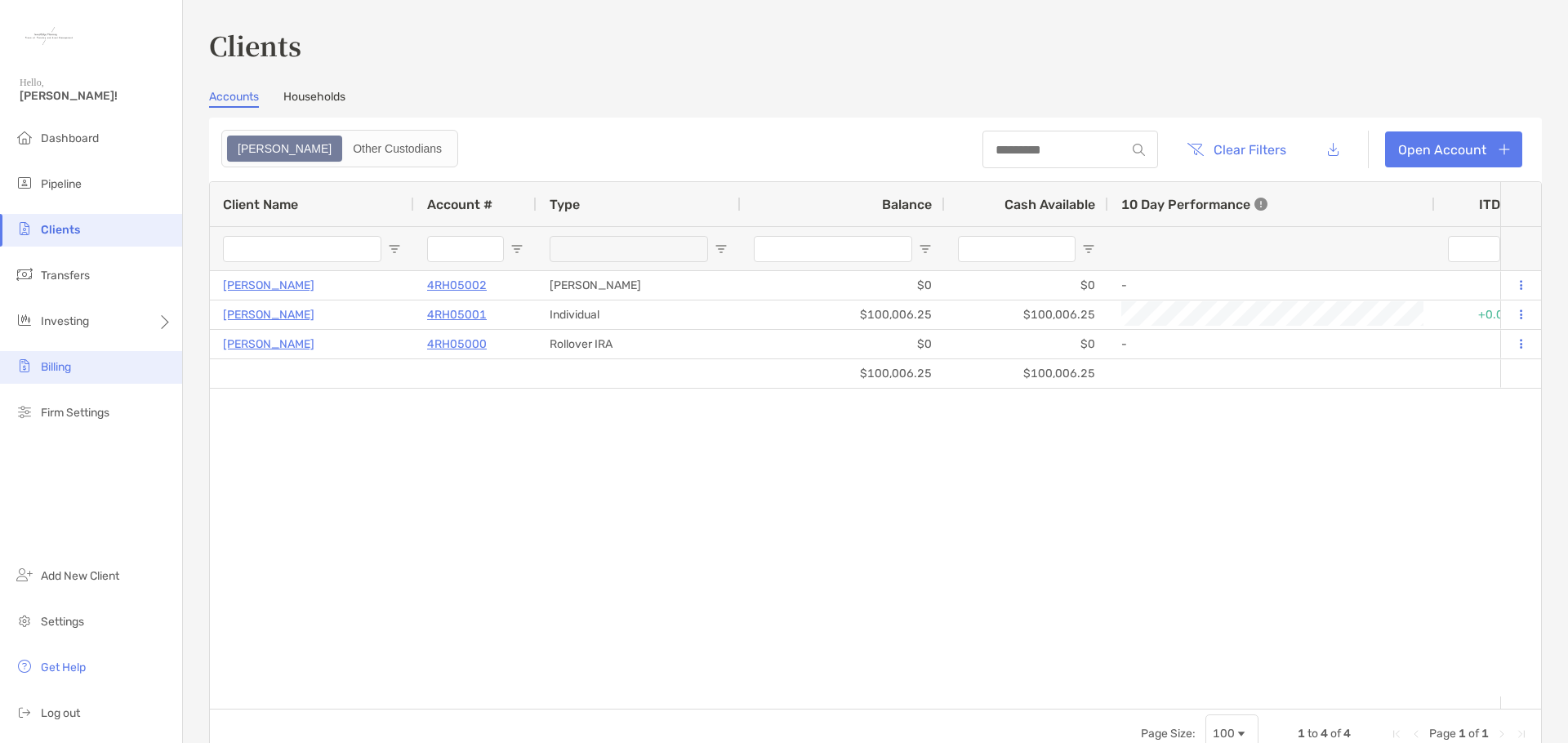
click at [77, 366] on li "Billing" at bounding box center [91, 367] width 182 height 33
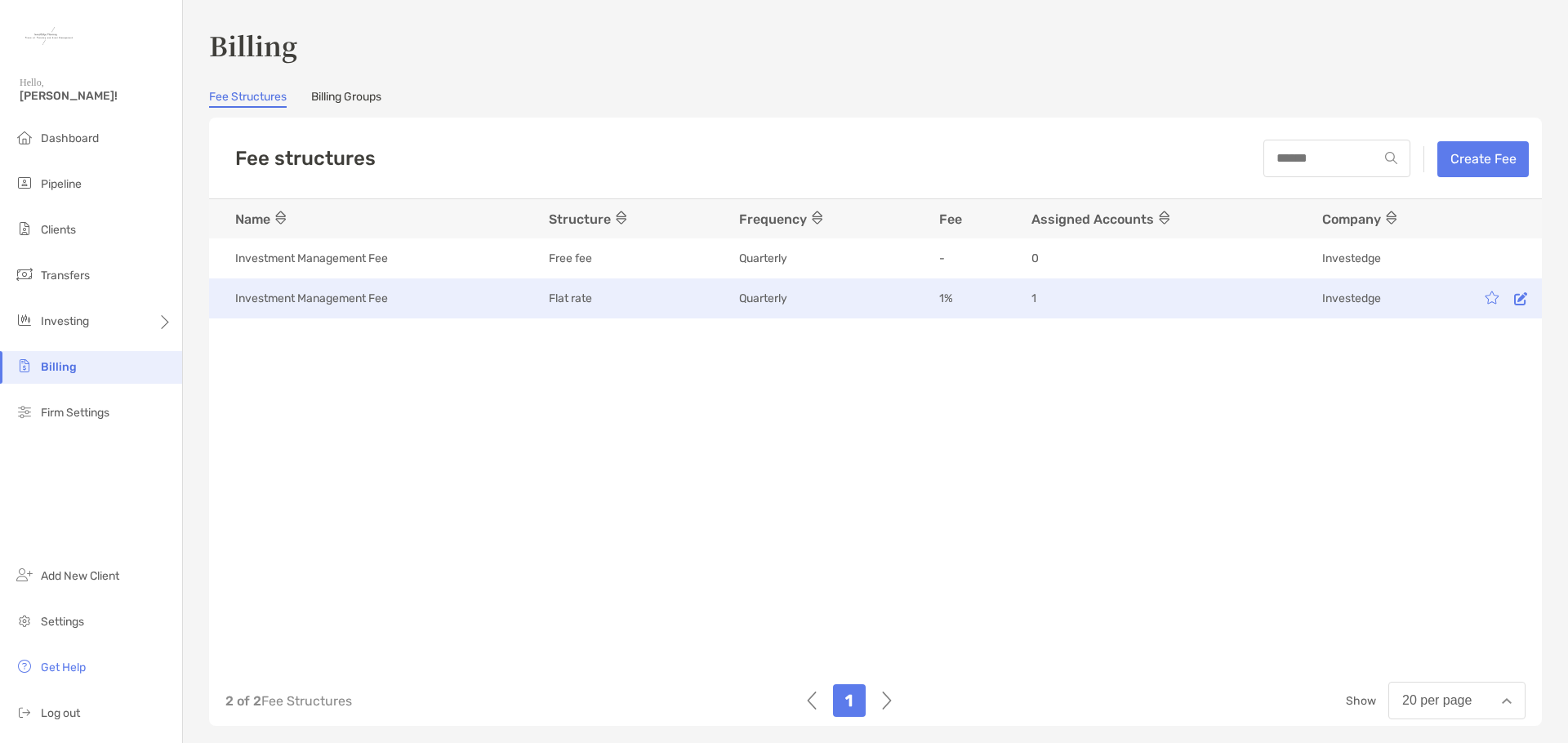
click at [1105, 291] on div "1" at bounding box center [1160, 299] width 258 height 16
click at [1515, 300] on icon at bounding box center [1521, 299] width 13 height 13
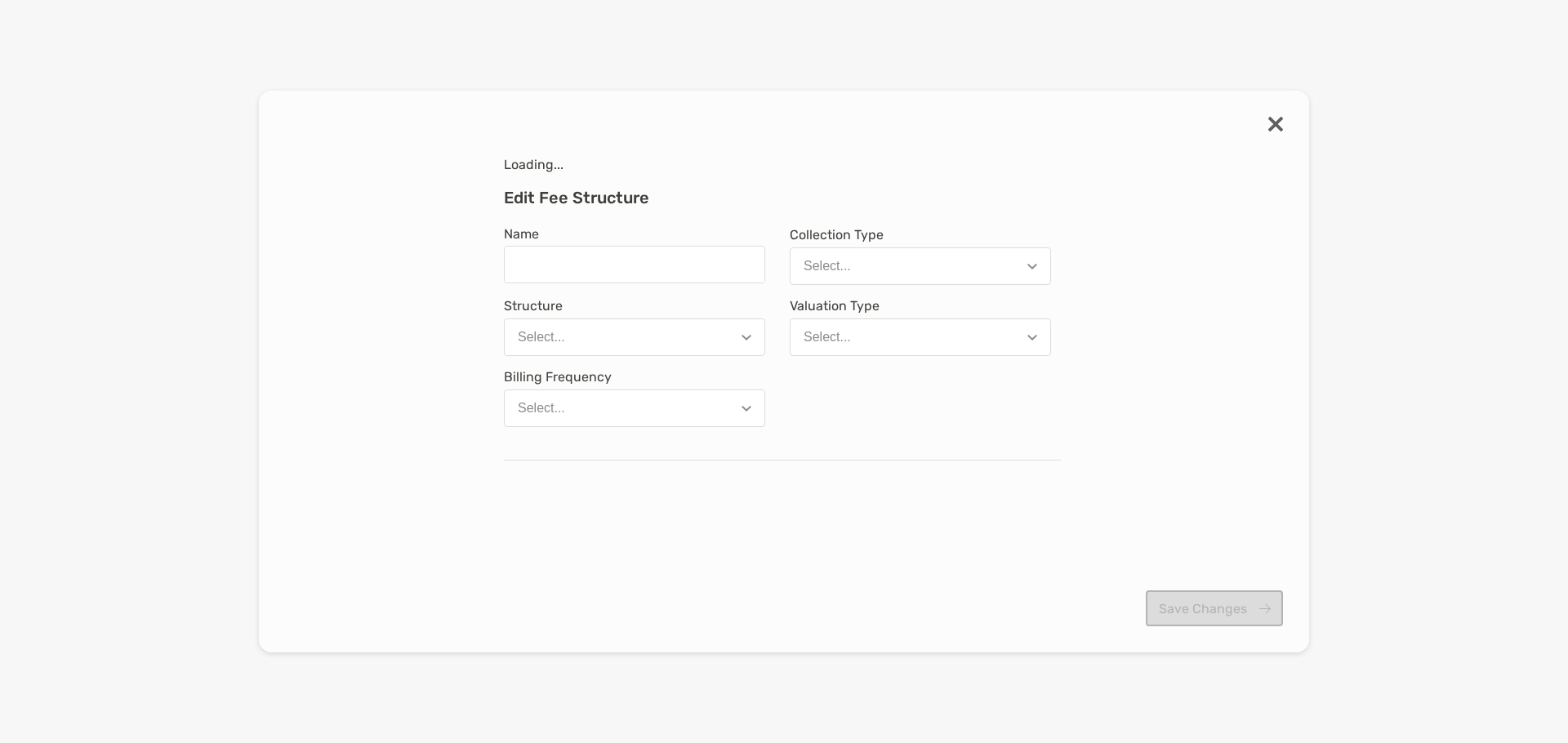
type input "**********"
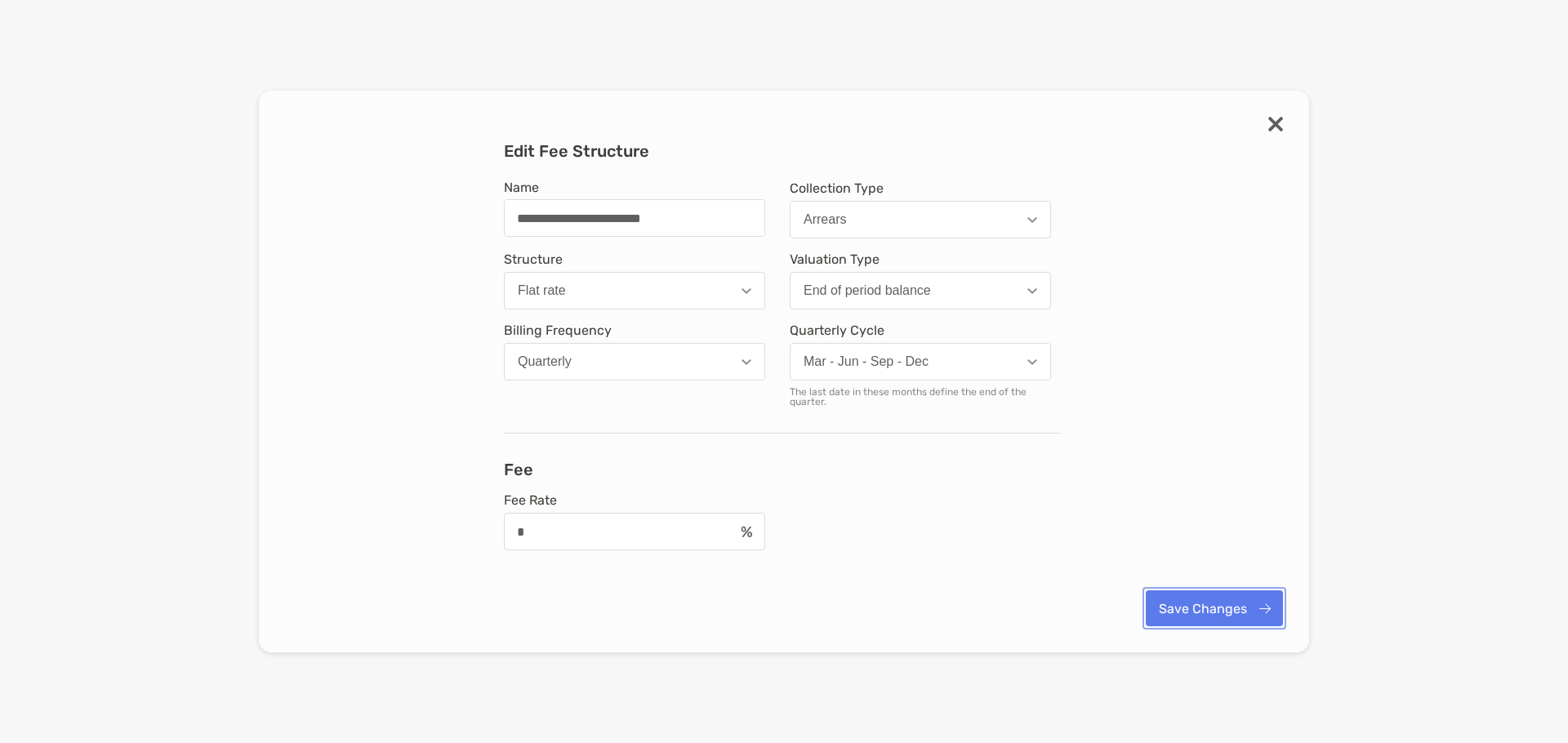
click at [1206, 609] on button "Save Changes" at bounding box center [1214, 608] width 137 height 36
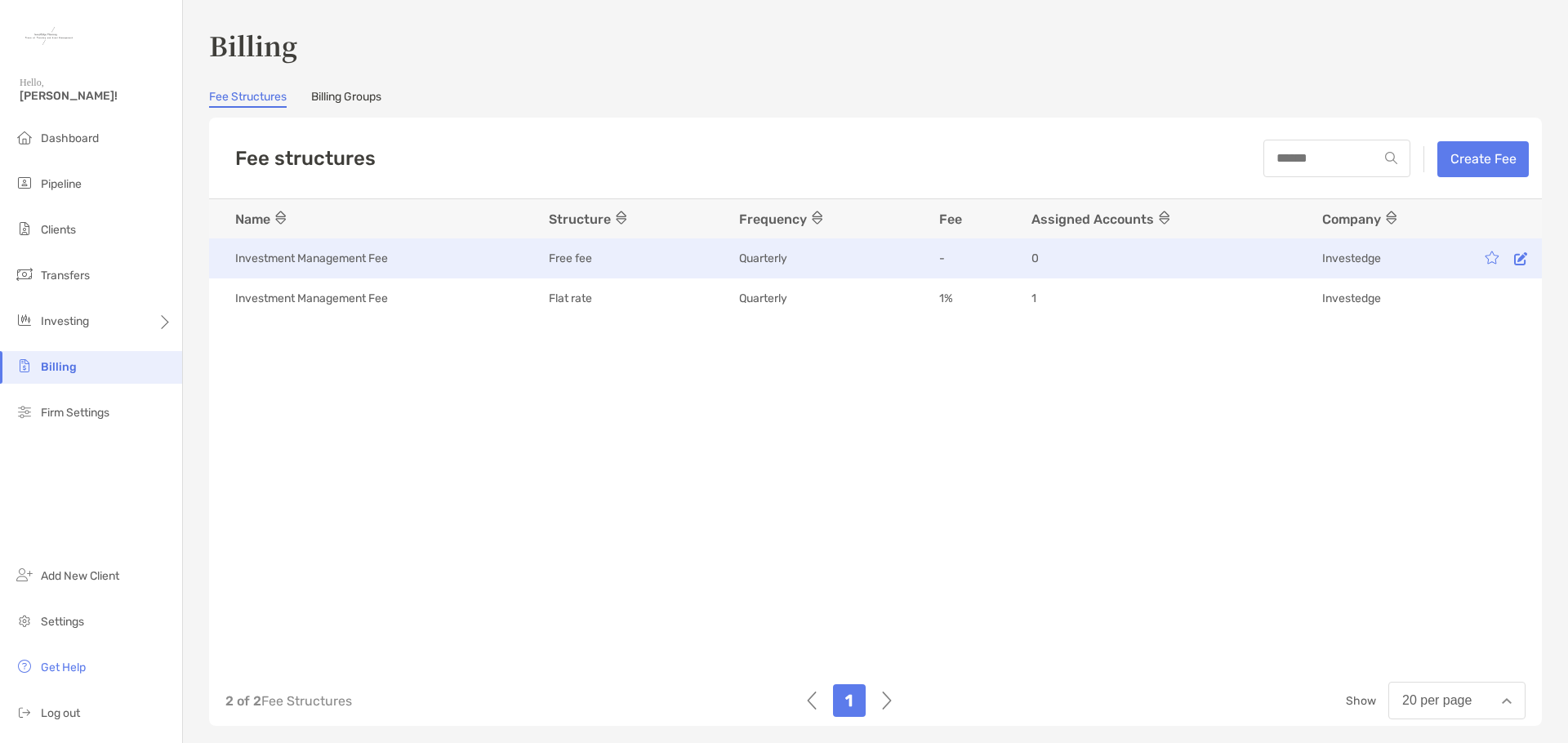
click at [1515, 261] on icon at bounding box center [1521, 258] width 13 height 14
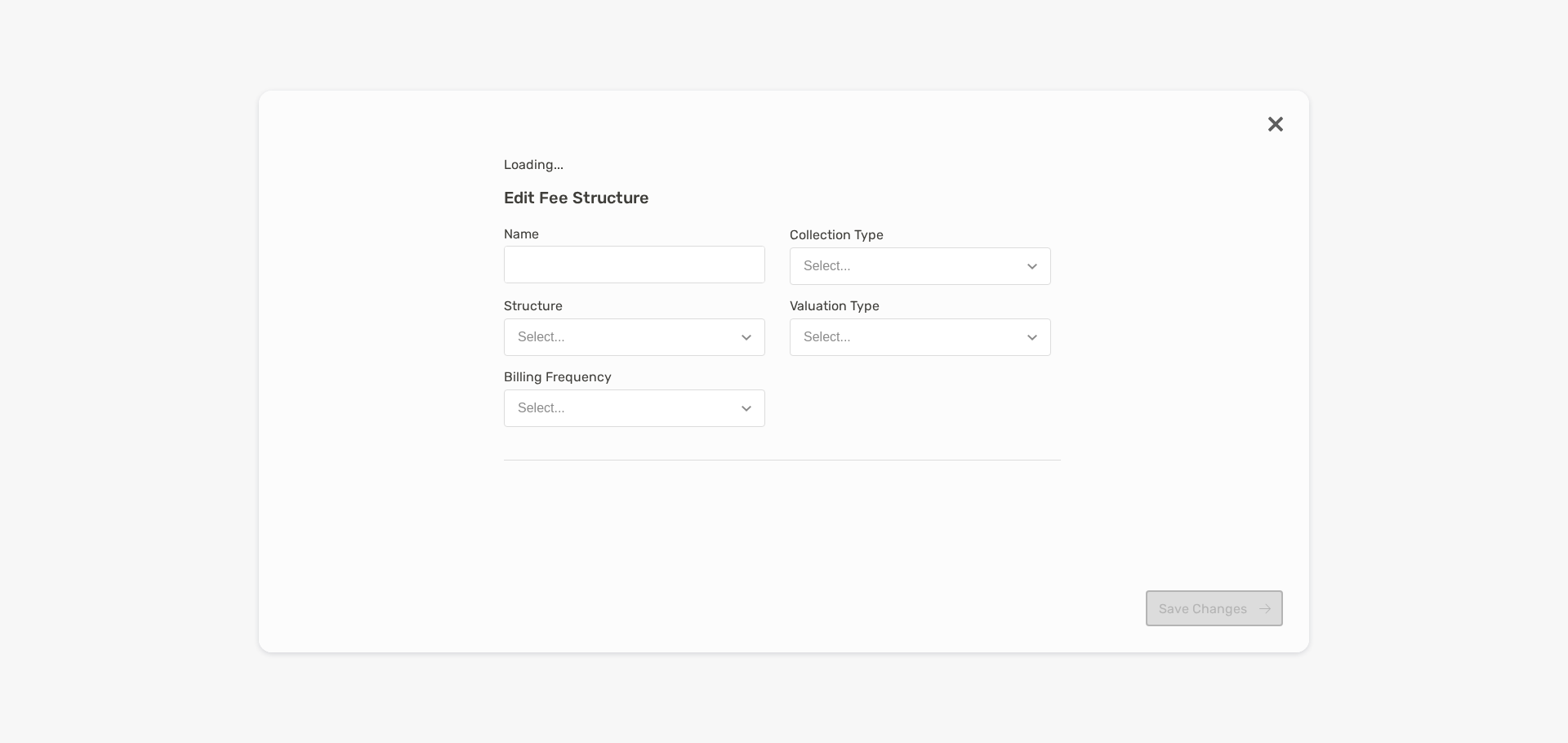
type input "**********"
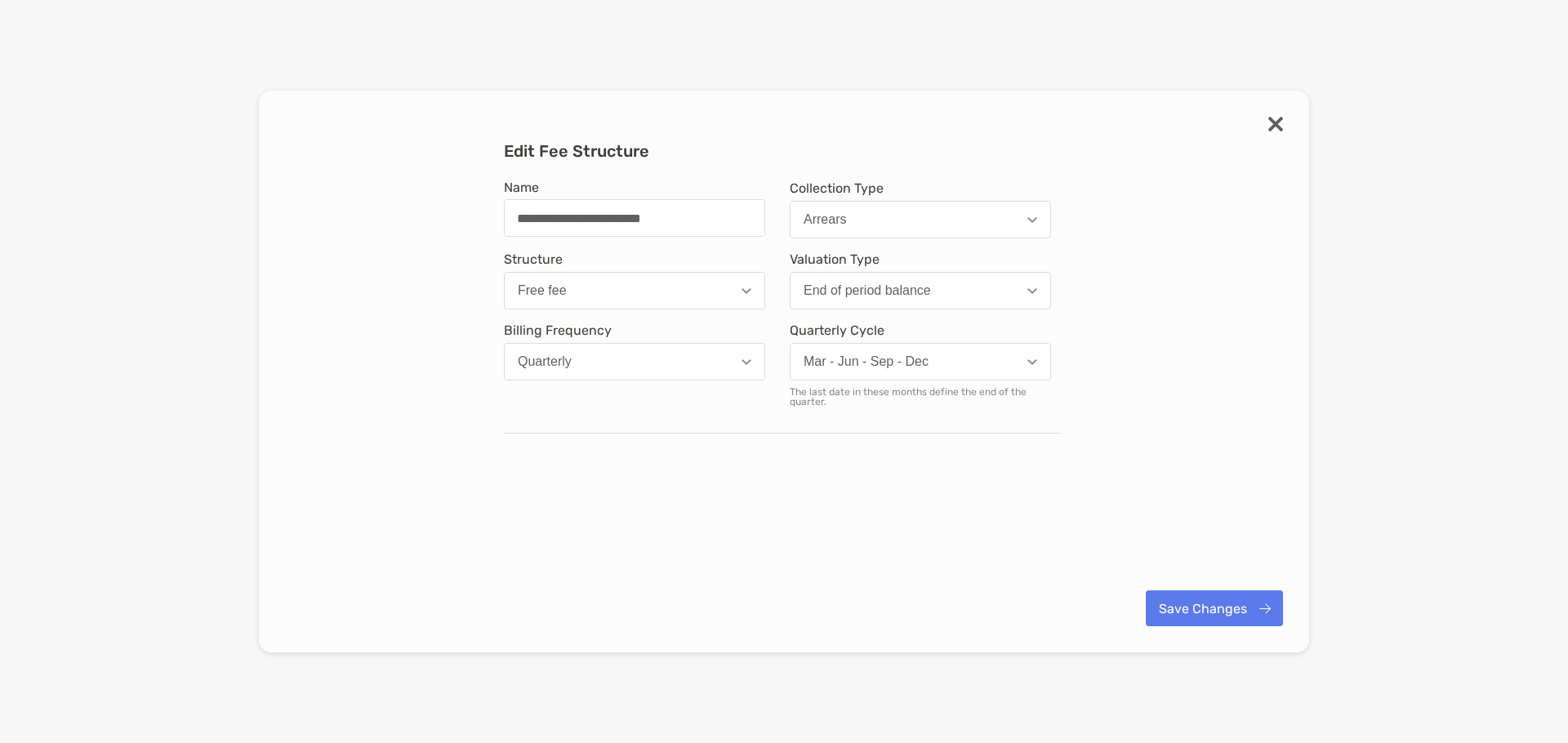
click at [1273, 131] on div "modal" at bounding box center [1275, 125] width 14 height 18
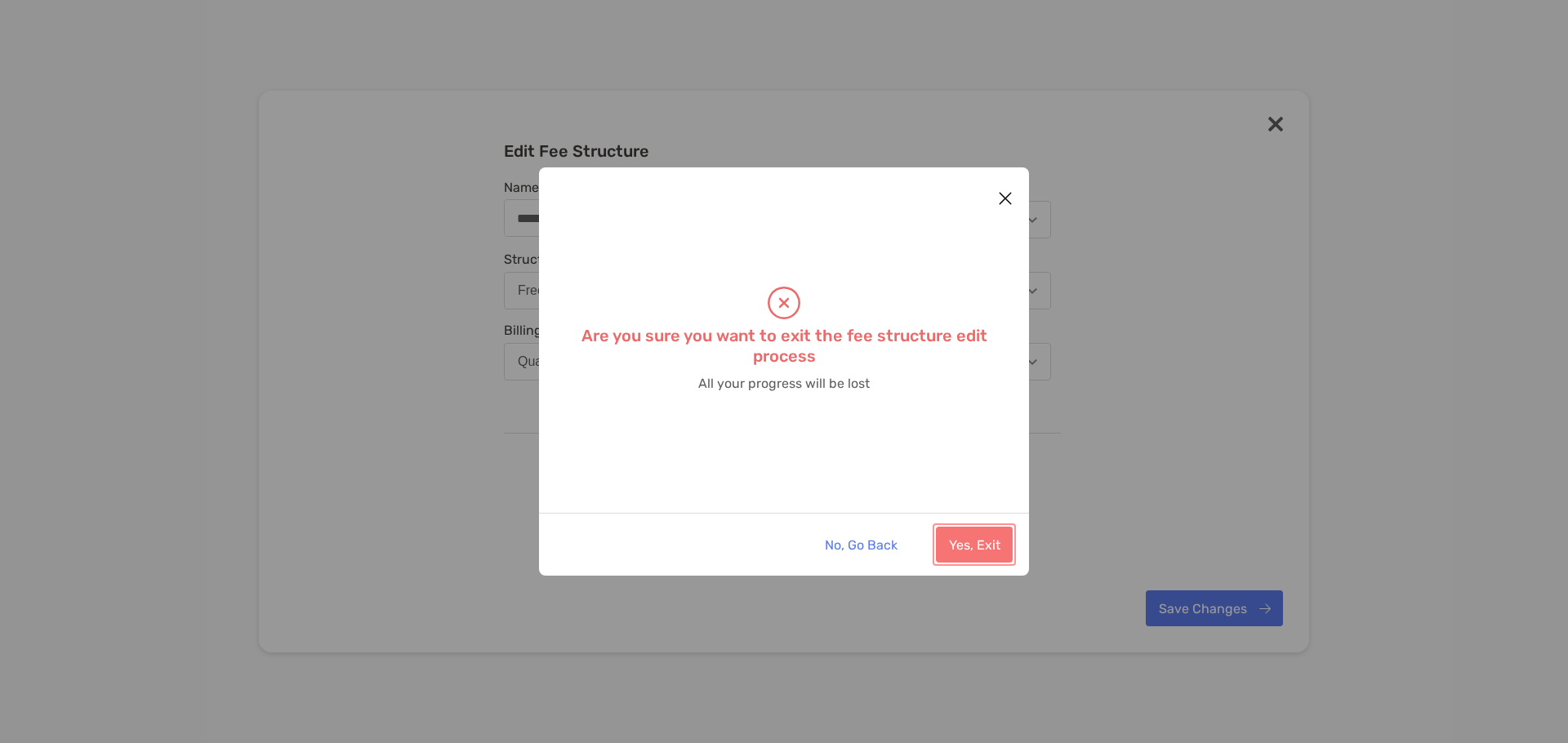
click at [955, 544] on button "Yes, Exit" at bounding box center [974, 545] width 77 height 36
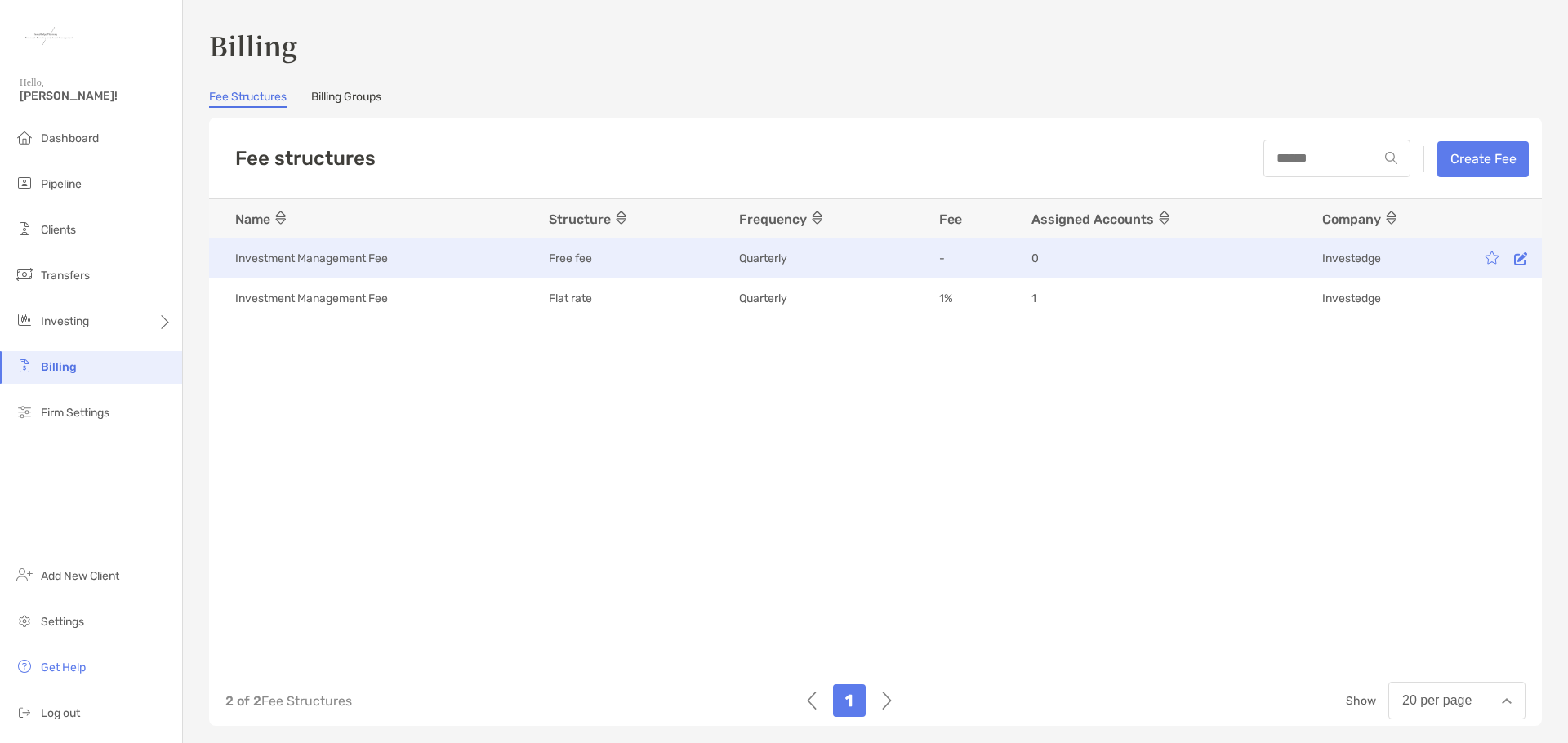
click at [1515, 259] on icon at bounding box center [1521, 258] width 13 height 13
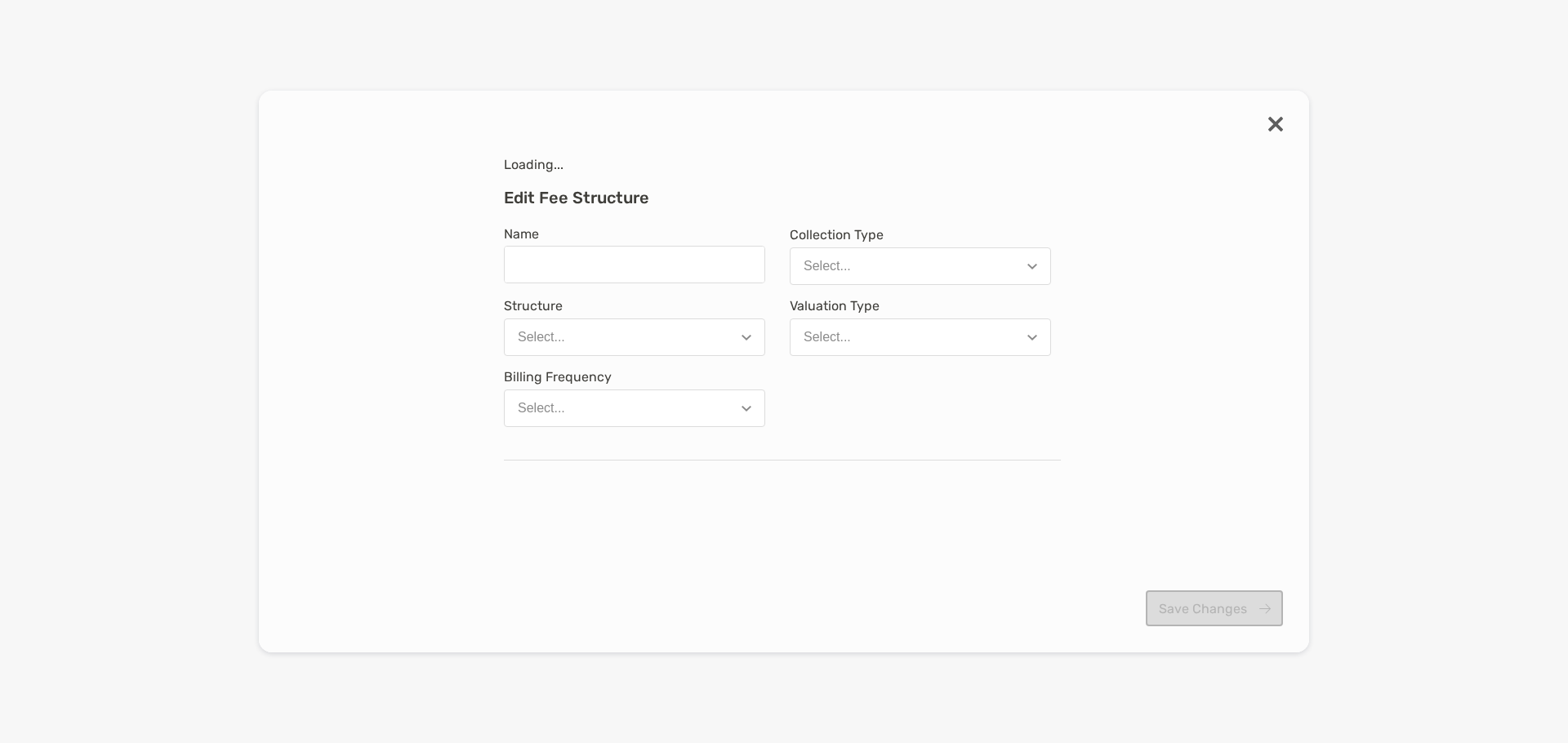
type input "**********"
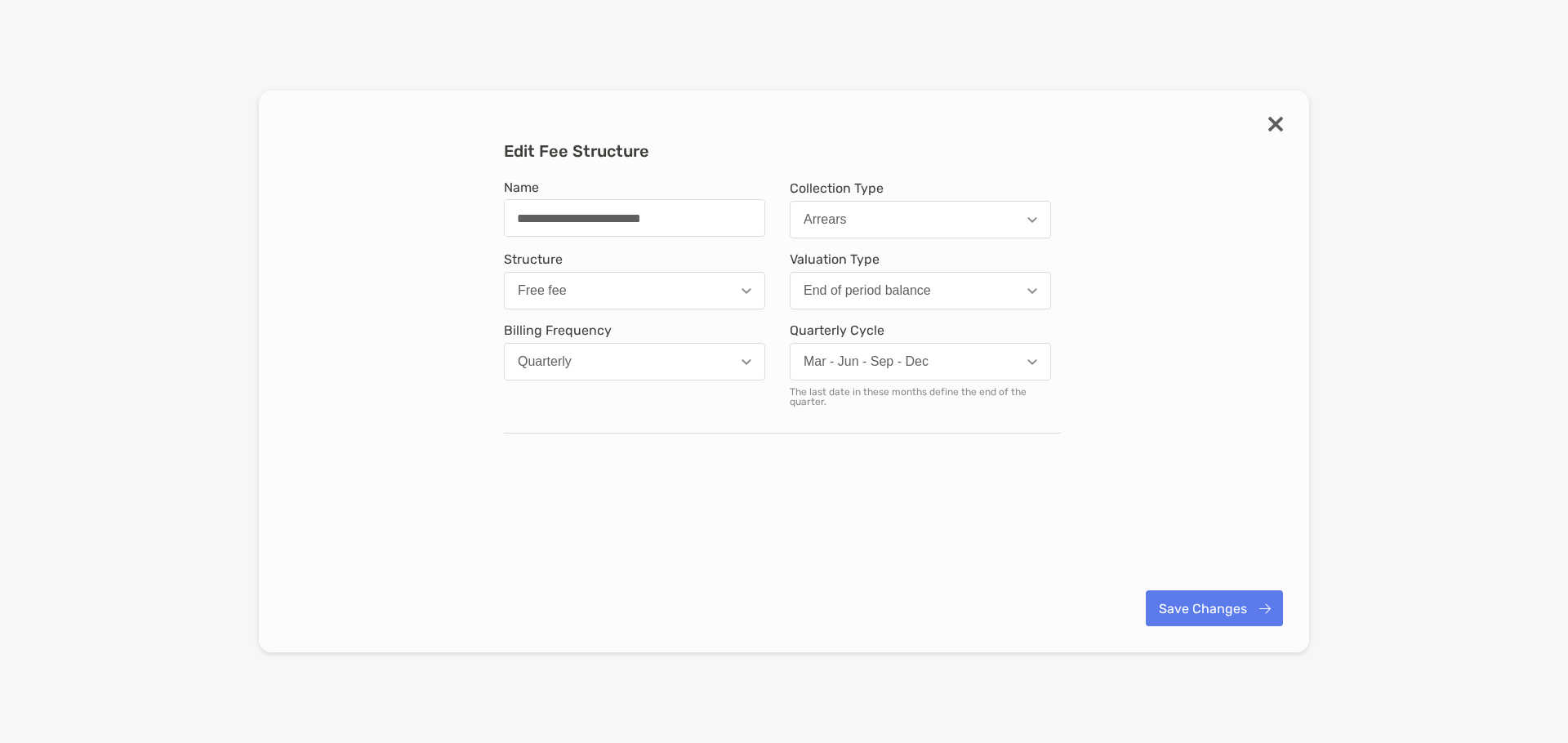
click at [1274, 126] on img "modal" at bounding box center [1275, 124] width 14 height 14
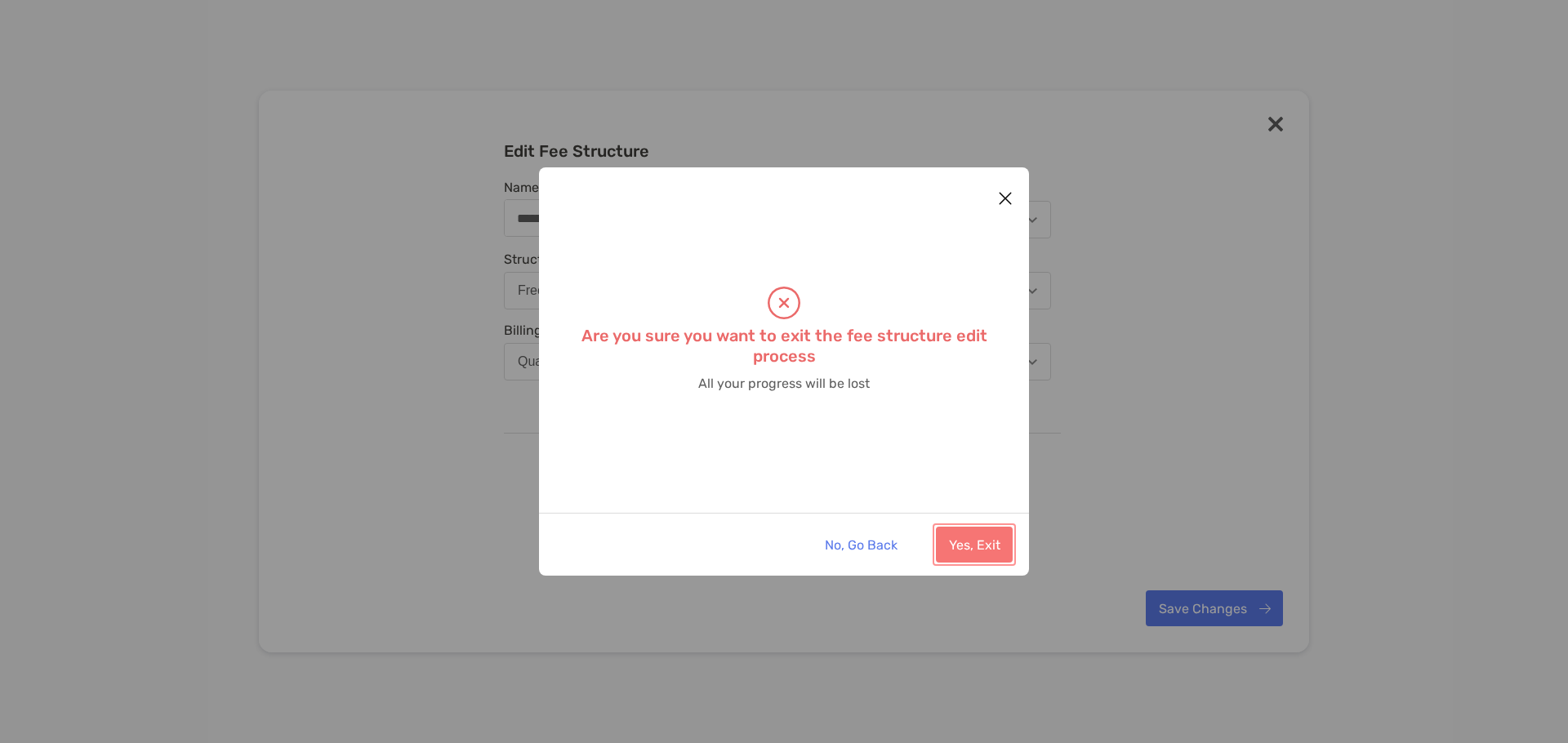
click at [986, 549] on button "Yes, Exit" at bounding box center [974, 545] width 77 height 36
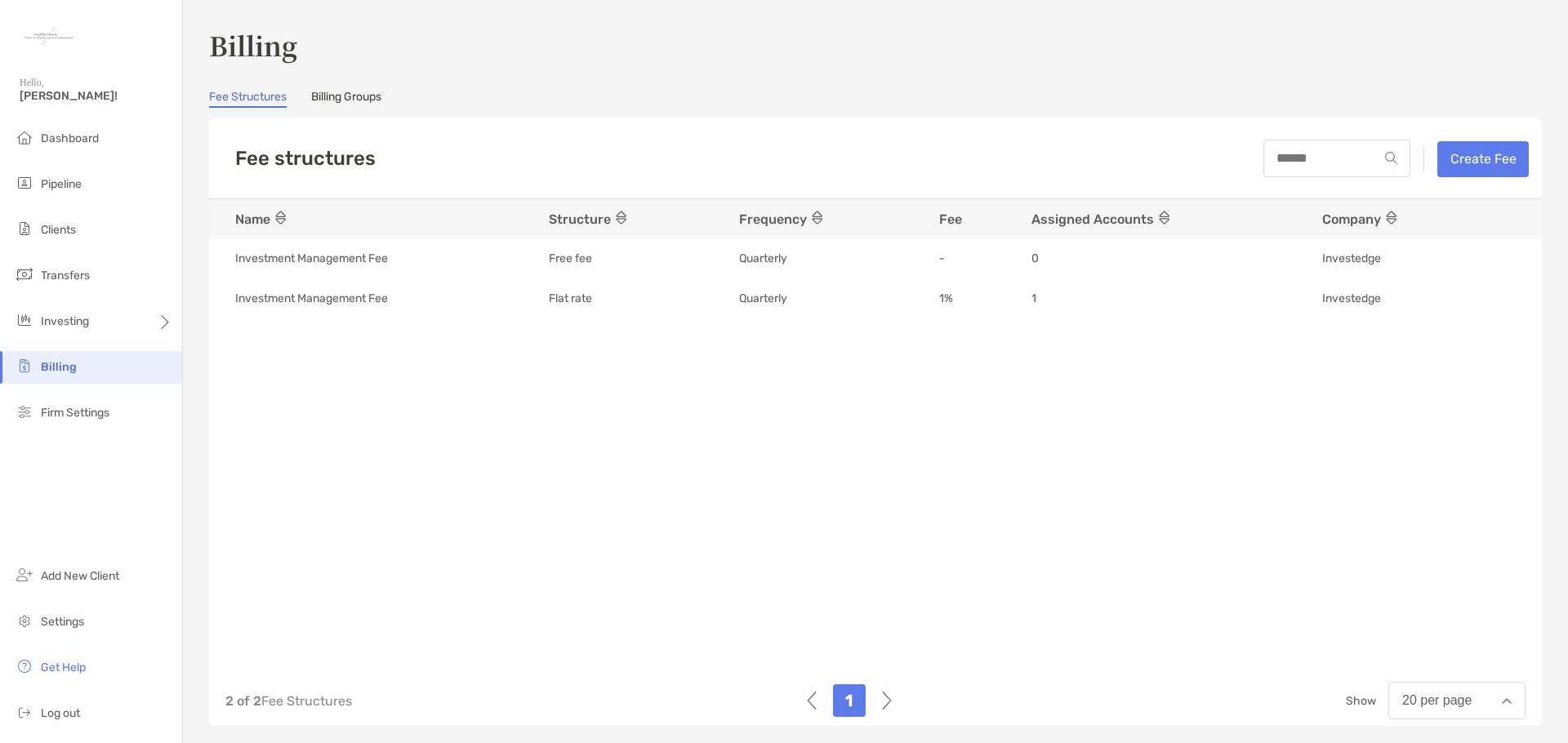
drag, startPoint x: 1366, startPoint y: 252, endPoint x: 1469, endPoint y: 346, distance: 139.4
click at [1468, 355] on div "Name Structure Frequency Fee Assigned Accounts Company f621f270-9e1f-11f0-8605-…" at bounding box center [875, 428] width 1333 height 458
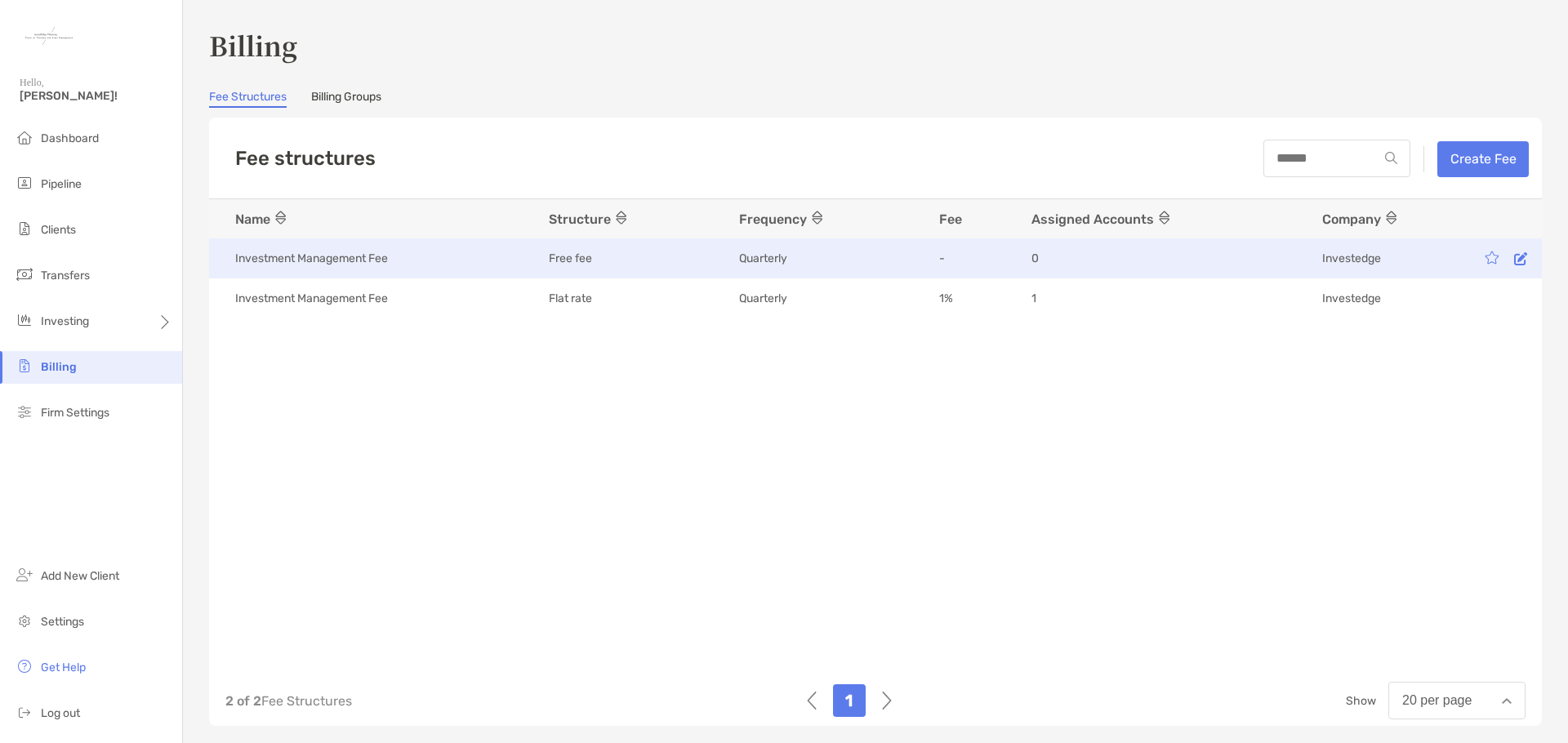
click at [1375, 261] on div "Investedge" at bounding box center [1417, 258] width 188 height 16
click at [1515, 252] on icon at bounding box center [1521, 258] width 13 height 14
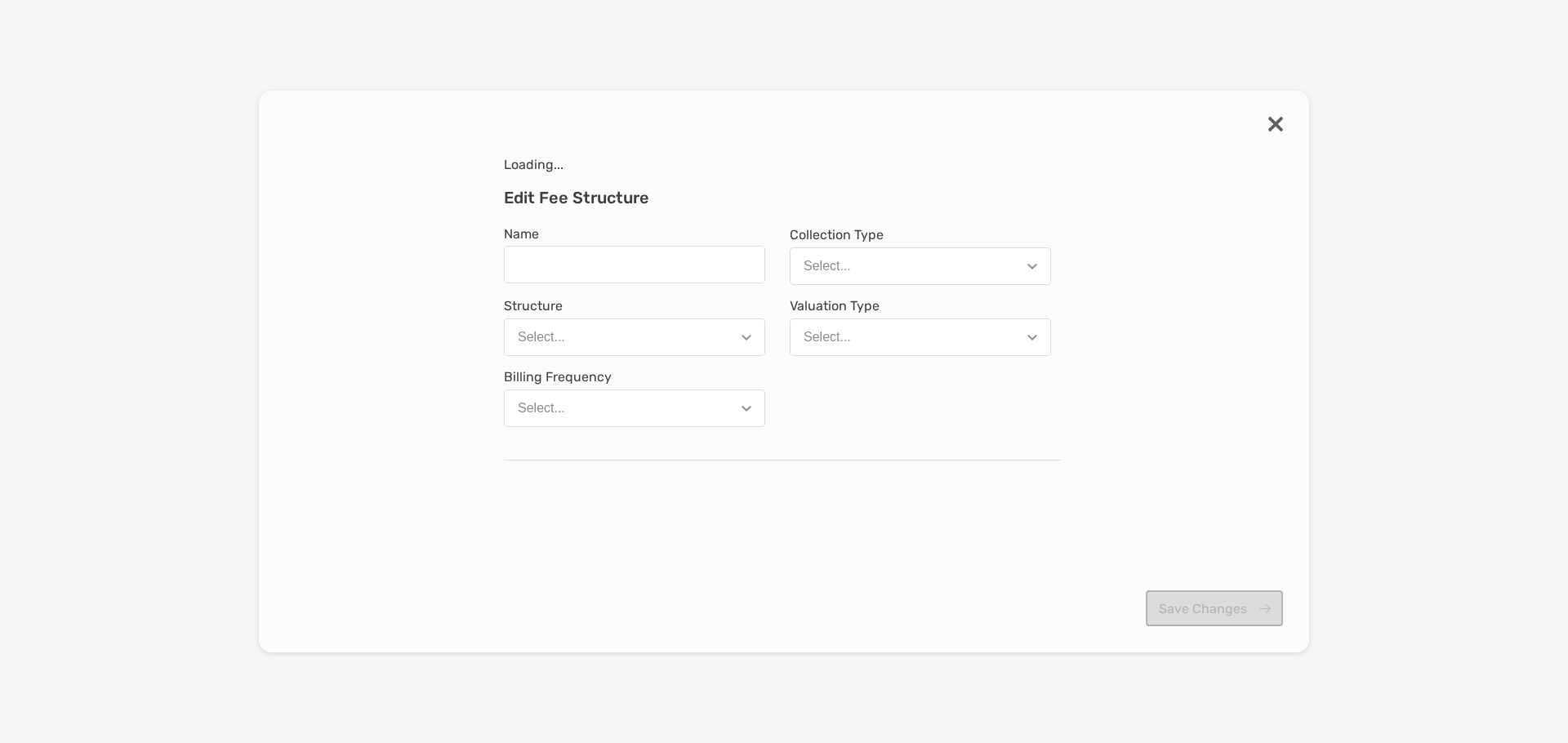
type input "**********"
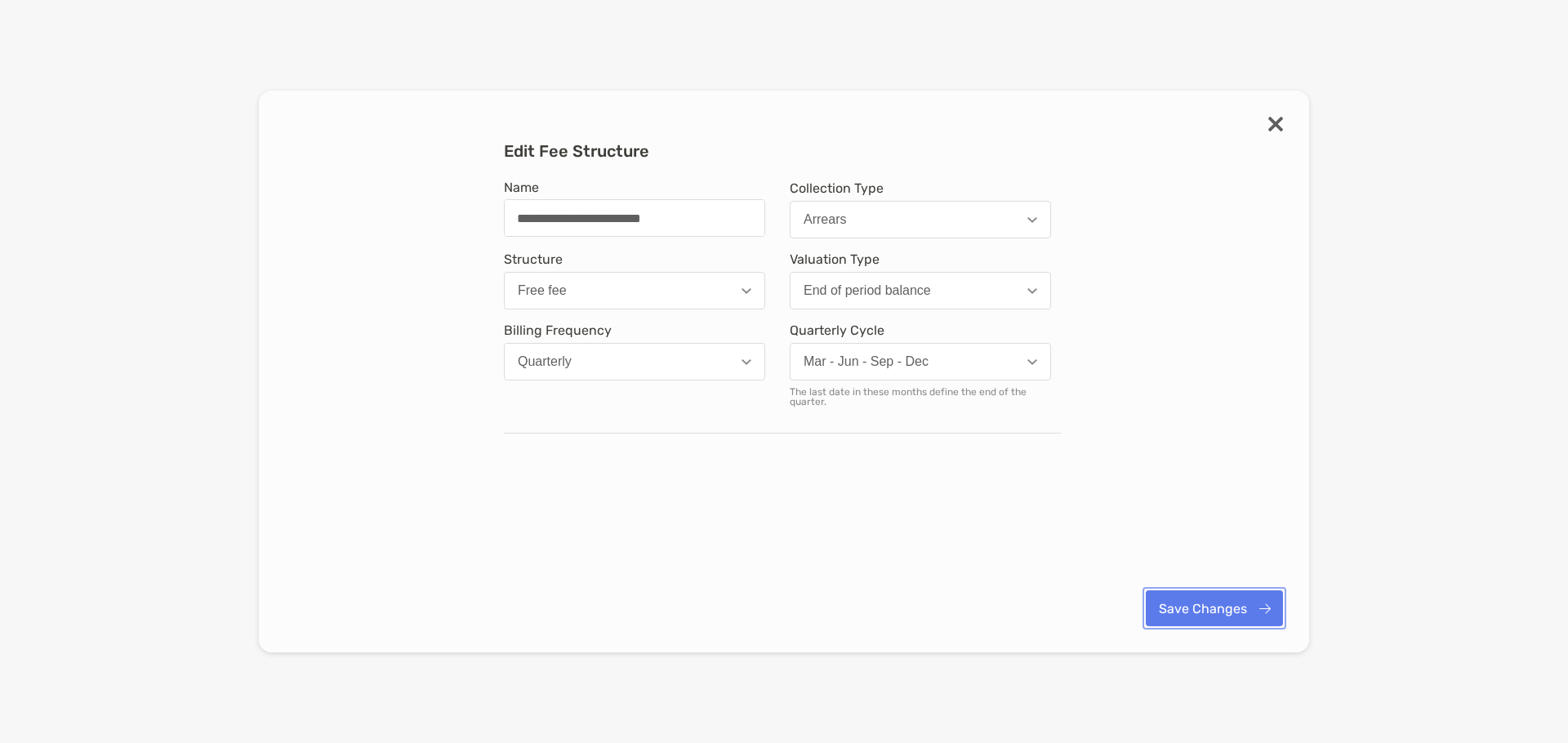
click at [1265, 604] on button "Save Changes" at bounding box center [1214, 608] width 137 height 36
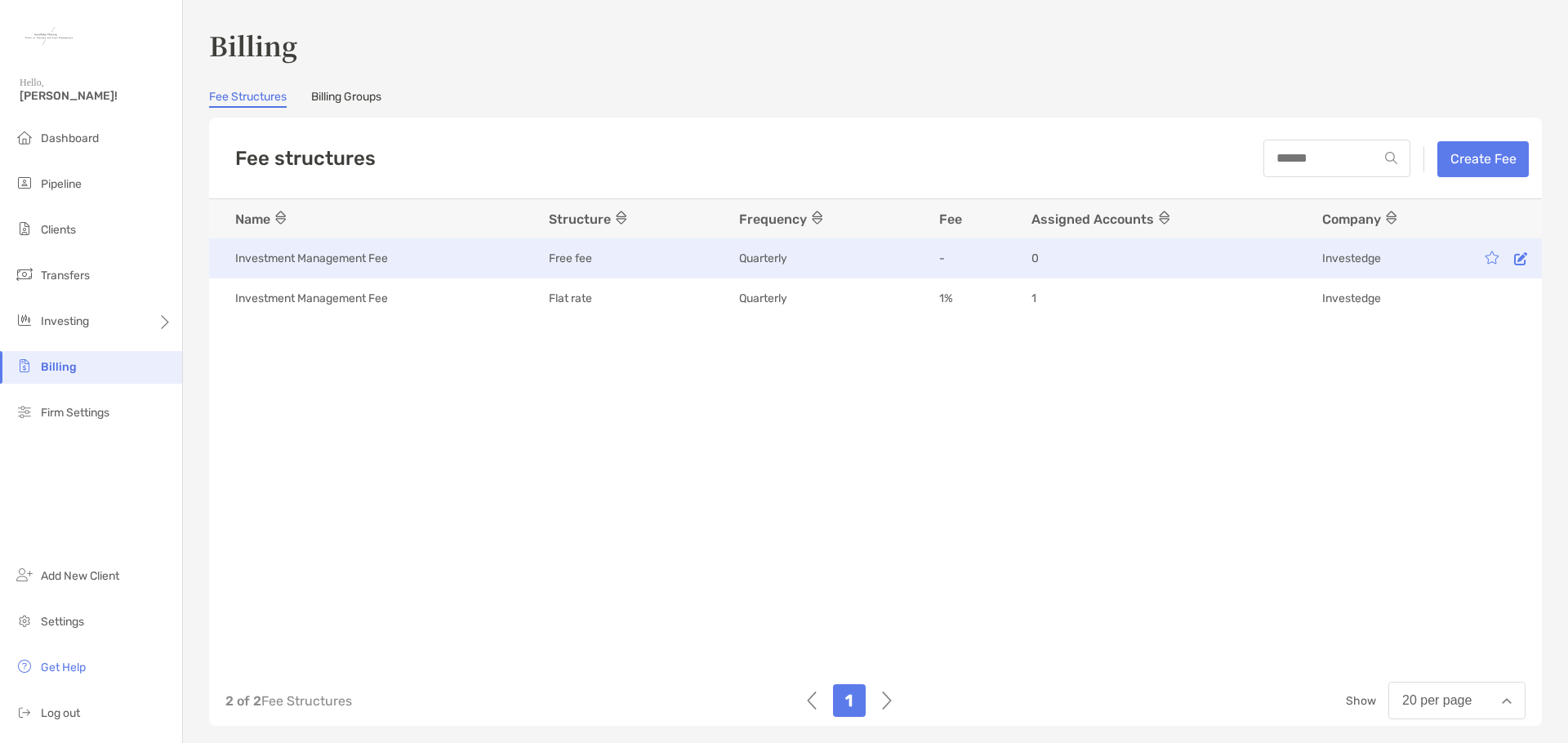
click at [444, 261] on div "Investment Management Fee" at bounding box center [376, 259] width 281 height 34
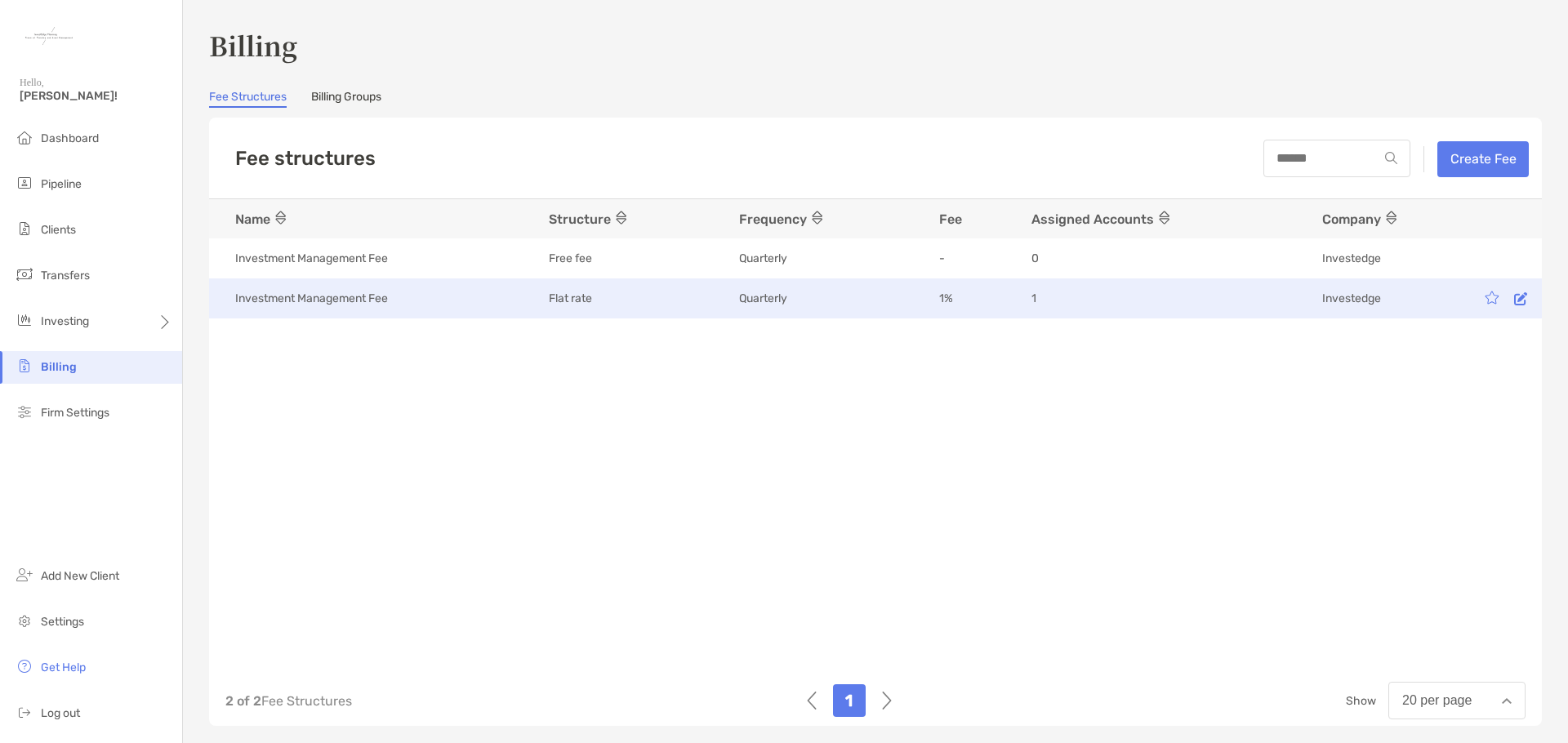
click at [1515, 304] on icon at bounding box center [1521, 299] width 13 height 13
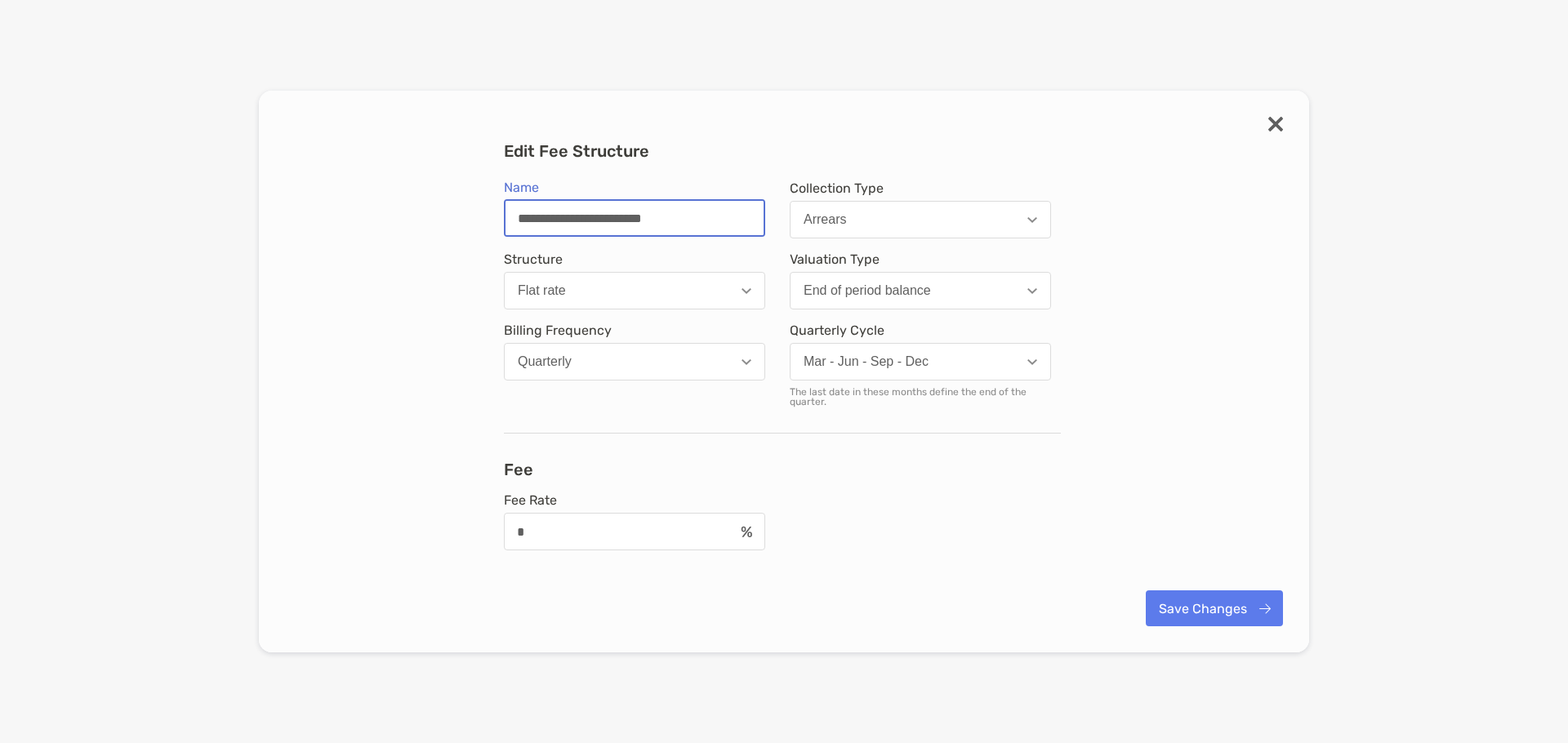
click at [700, 215] on input "**********" at bounding box center [634, 217] width 258 height 35
drag, startPoint x: 666, startPoint y: 217, endPoint x: 811, endPoint y: 213, distance: 145.1
click at [667, 217] on input "**********" at bounding box center [634, 217] width 258 height 35
type input "**********"
click at [1205, 606] on button "Save Changes" at bounding box center [1214, 608] width 137 height 36
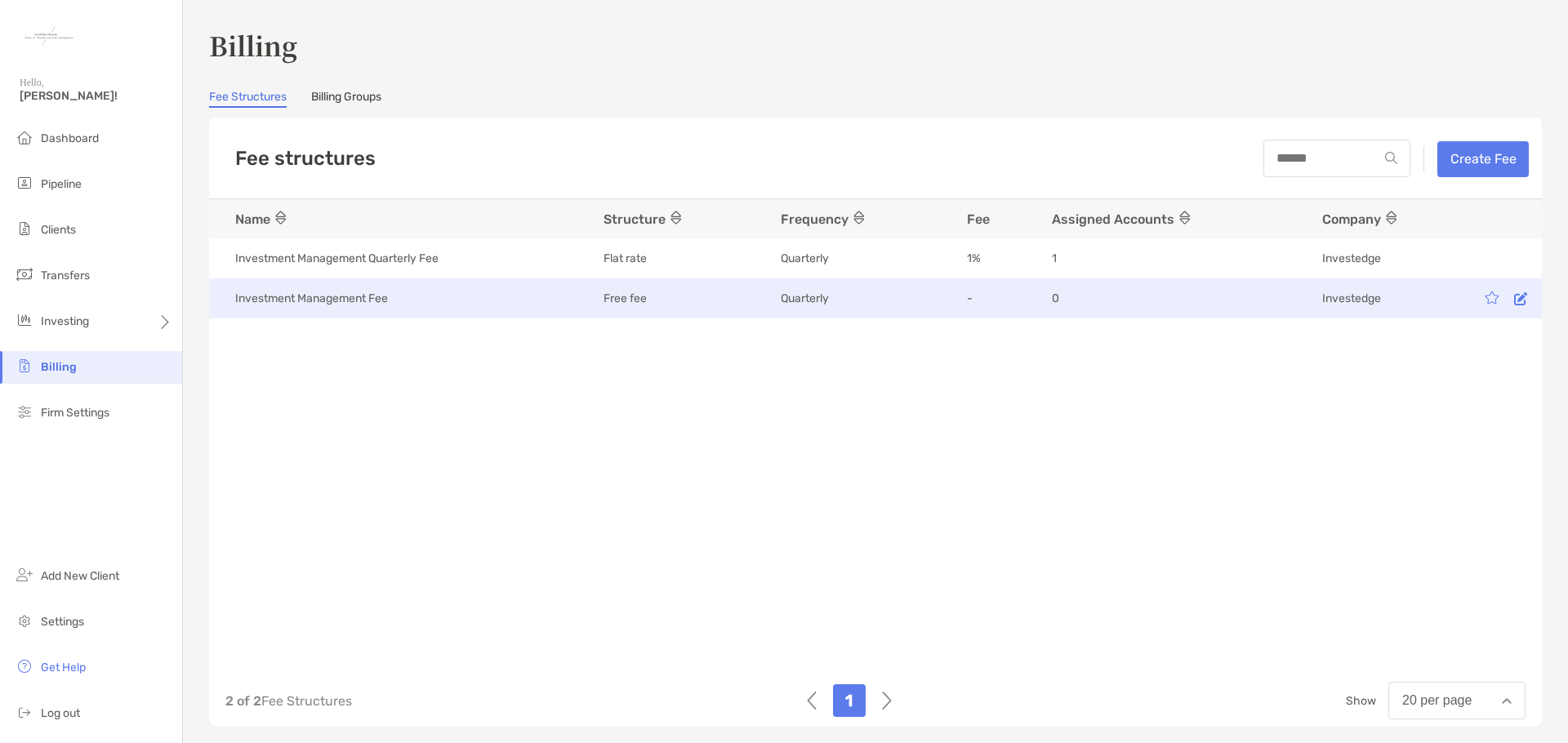
click at [1249, 304] on div "0" at bounding box center [1170, 299] width 238 height 16
click at [1515, 302] on icon at bounding box center [1521, 299] width 13 height 14
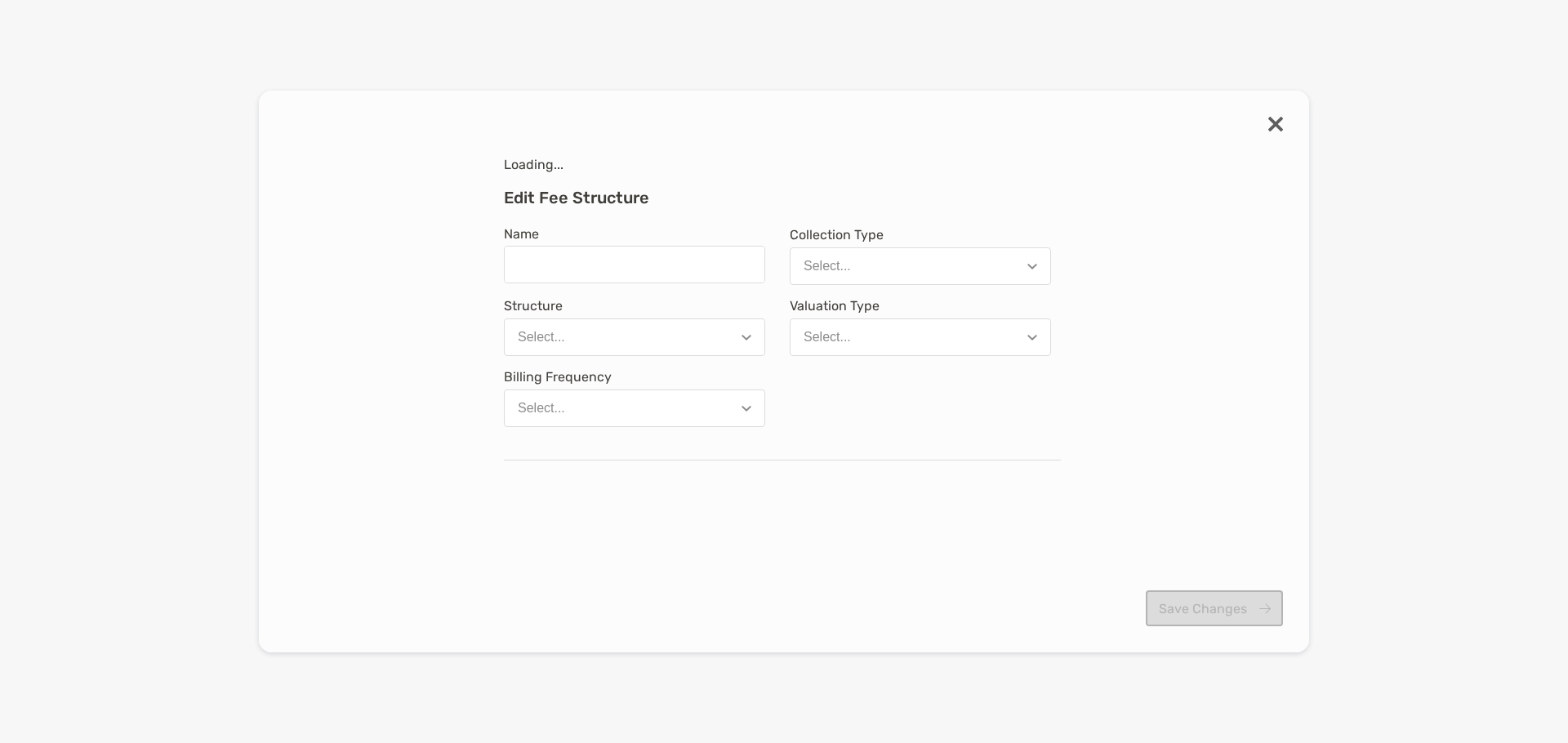
type input "**********"
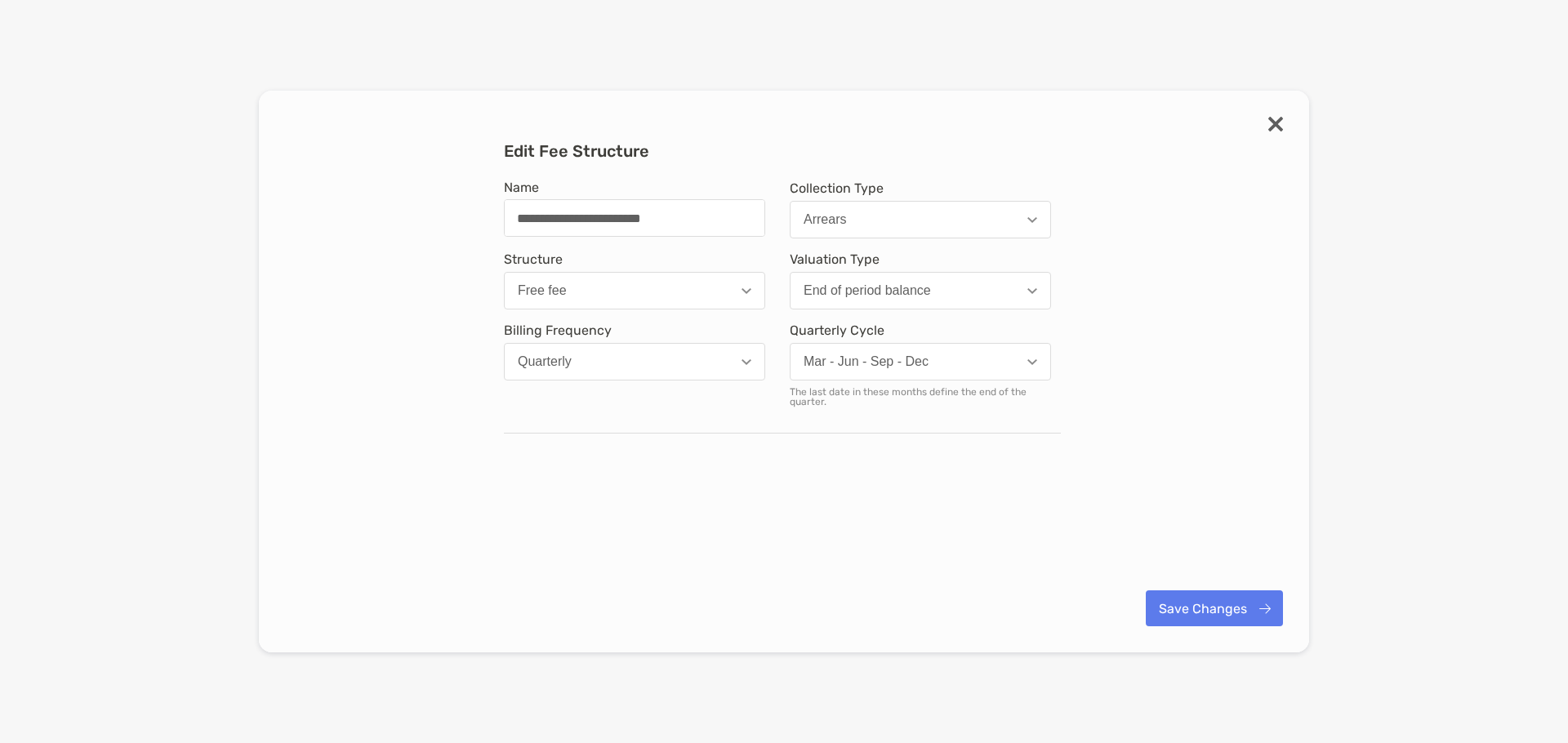
click at [744, 291] on img "modal" at bounding box center [746, 291] width 10 height 6
click at [1230, 326] on div "**********" at bounding box center [784, 372] width 999 height 460
click at [1274, 126] on img "modal" at bounding box center [1275, 124] width 14 height 14
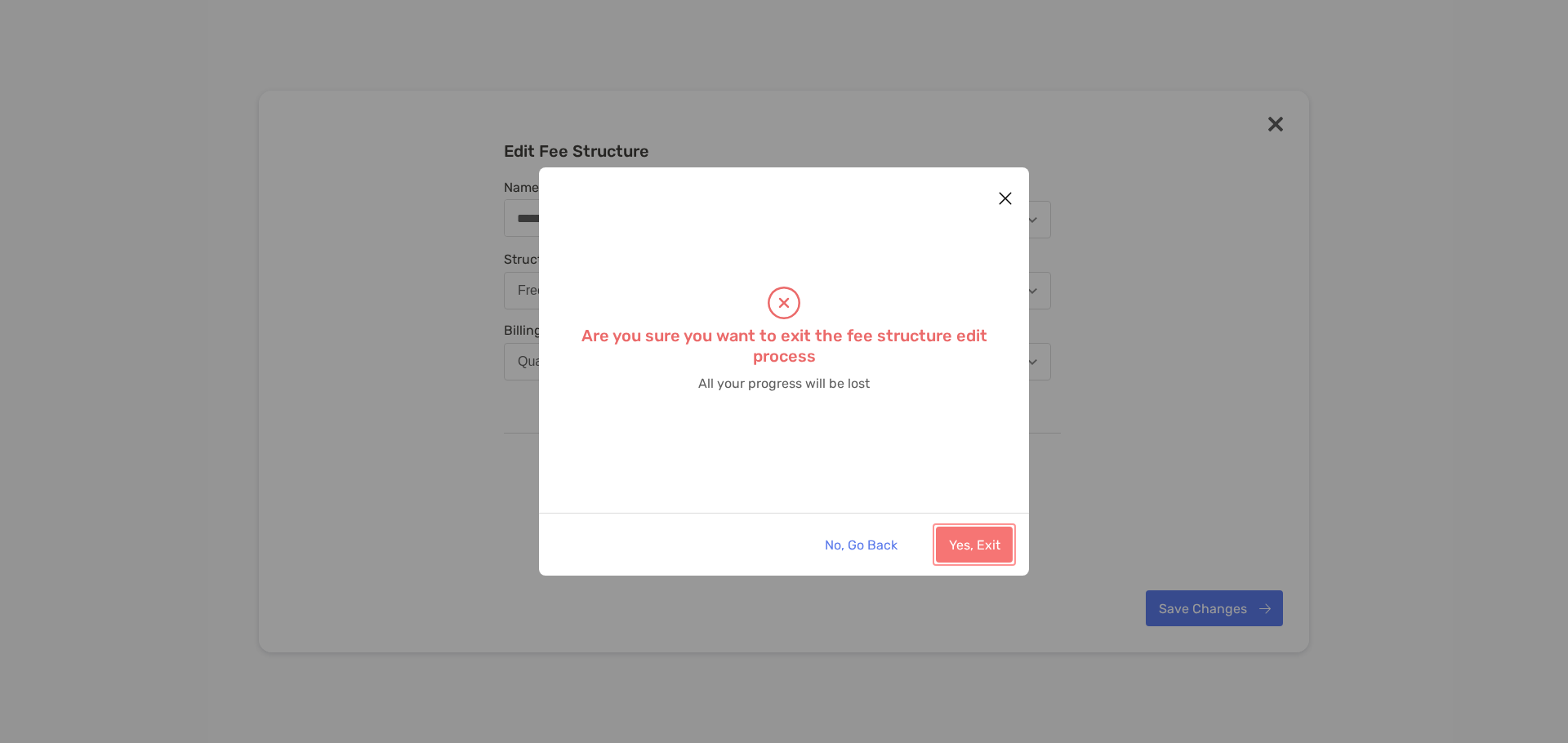
click at [984, 542] on button "Yes, Exit" at bounding box center [974, 545] width 77 height 36
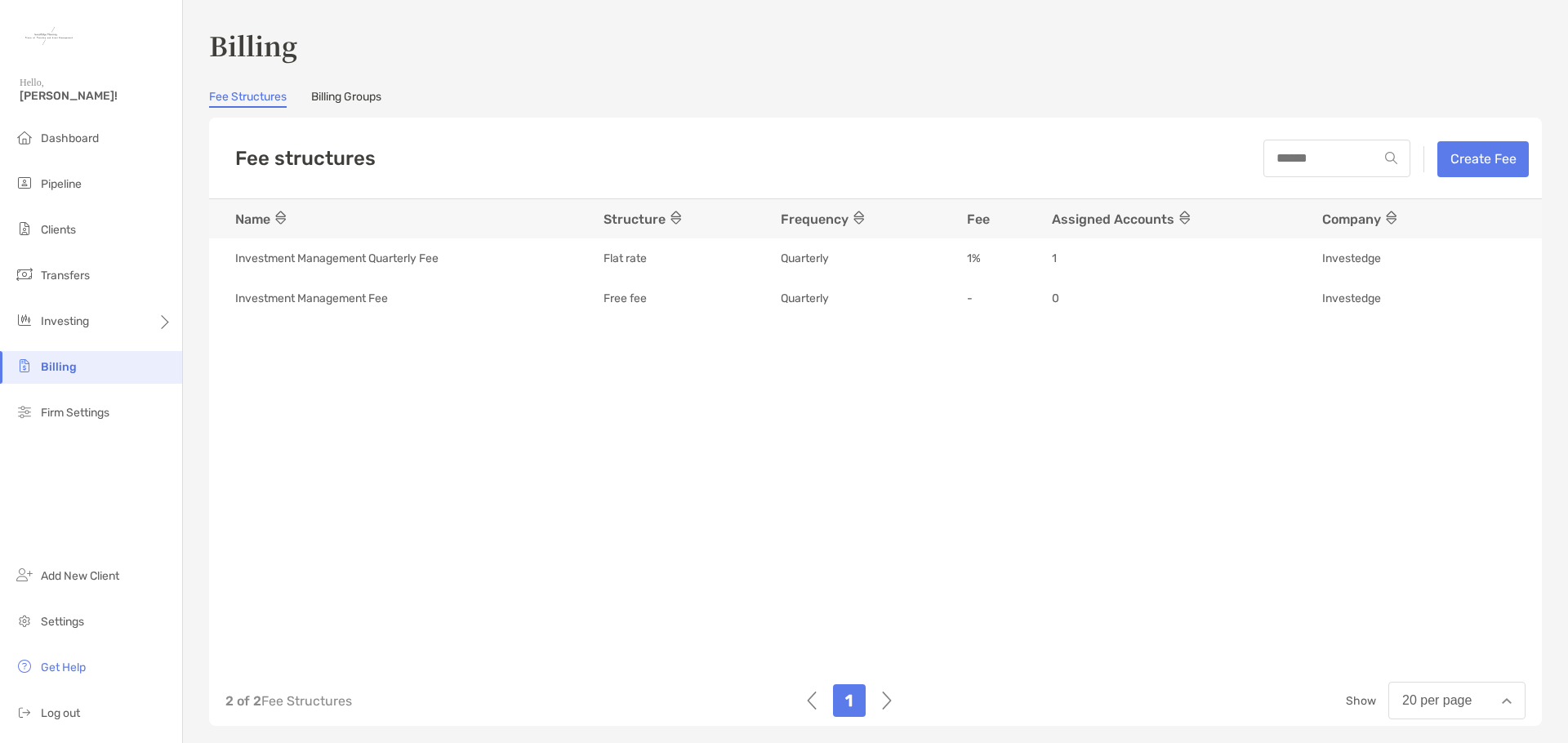
click at [882, 695] on img at bounding box center [887, 701] width 10 height 33
click at [358, 94] on link "Billing Groups" at bounding box center [346, 98] width 70 height 18
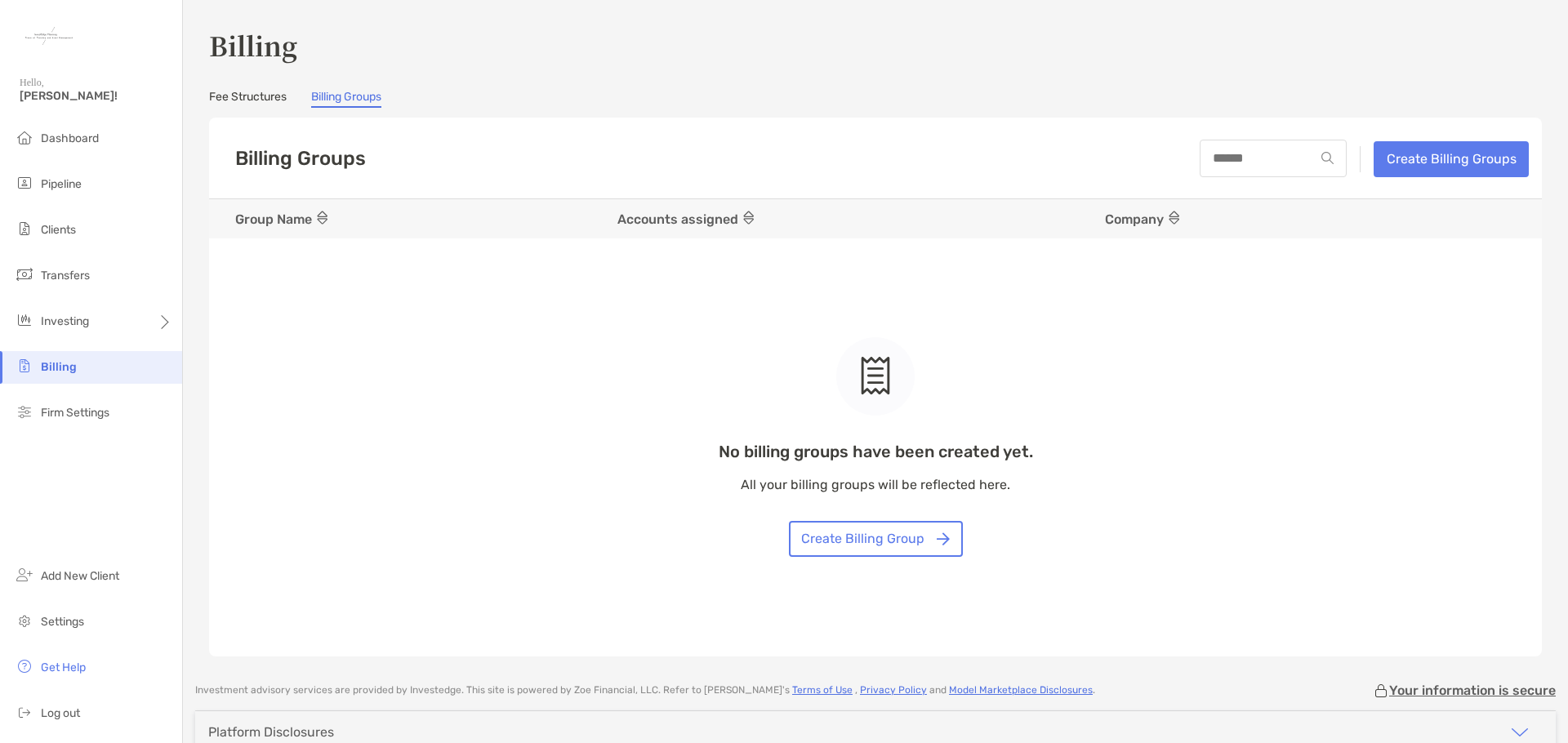
click at [240, 103] on link "Fee Structures" at bounding box center [248, 98] width 78 height 18
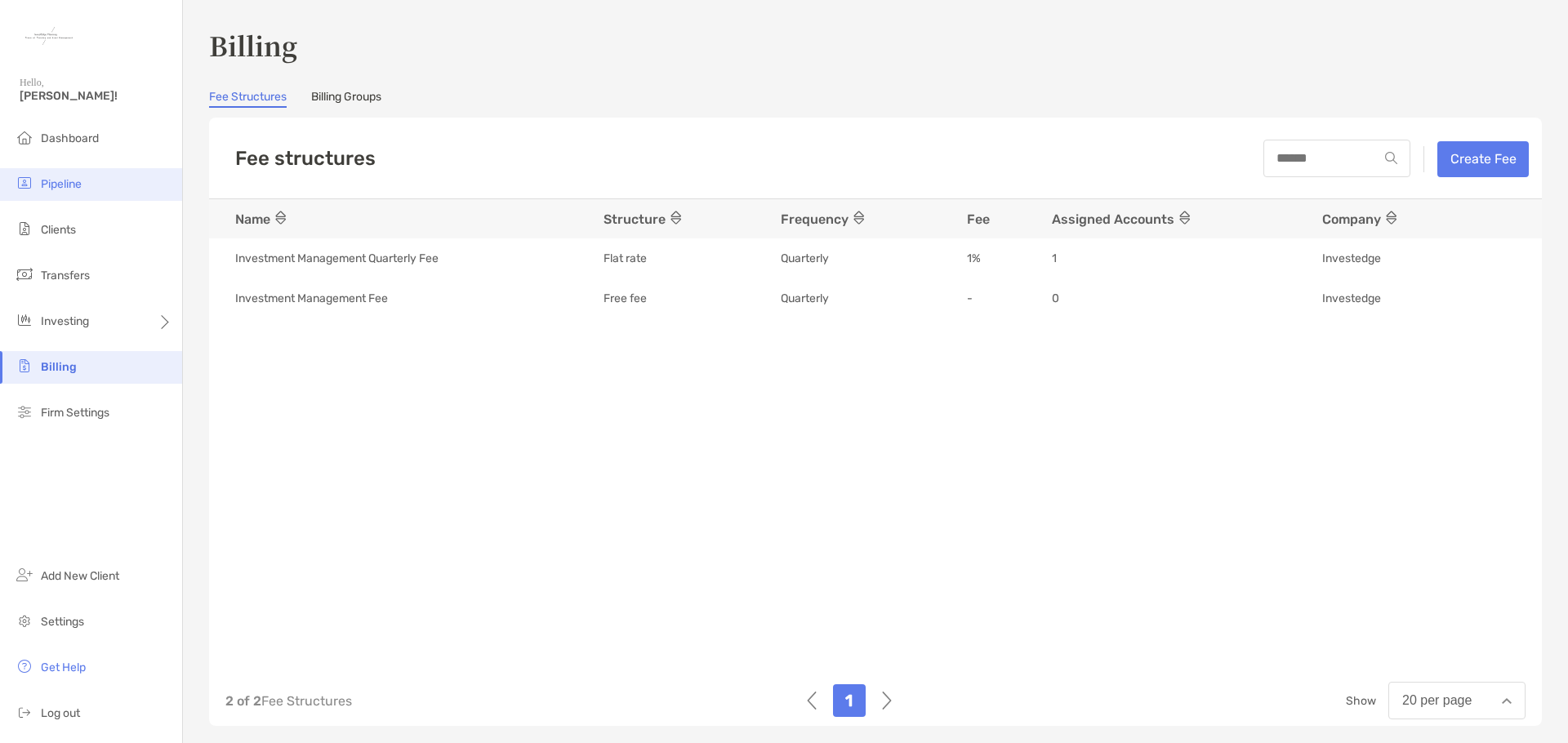
click at [85, 182] on li "Pipeline" at bounding box center [91, 184] width 182 height 33
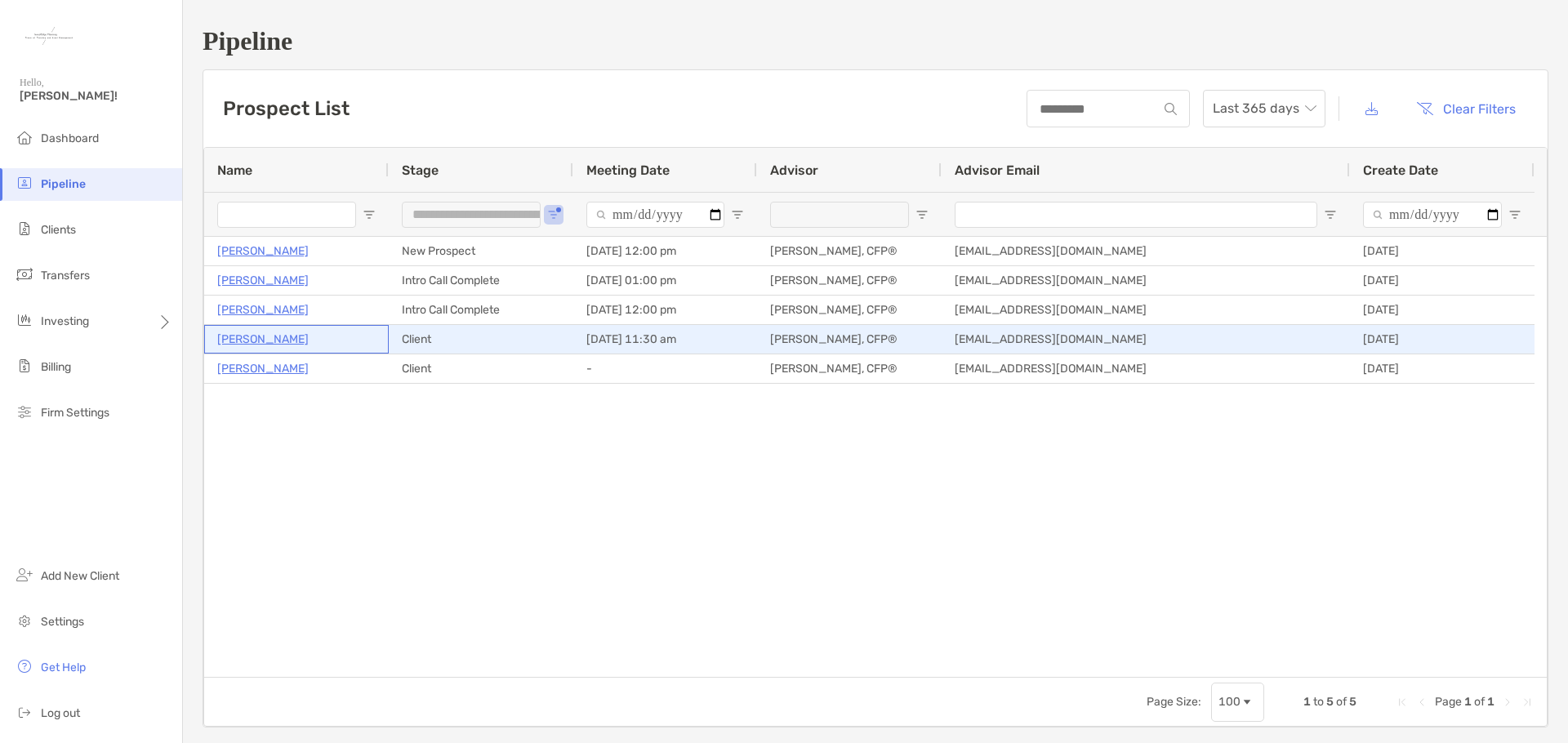
click at [272, 339] on p "[PERSON_NAME]" at bounding box center [263, 339] width 91 height 20
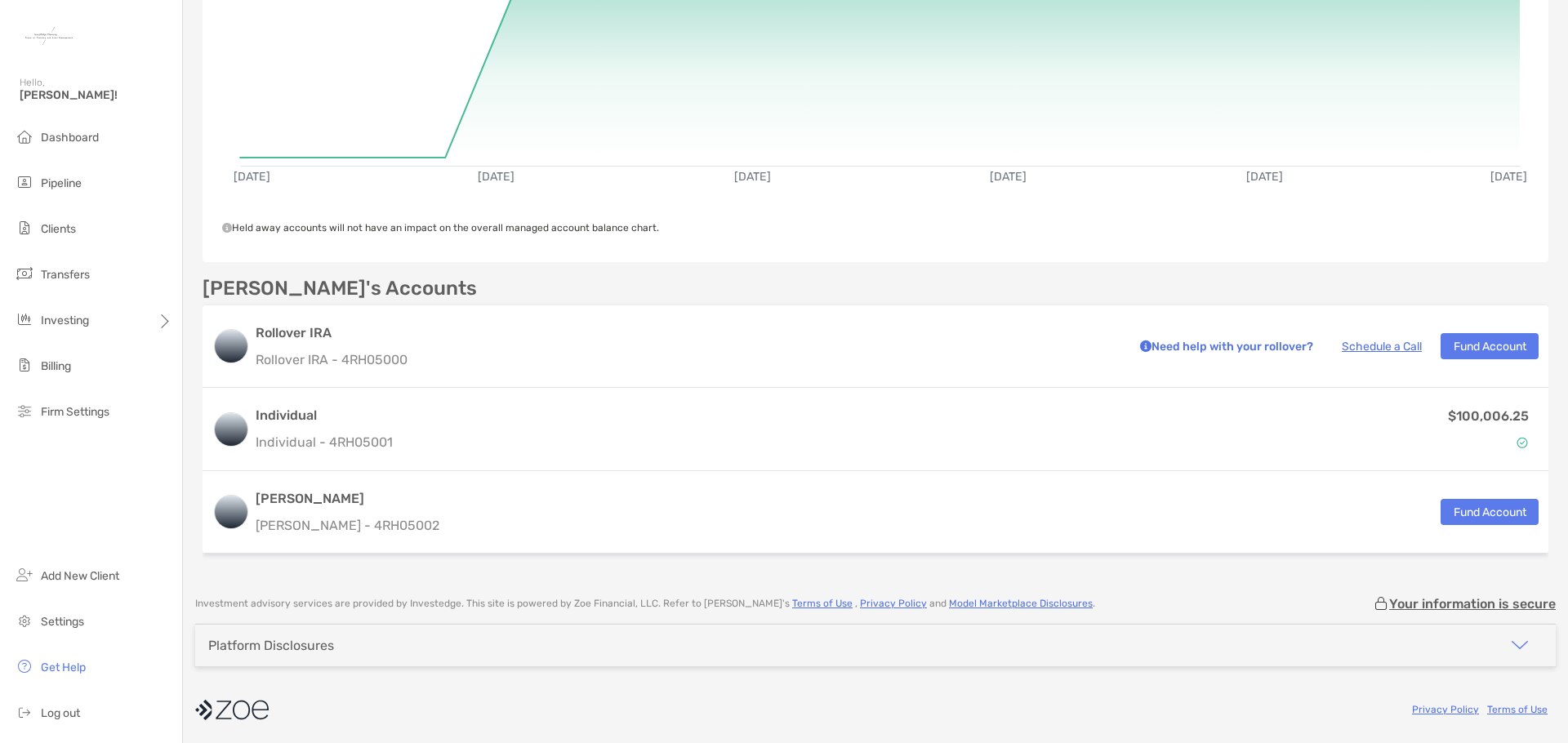
scroll to position [289, 0]
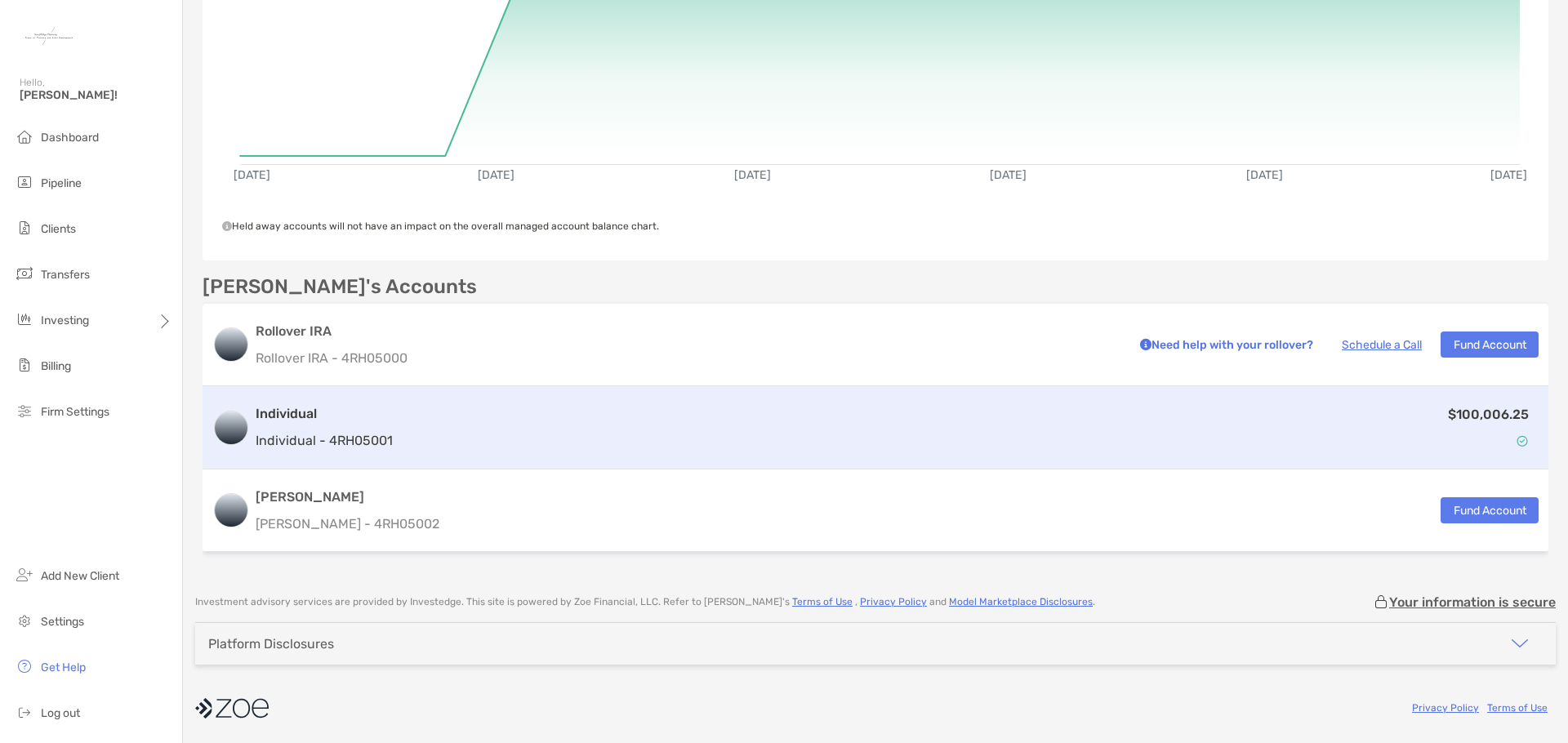
click at [491, 432] on div "$100,006.25" at bounding box center [969, 428] width 1139 height 47
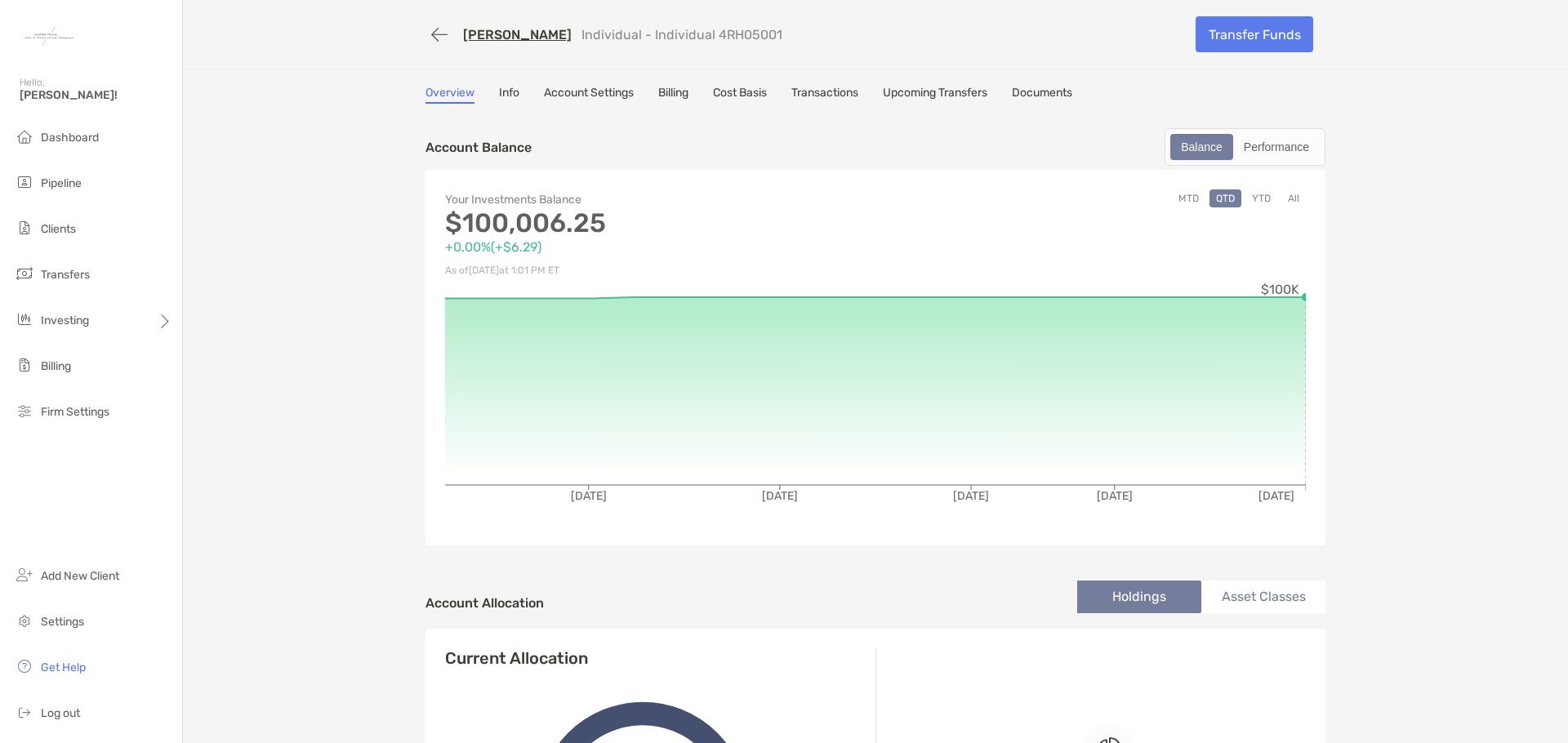
click at [679, 98] on link "Billing" at bounding box center [674, 94] width 30 height 18
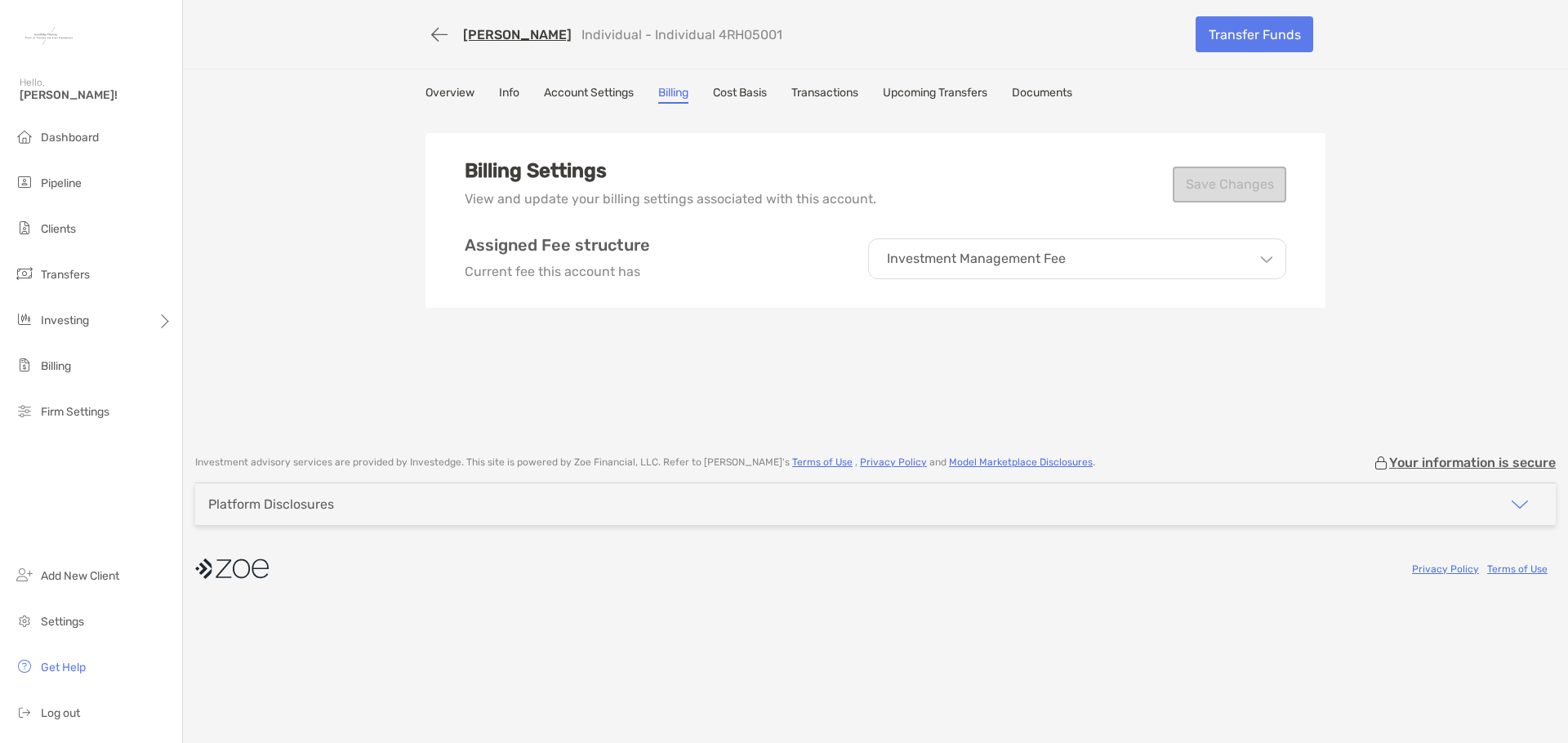
click at [1191, 270] on div "Investment Management Fee" at bounding box center [1077, 259] width 418 height 41
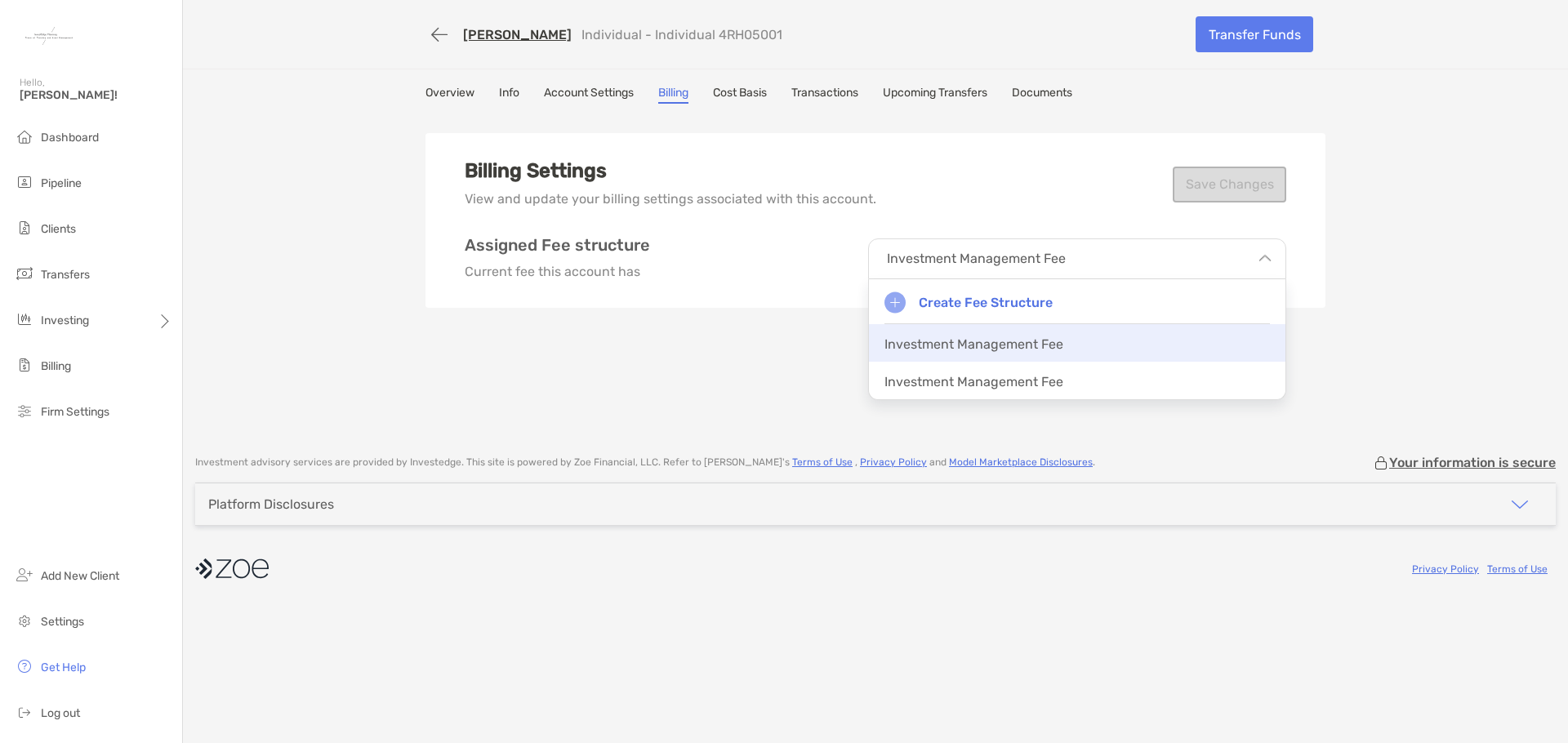
click at [972, 354] on div "Investment Management Fee" at bounding box center [1077, 343] width 416 height 37
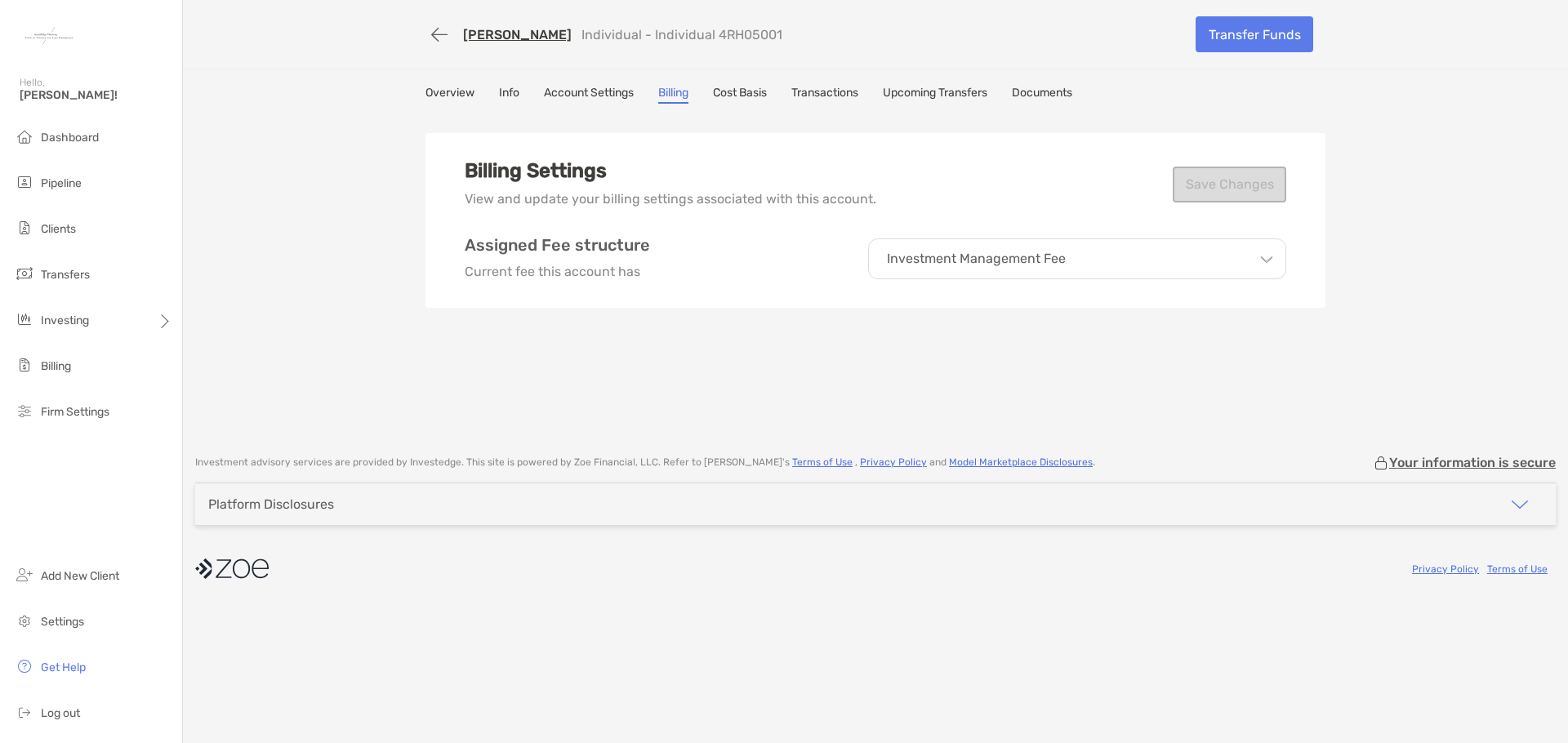
click at [1078, 263] on div "Investment Management Fee" at bounding box center [1077, 259] width 418 height 41
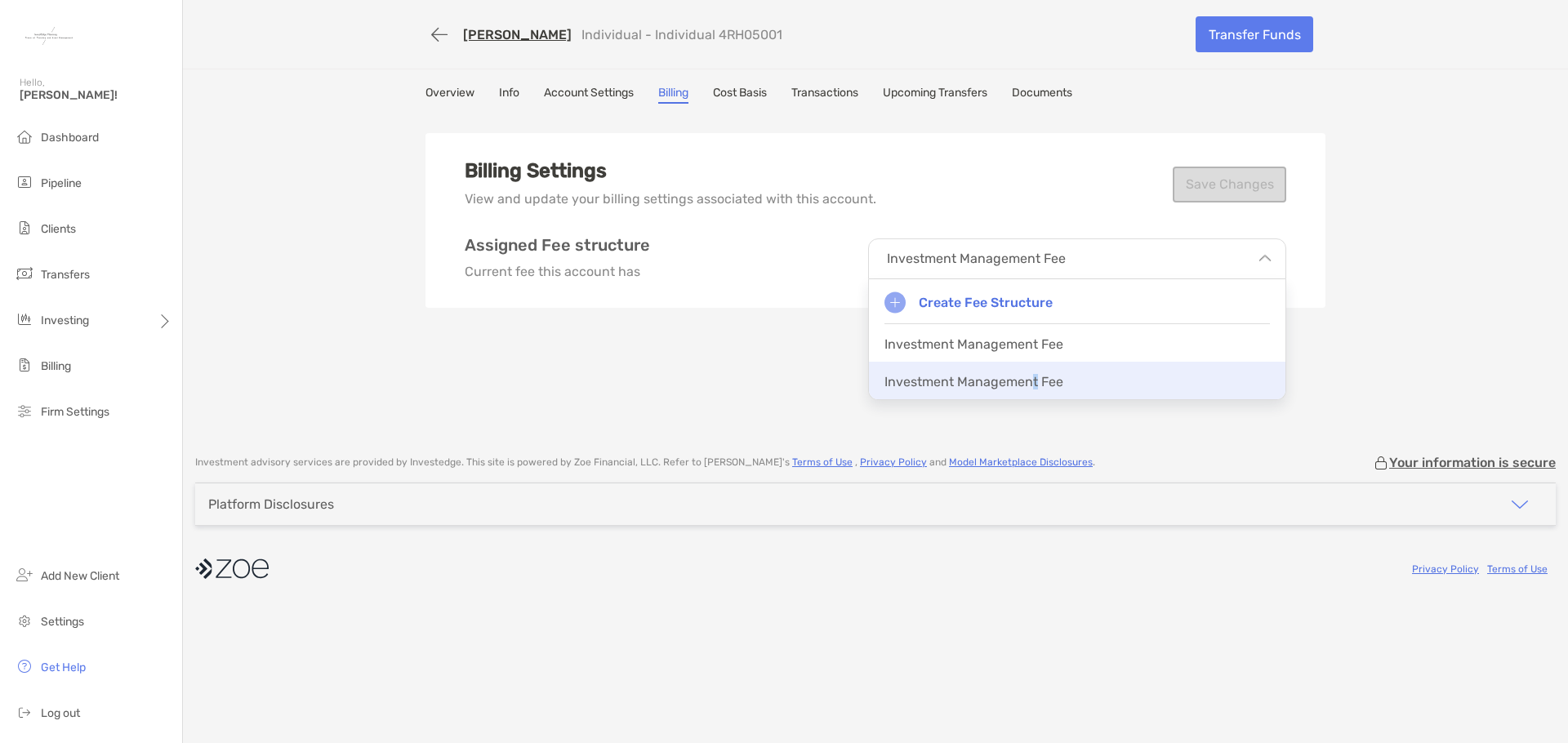
click at [1033, 385] on p "Investment Management Fee" at bounding box center [973, 382] width 179 height 15
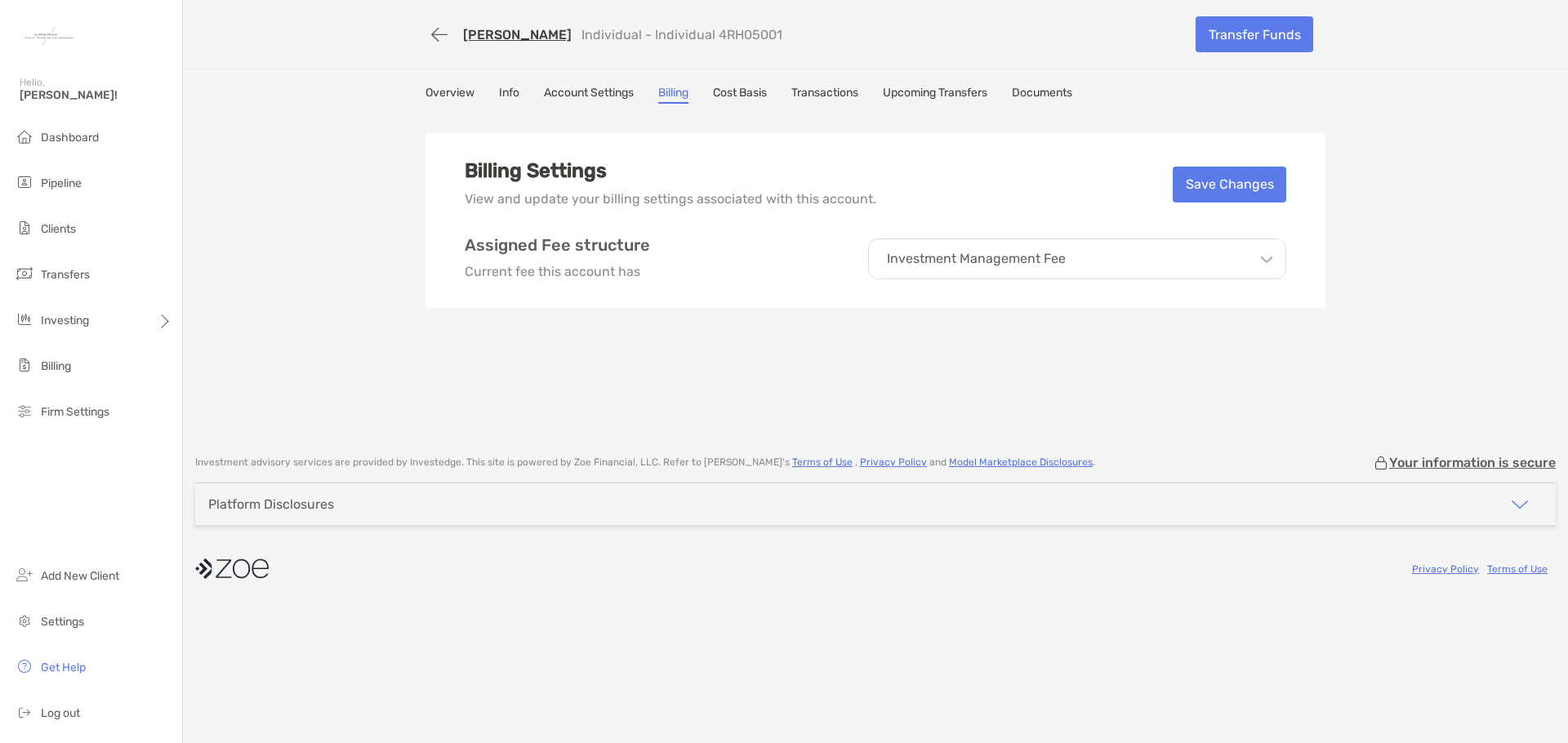
click at [1276, 266] on div "Investment Management Fee" at bounding box center [1077, 259] width 418 height 41
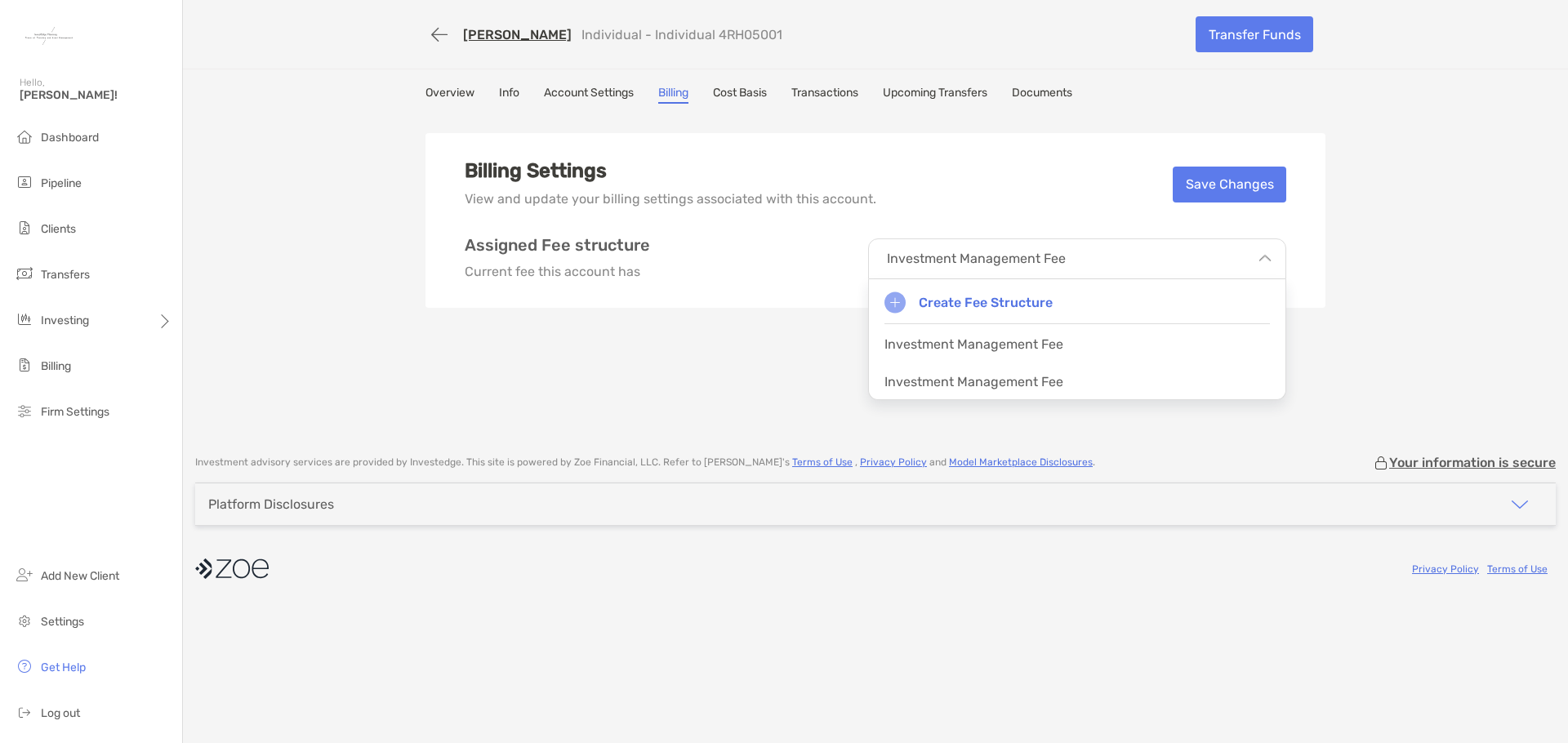
click at [1063, 381] on div "Investment Management Fee" at bounding box center [1077, 381] width 416 height 37
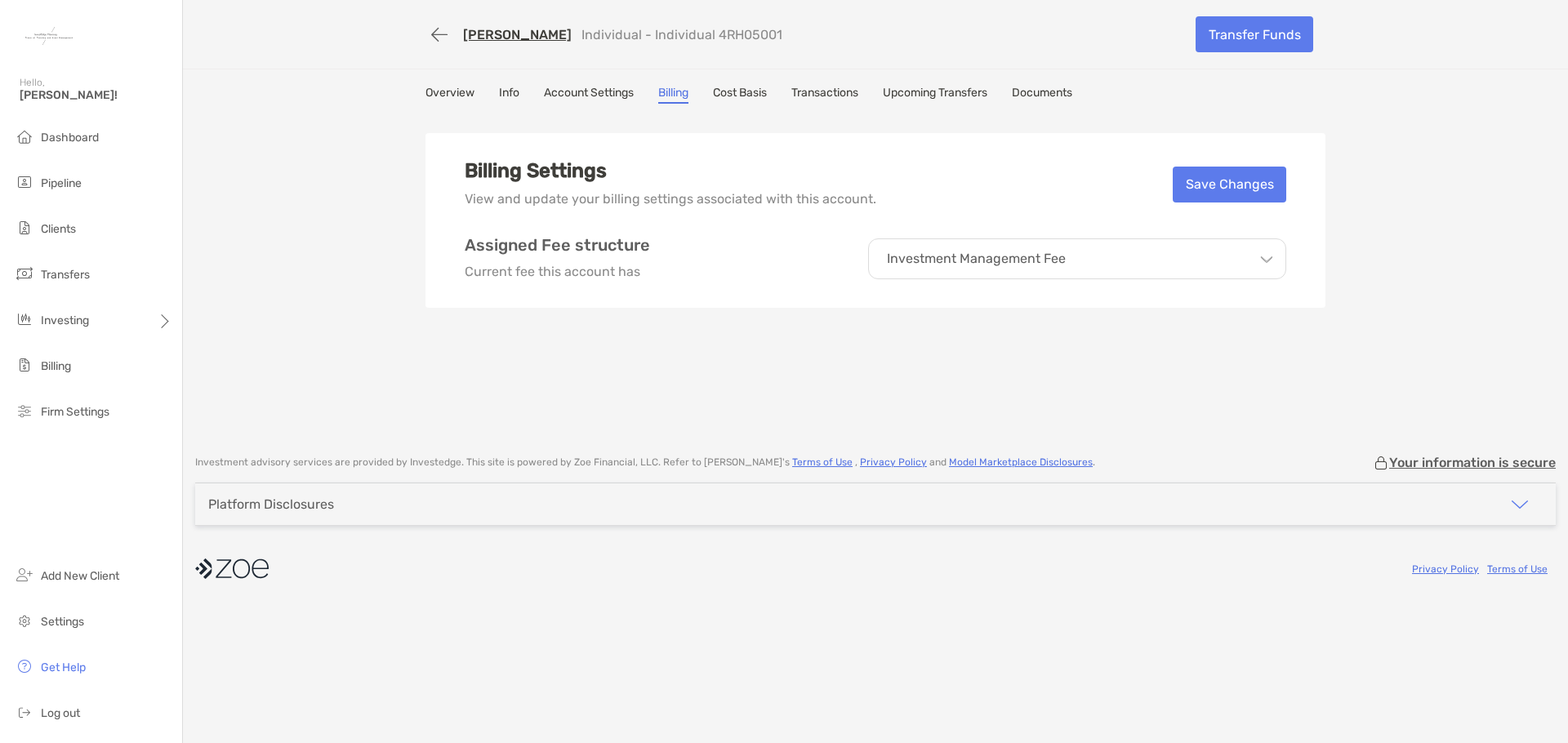
click at [1158, 357] on div "Billing Settings View and update your billing settings associated with this acc…" at bounding box center [876, 275] width 900 height 327
click at [1257, 263] on div "Investment Management Fee" at bounding box center [1077, 259] width 418 height 41
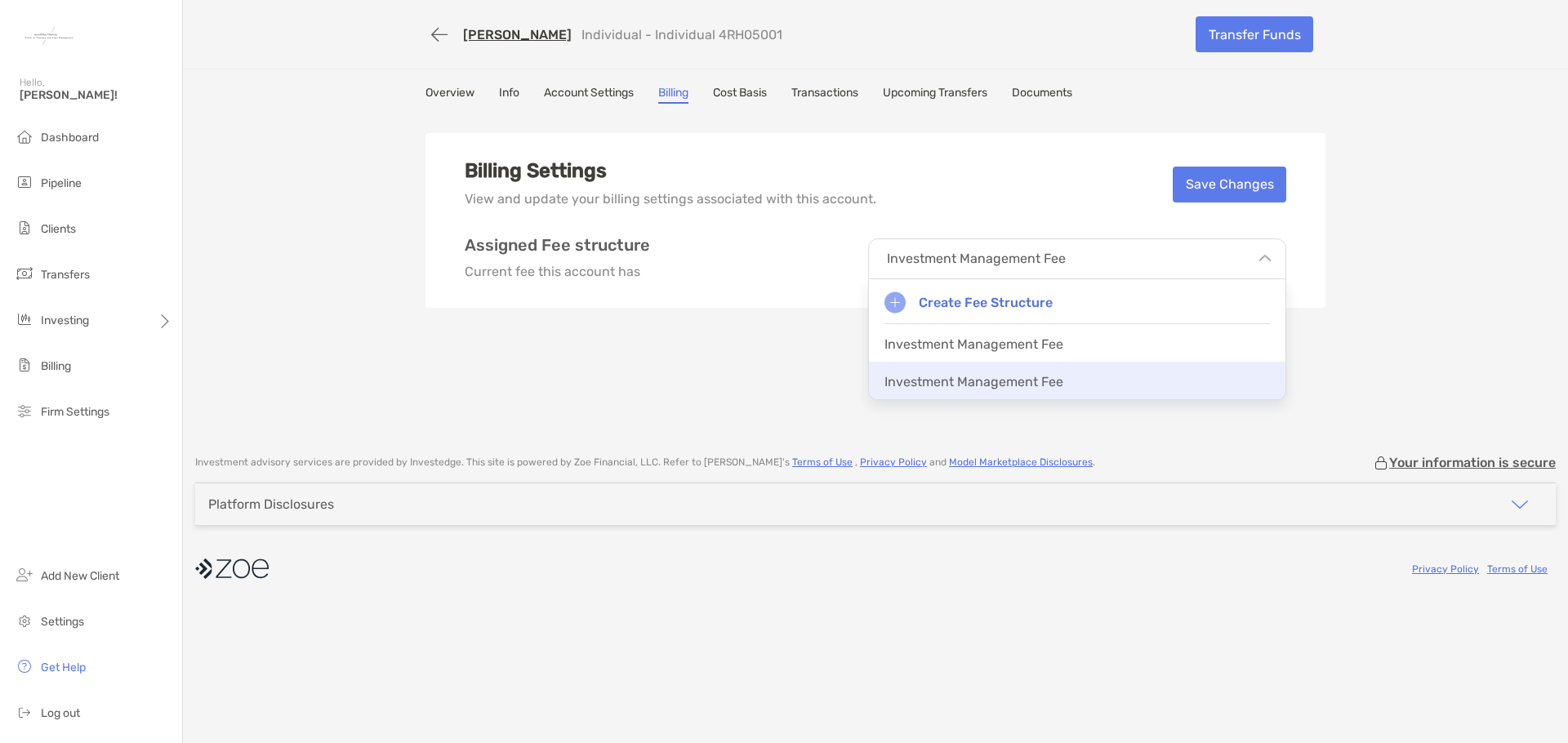
click at [1033, 383] on p "Investment Management Fee" at bounding box center [973, 382] width 179 height 15
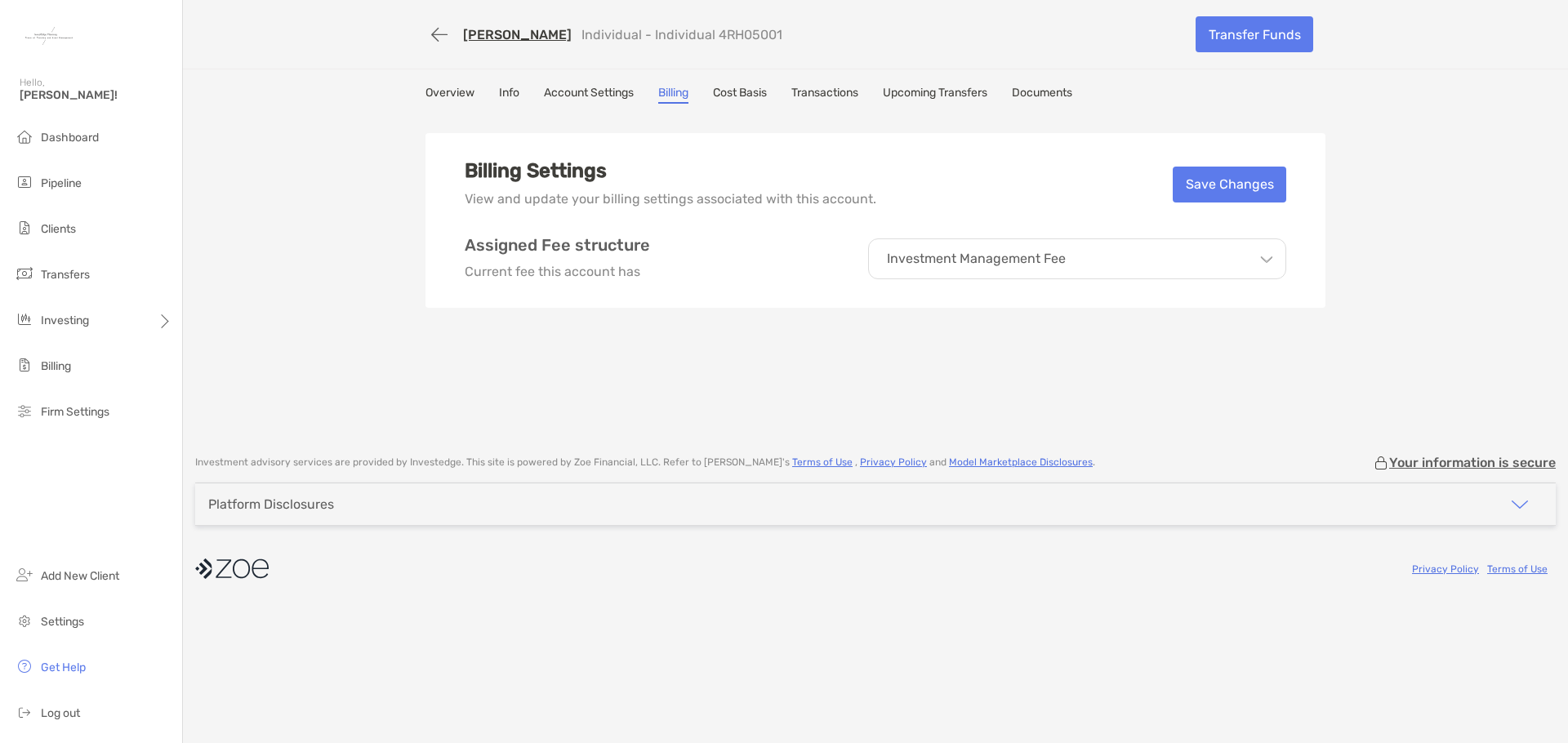
click at [1219, 258] on div "Investment Management Fee" at bounding box center [1077, 259] width 418 height 41
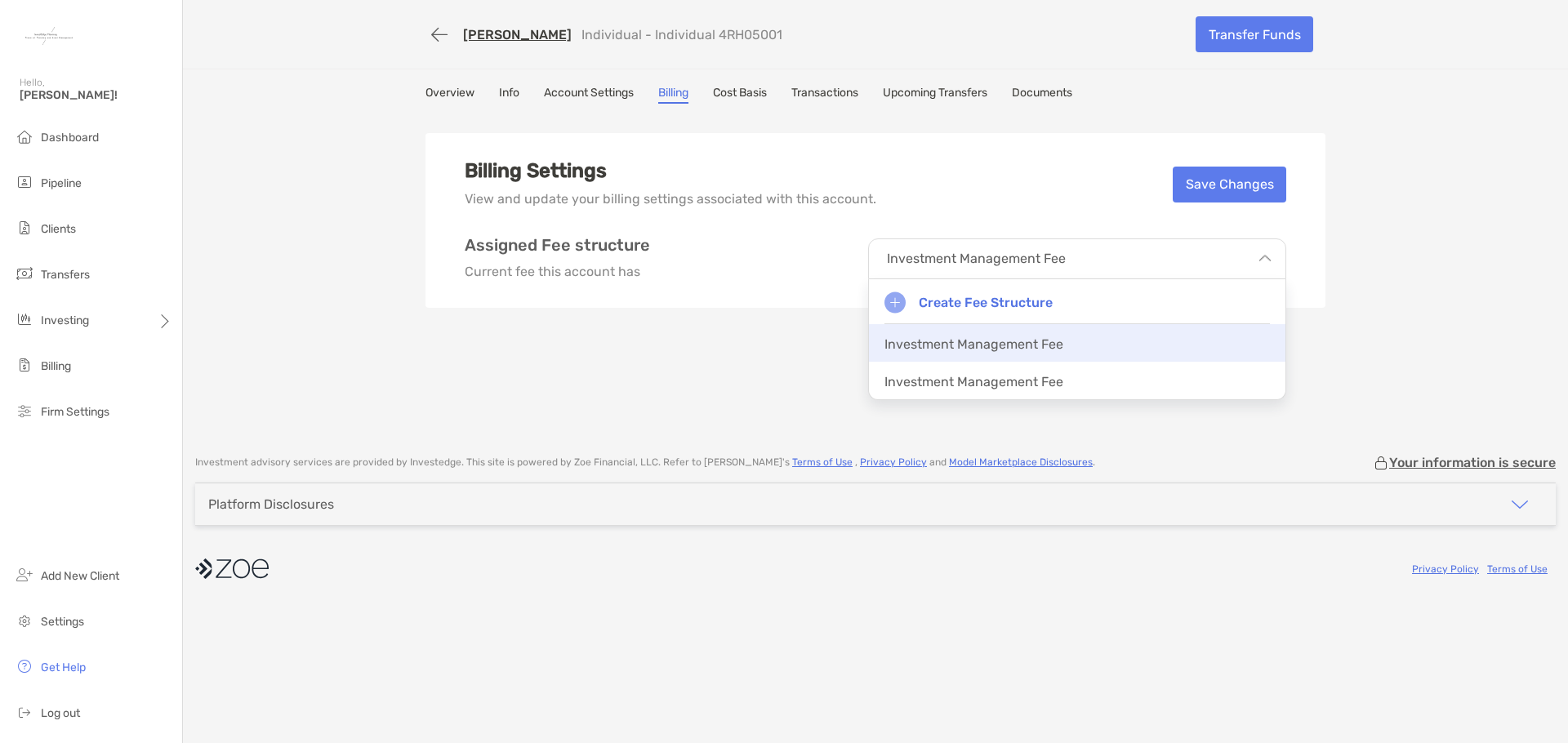
click at [1056, 346] on p "Investment Management Fee" at bounding box center [973, 344] width 179 height 15
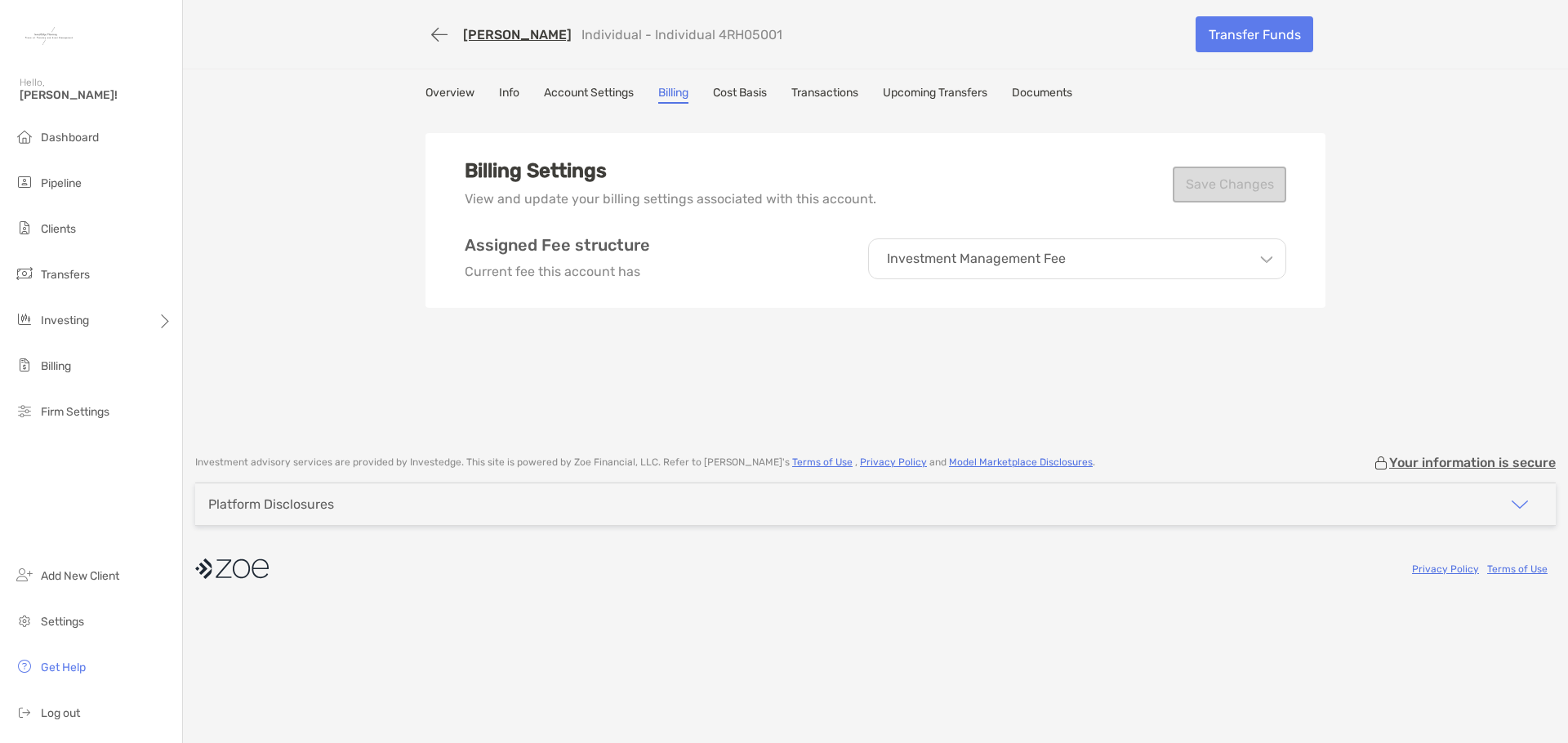
click at [1219, 259] on div "Investment Management Fee" at bounding box center [1077, 259] width 418 height 41
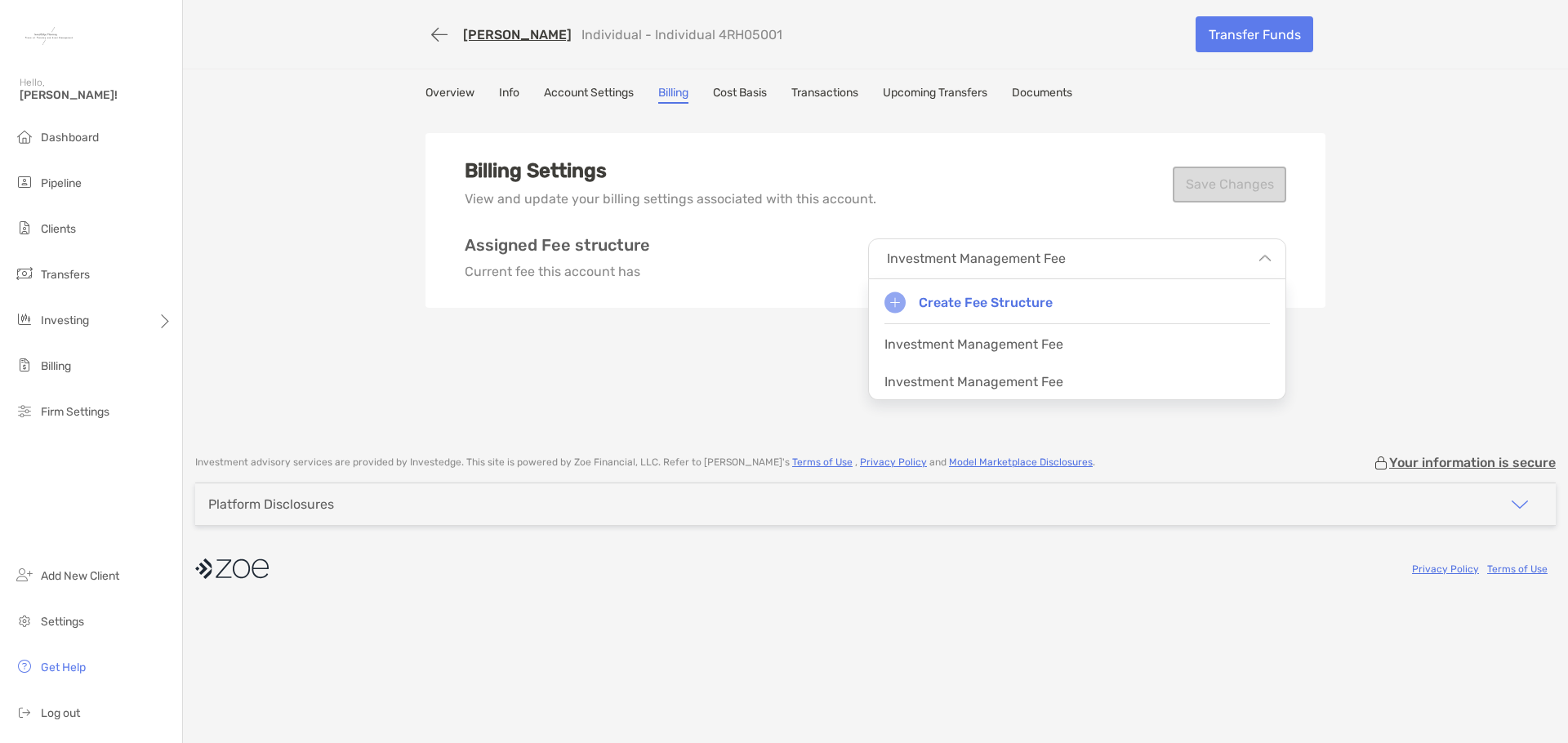
click at [1109, 384] on div "Investment Management Fee" at bounding box center [1077, 381] width 416 height 37
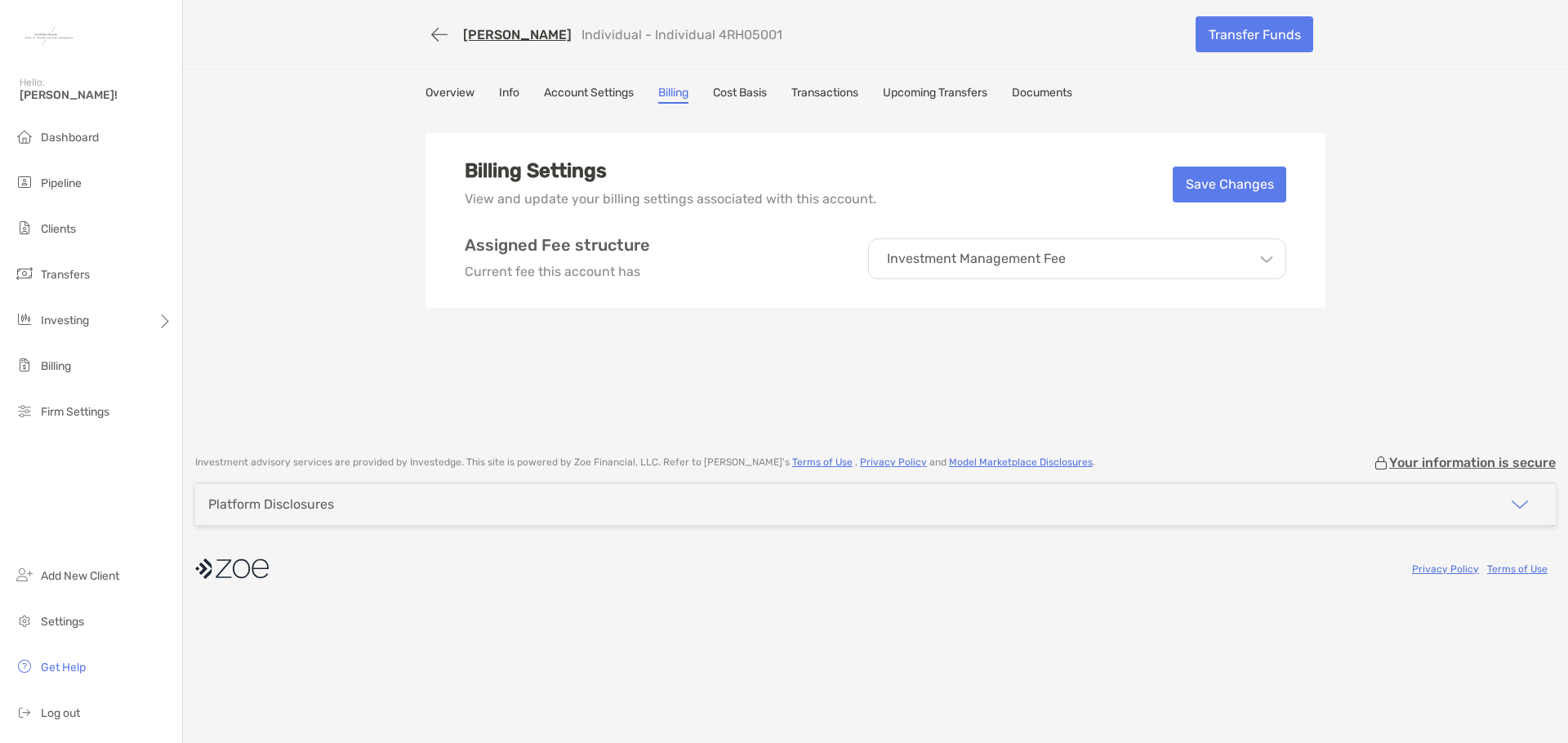
click at [1178, 261] on div "Investment Management Fee" at bounding box center [1077, 259] width 418 height 41
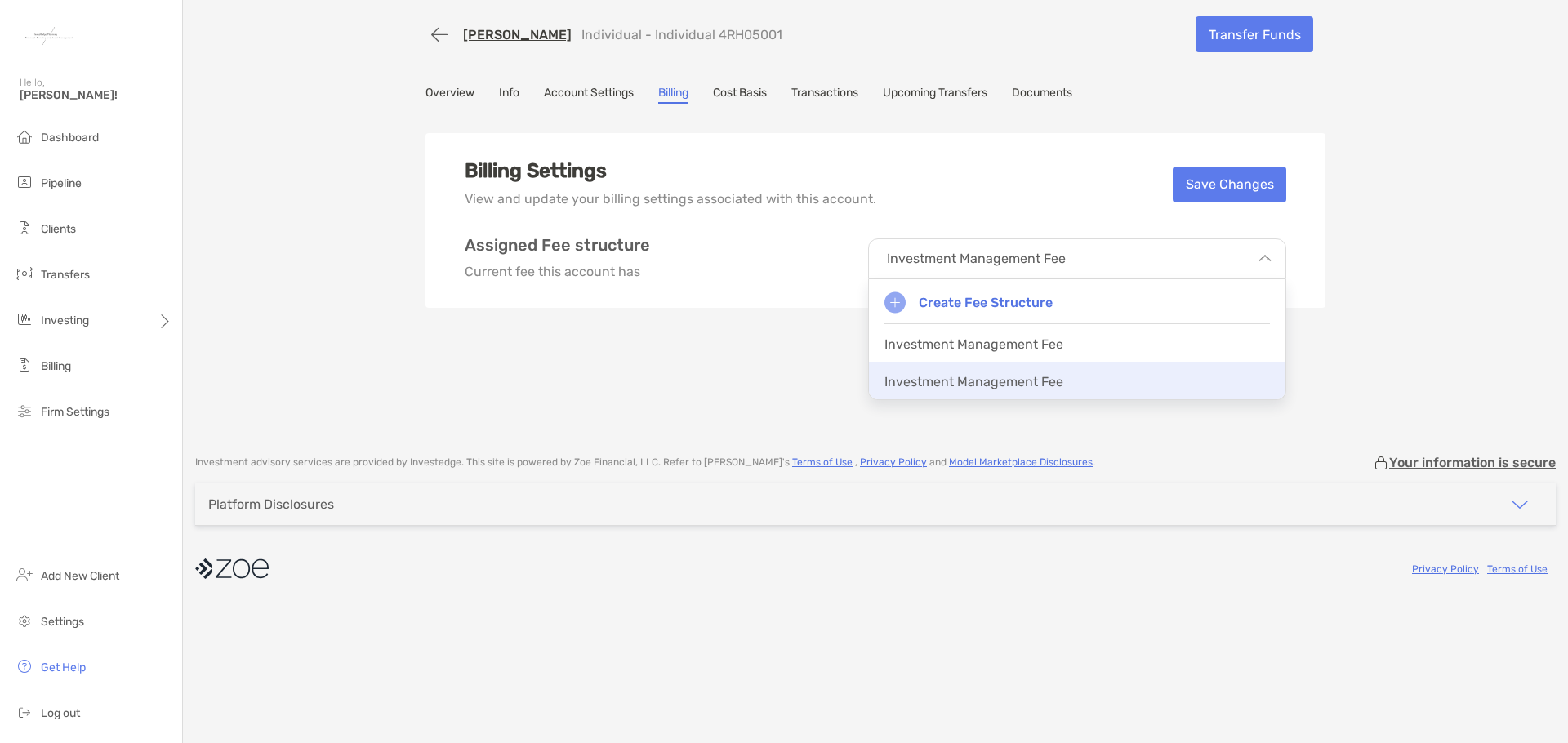
click at [1063, 385] on div "Investment Management Fee" at bounding box center [1077, 381] width 416 height 37
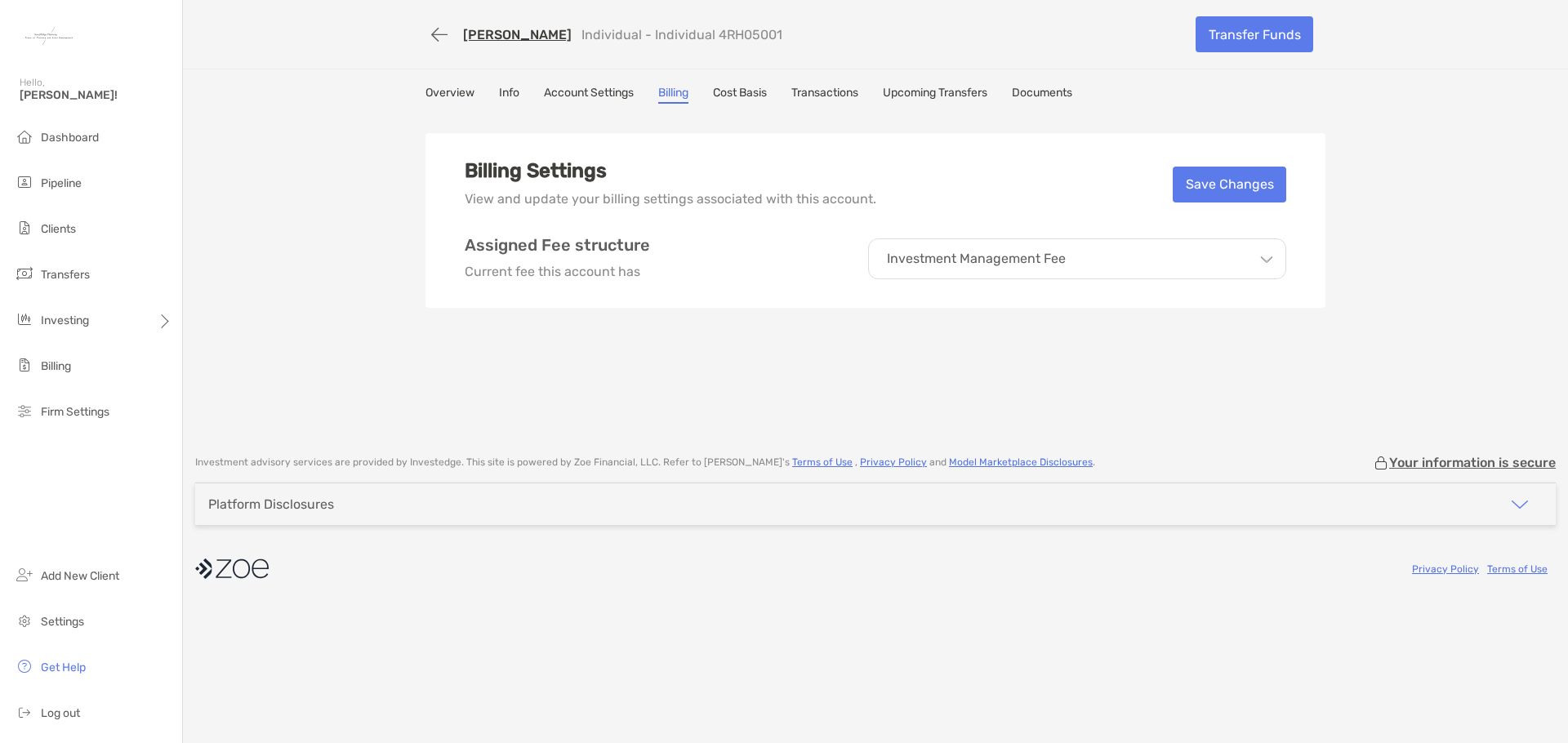
click at [1153, 266] on div "Investment Management Fee" at bounding box center [1077, 259] width 418 height 41
click at [1035, 177] on div "Billing Settings View and update your billing settings associated with this acc…" at bounding box center [875, 184] width 822 height 50
click at [1105, 246] on div "Investment Management Fee" at bounding box center [1077, 259] width 418 height 41
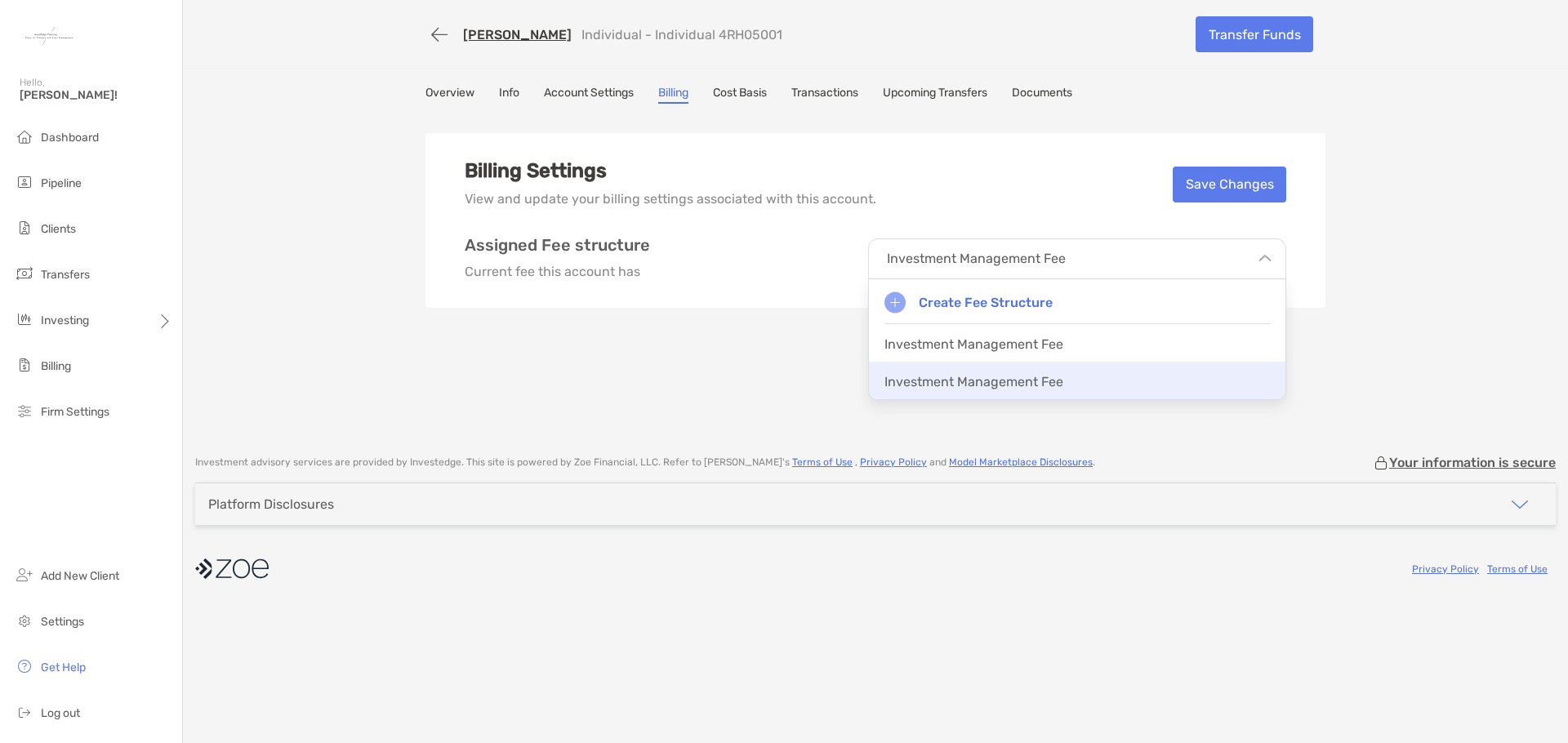
click at [1040, 374] on p "Investment Management Fee" at bounding box center [973, 382] width 179 height 15
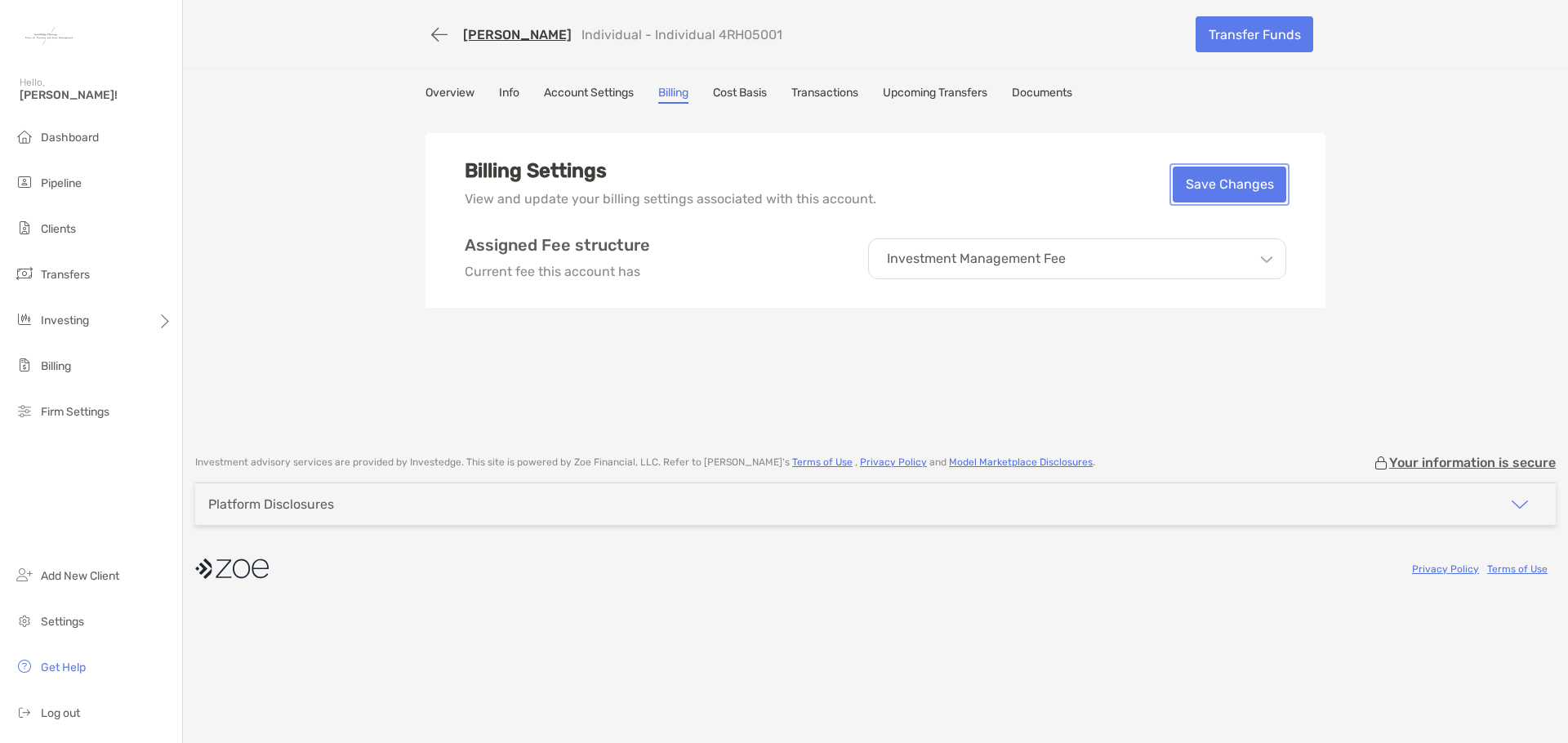
click at [1223, 193] on button "Save Changes" at bounding box center [1230, 184] width 113 height 36
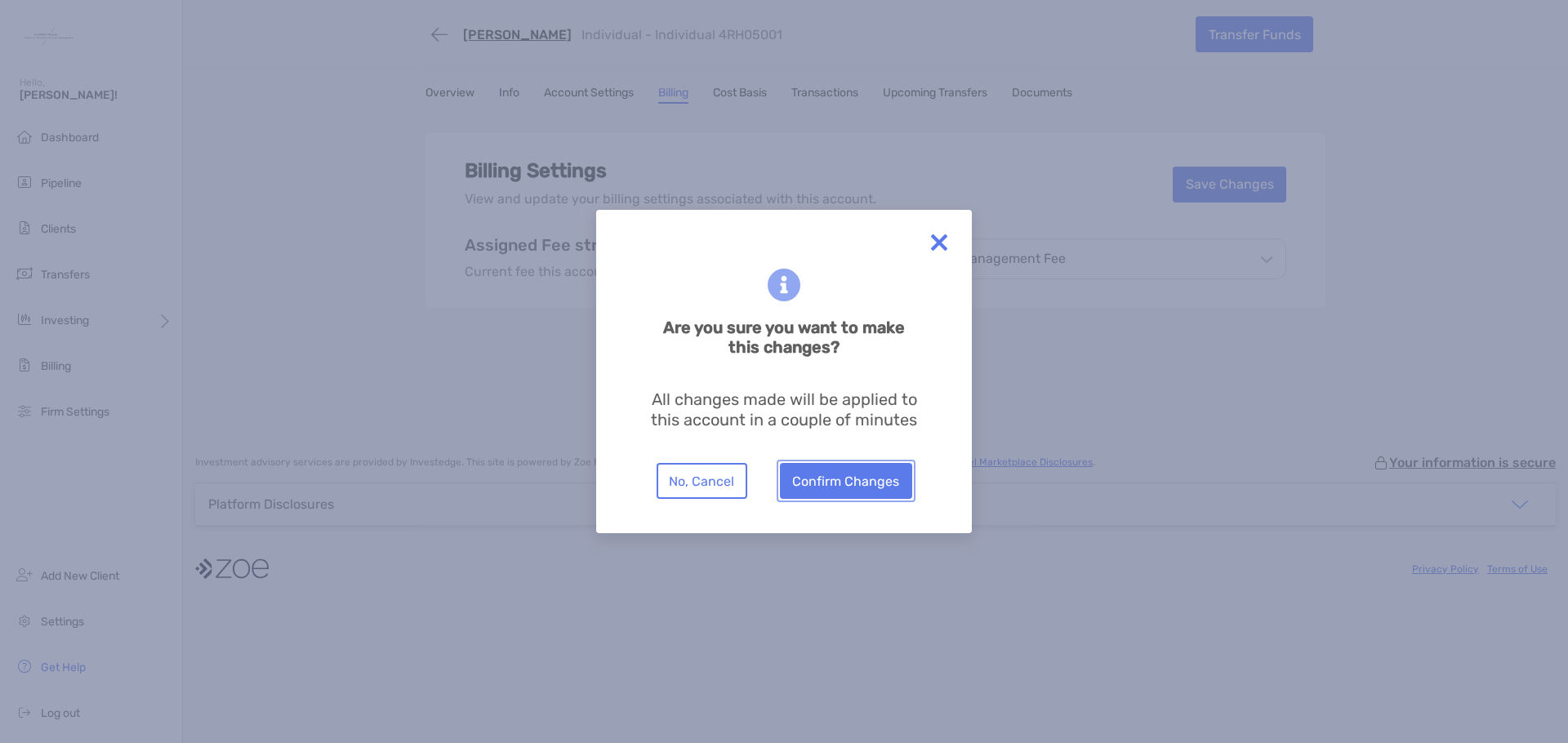
click at [837, 486] on button "Confirm Changes" at bounding box center [846, 481] width 132 height 36
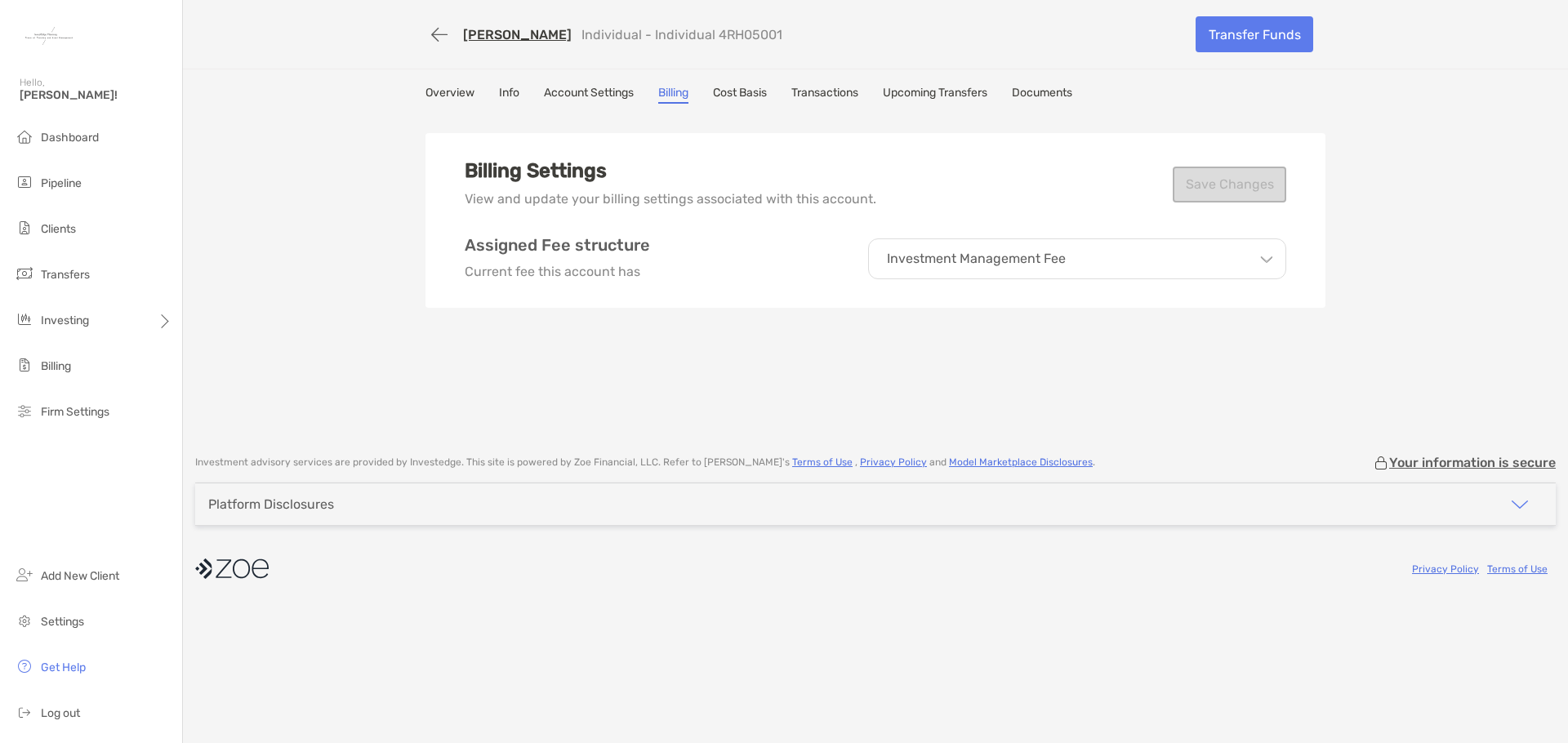
click at [575, 82] on div "Jessica Alford Individual - Individual 4RH05001 Transfer Funds Overview Info Ac…" at bounding box center [875, 219] width 1385 height 438
click at [575, 96] on link "Account Settings" at bounding box center [589, 94] width 90 height 18
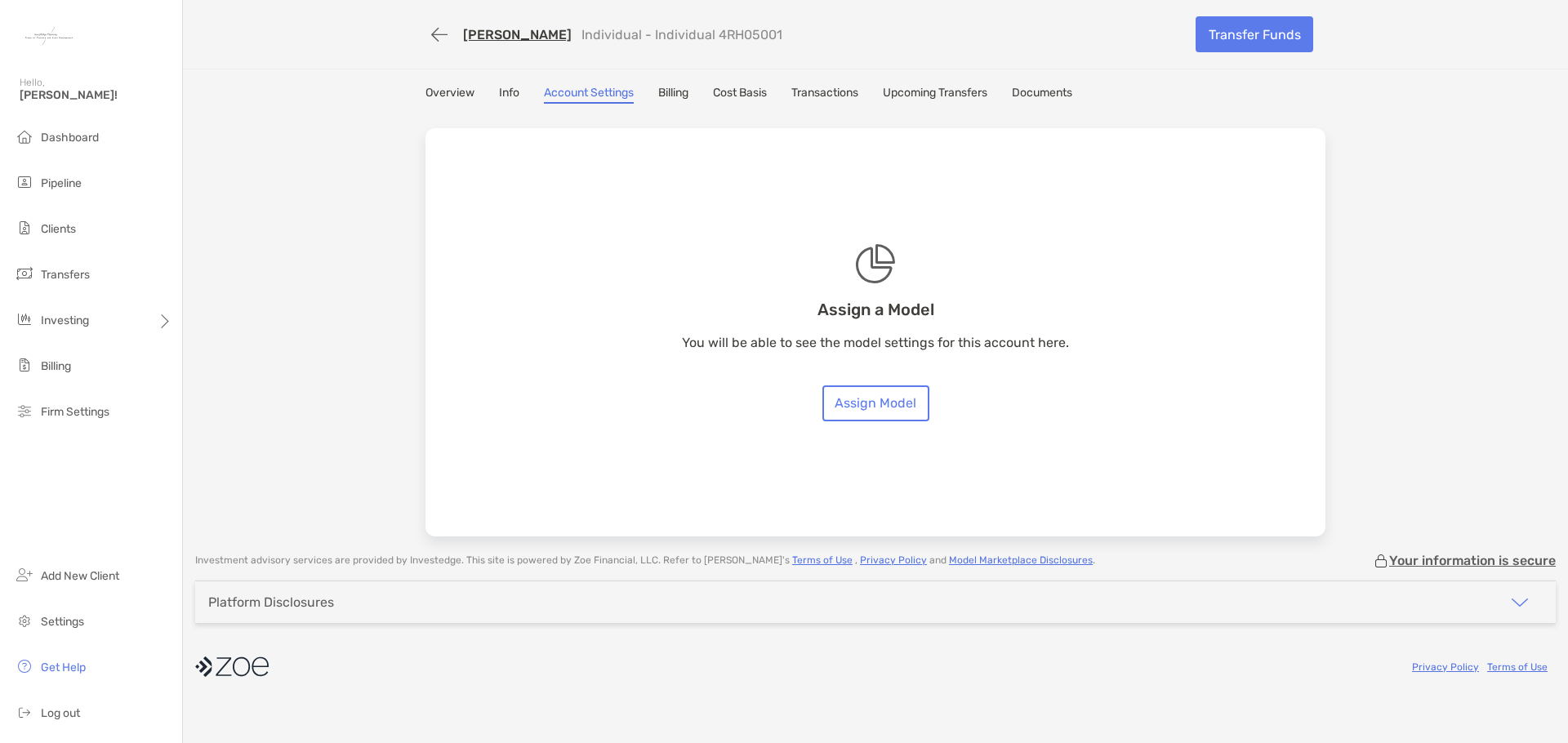
click at [447, 88] on link "Overview" at bounding box center [450, 94] width 49 height 18
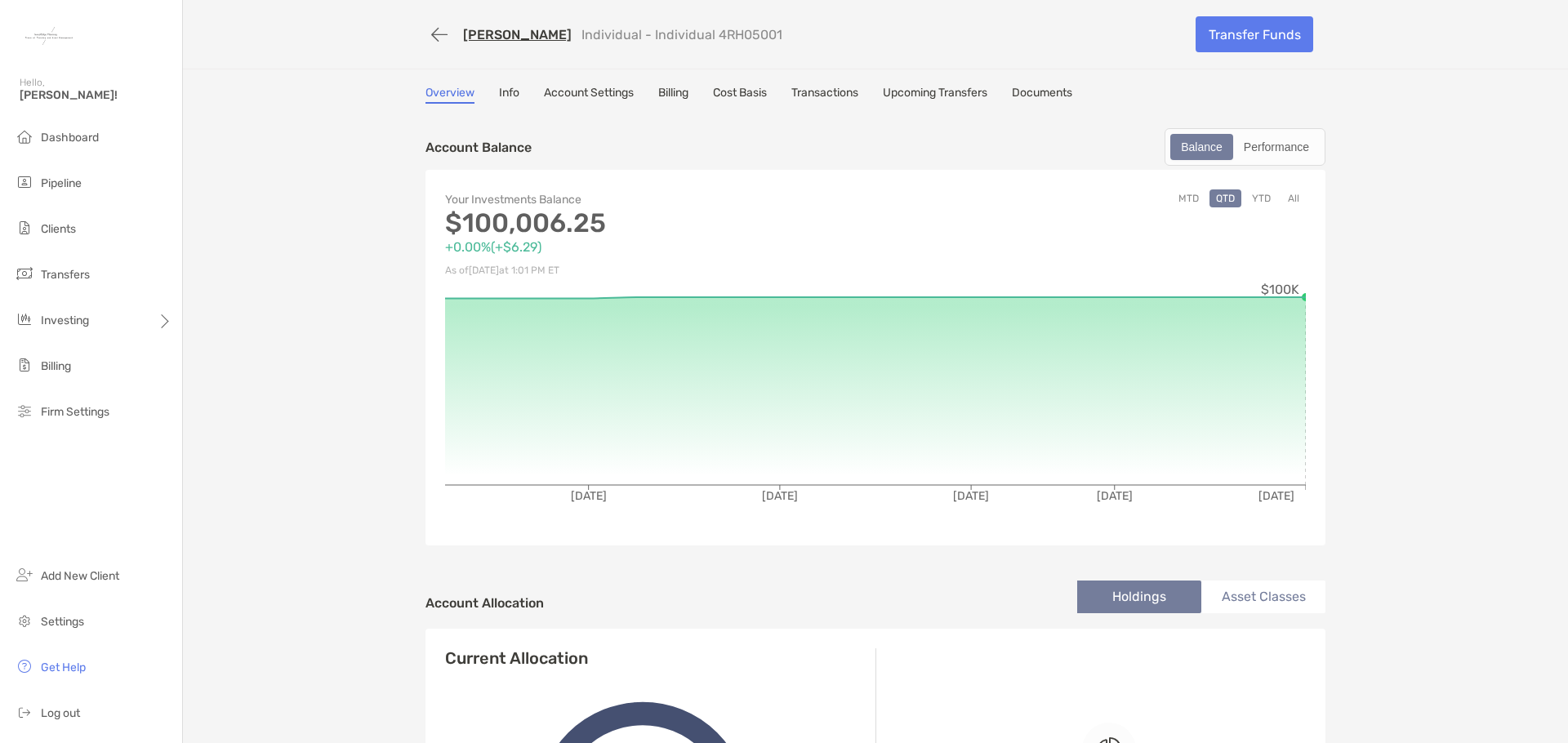
click at [680, 96] on link "Billing" at bounding box center [674, 94] width 30 height 18
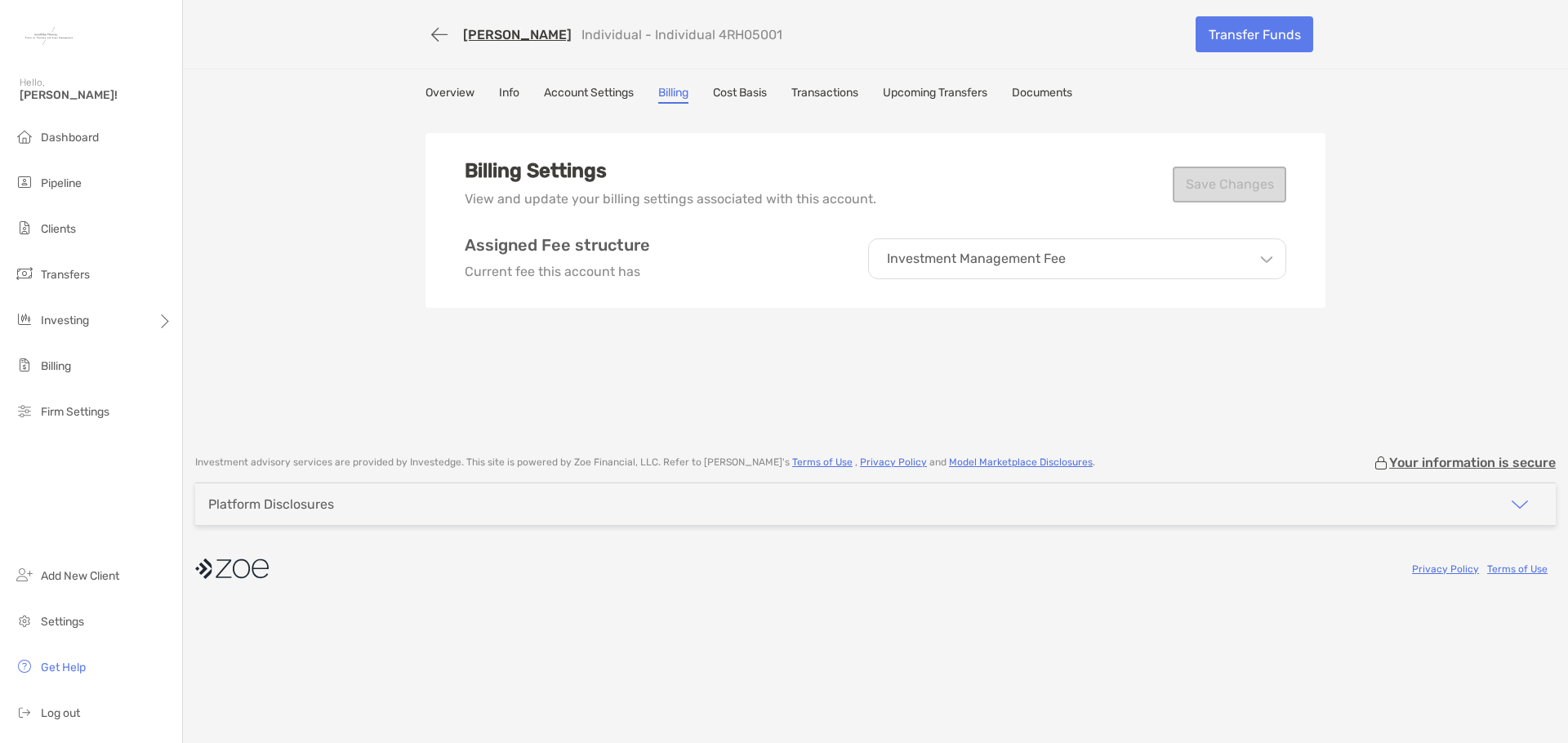
click at [741, 99] on link "Cost Basis" at bounding box center [740, 94] width 54 height 18
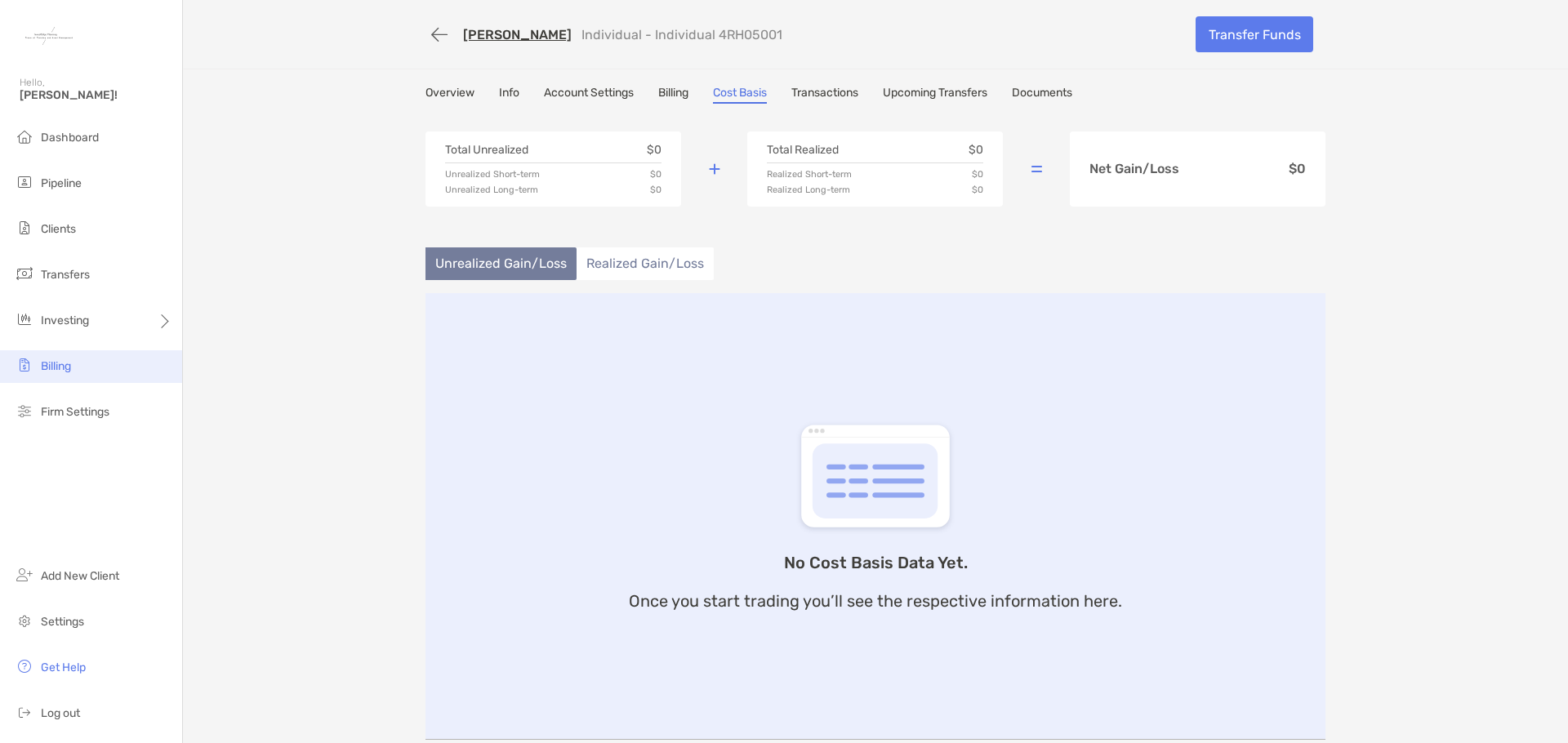
click at [49, 364] on span "Billing" at bounding box center [56, 366] width 30 height 14
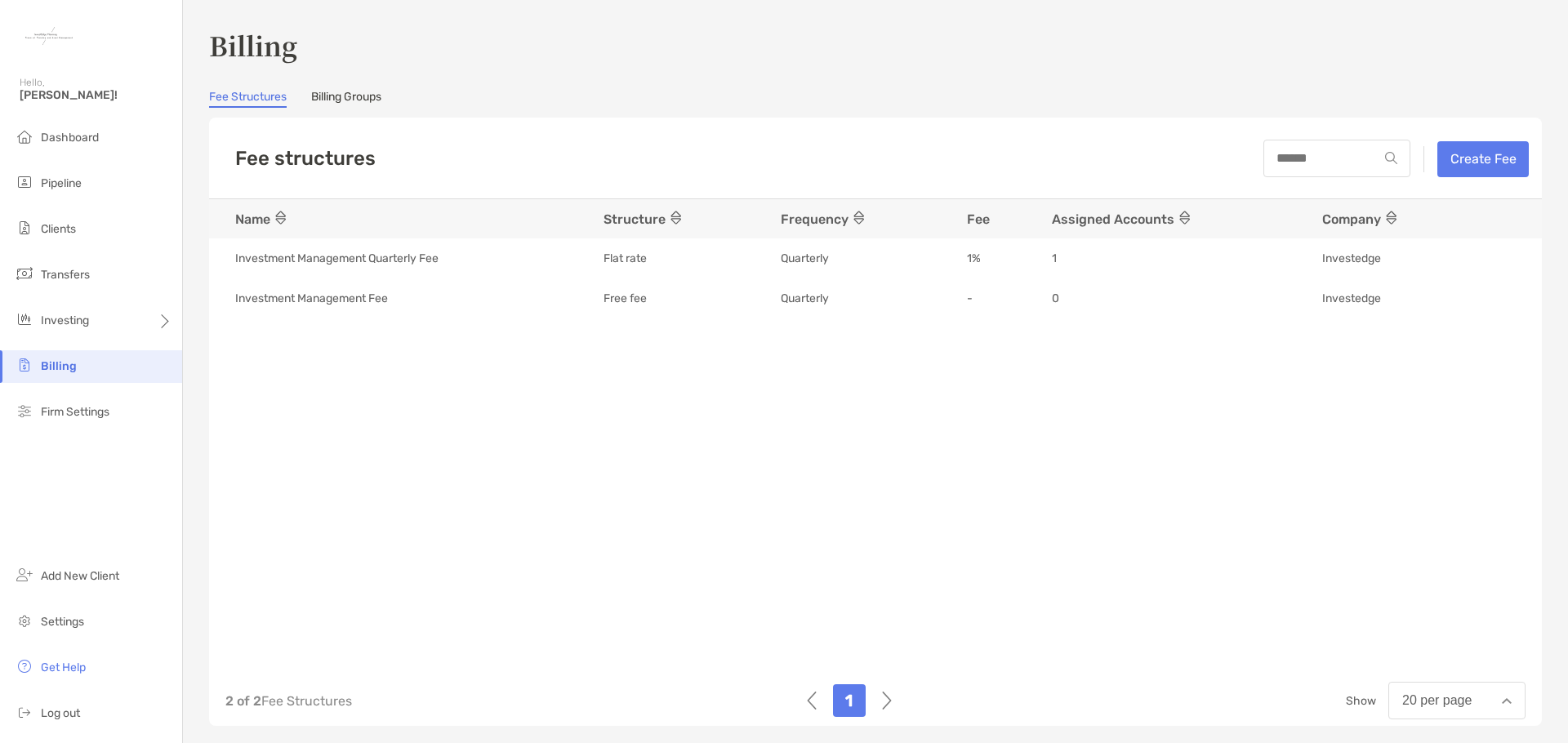
click at [374, 100] on link "Billing Groups" at bounding box center [346, 98] width 70 height 18
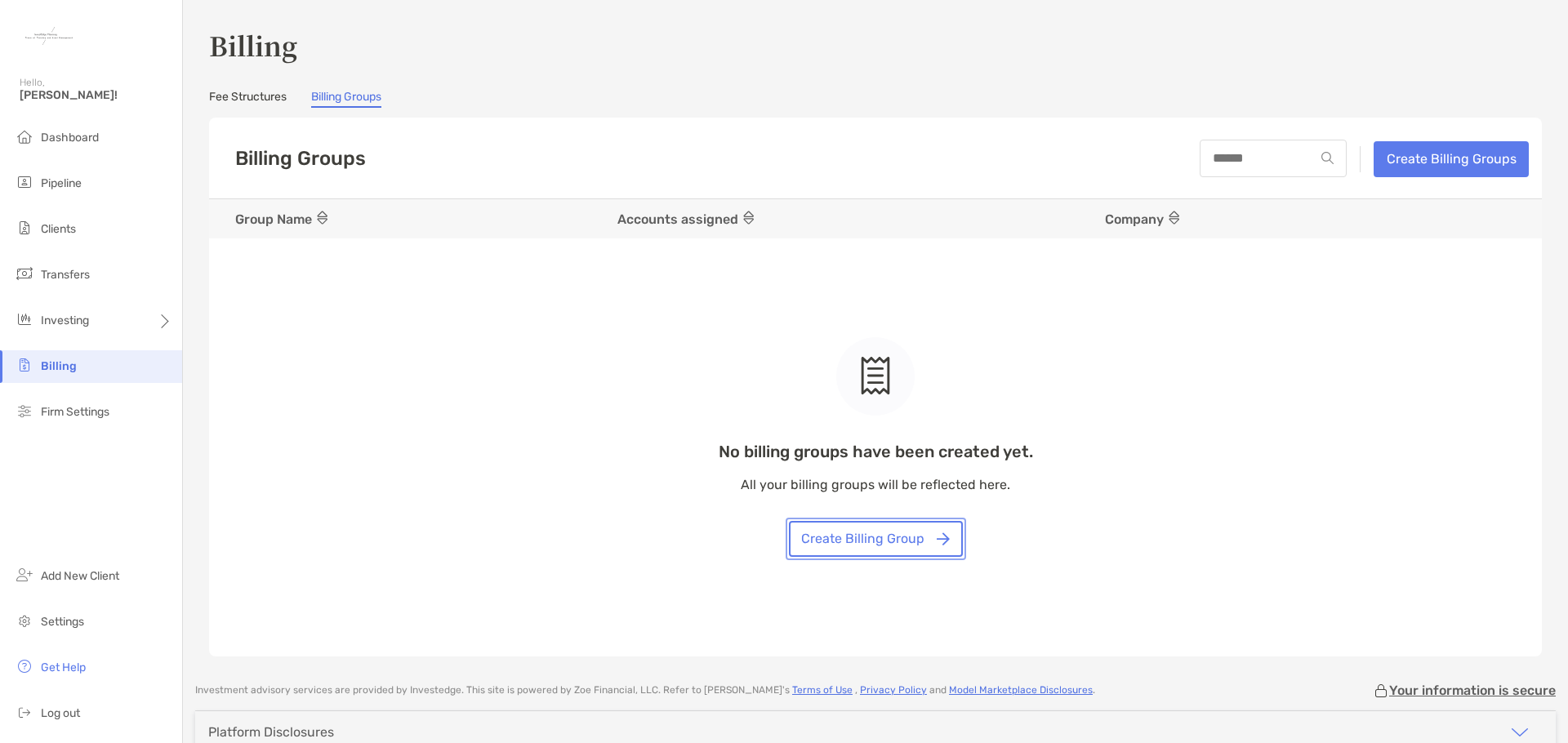
click at [870, 538] on button "Create Billing Group" at bounding box center [876, 539] width 174 height 36
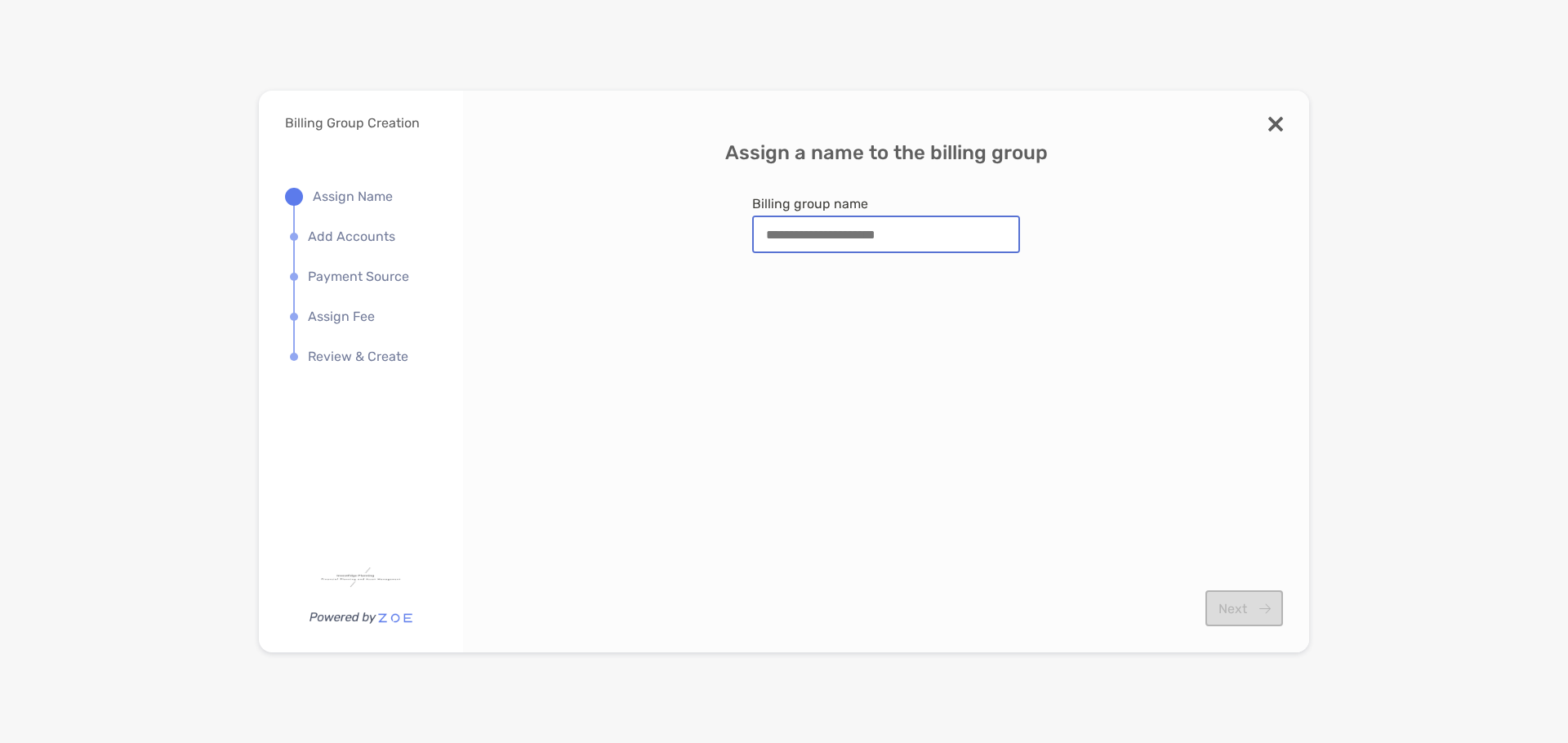
click at [833, 234] on input "Billing group name" at bounding box center [886, 234] width 265 height 35
click at [898, 230] on input "Billing group name" at bounding box center [886, 234] width 265 height 35
click at [1266, 120] on div "Assign a name to the billing group Billing group name Next" at bounding box center [886, 372] width 846 height 562
click at [1282, 130] on img "modal" at bounding box center [1275, 124] width 14 height 14
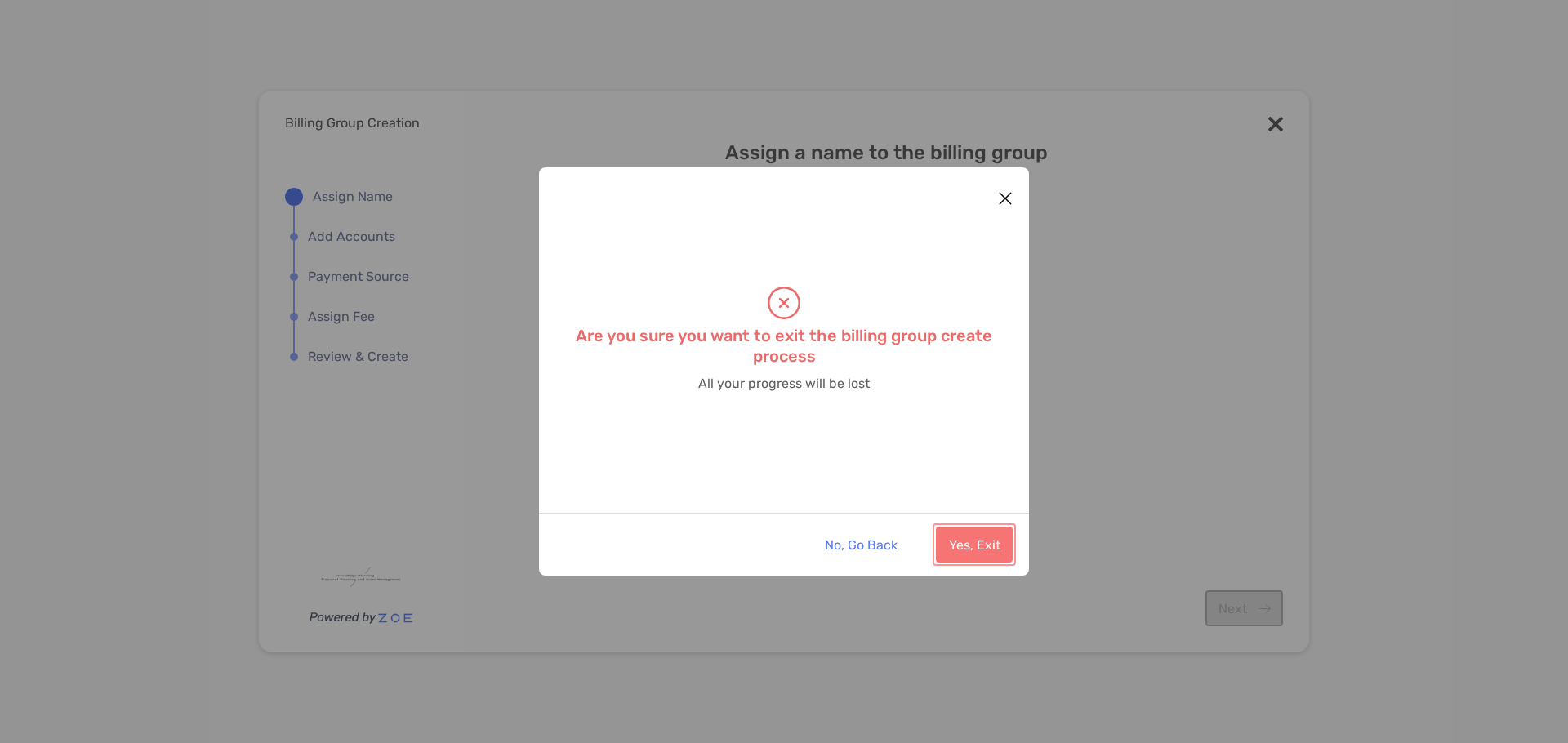
click at [972, 544] on button "Yes, Exit" at bounding box center [974, 545] width 77 height 36
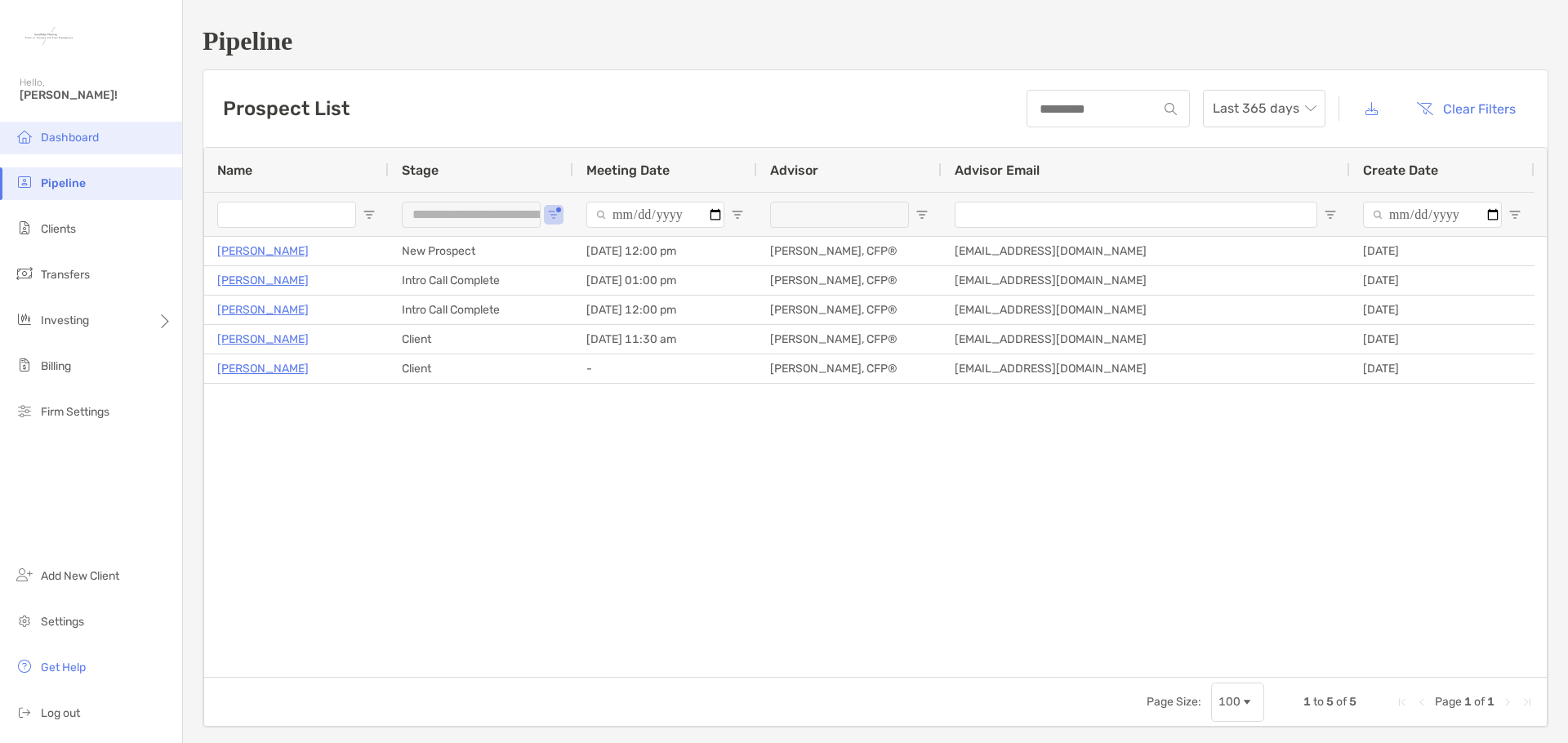
click at [74, 141] on span "Dashboard" at bounding box center [69, 137] width 58 height 14
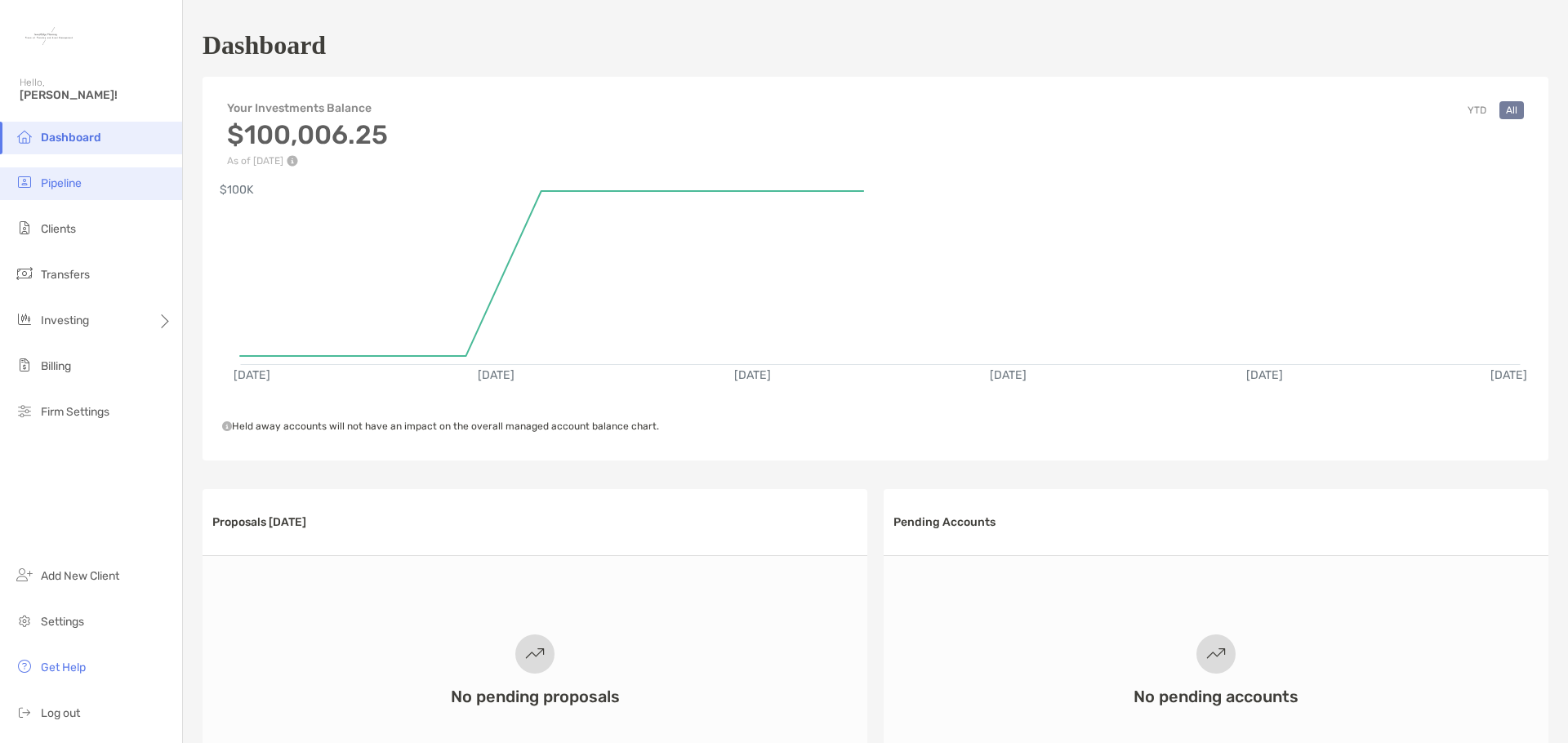
click at [69, 192] on li "Pipeline" at bounding box center [91, 184] width 182 height 33
